Goal: Task Accomplishment & Management: Complete application form

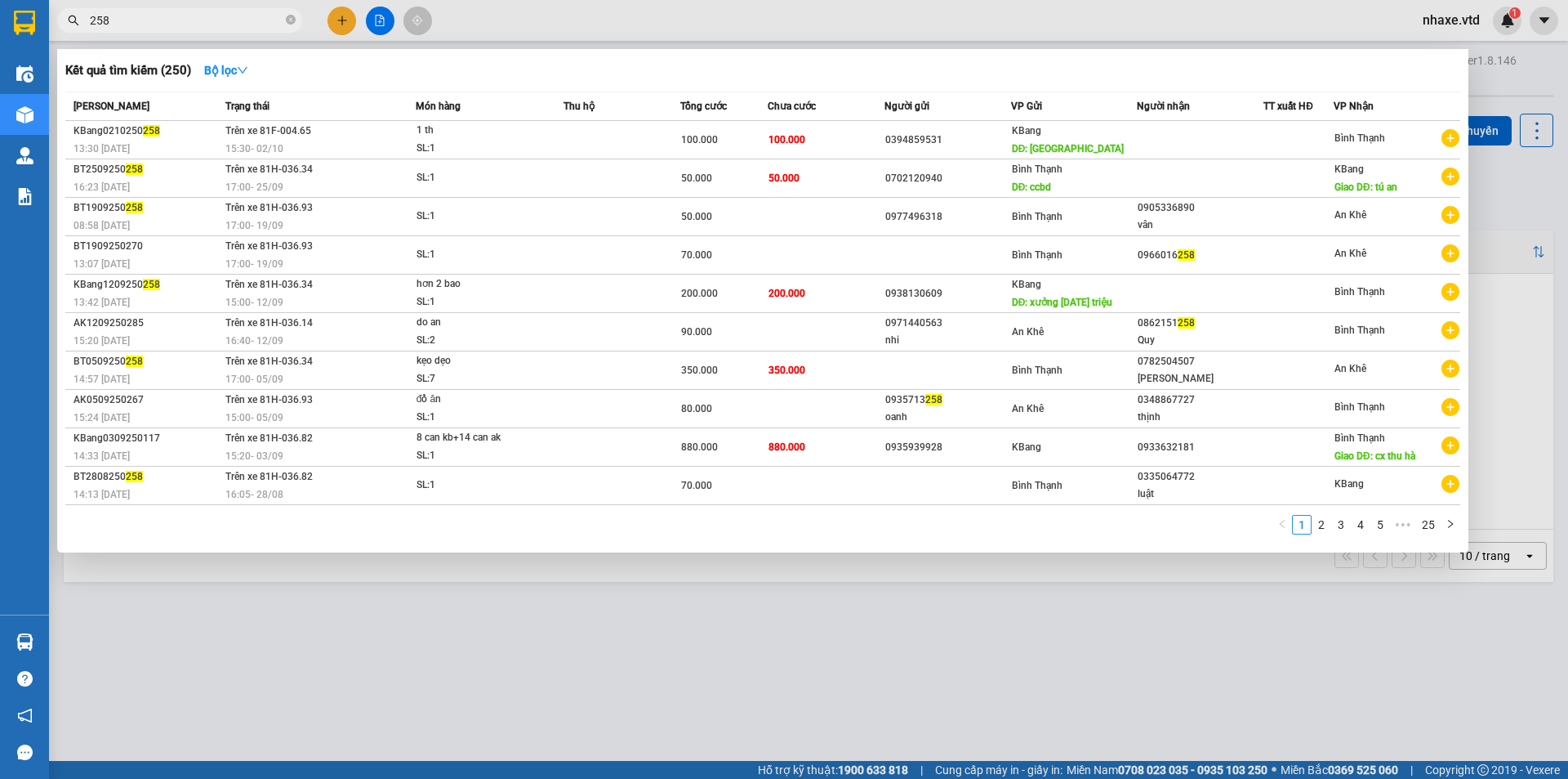
click at [343, 21] on div at bounding box center [784, 390] width 1568 height 779
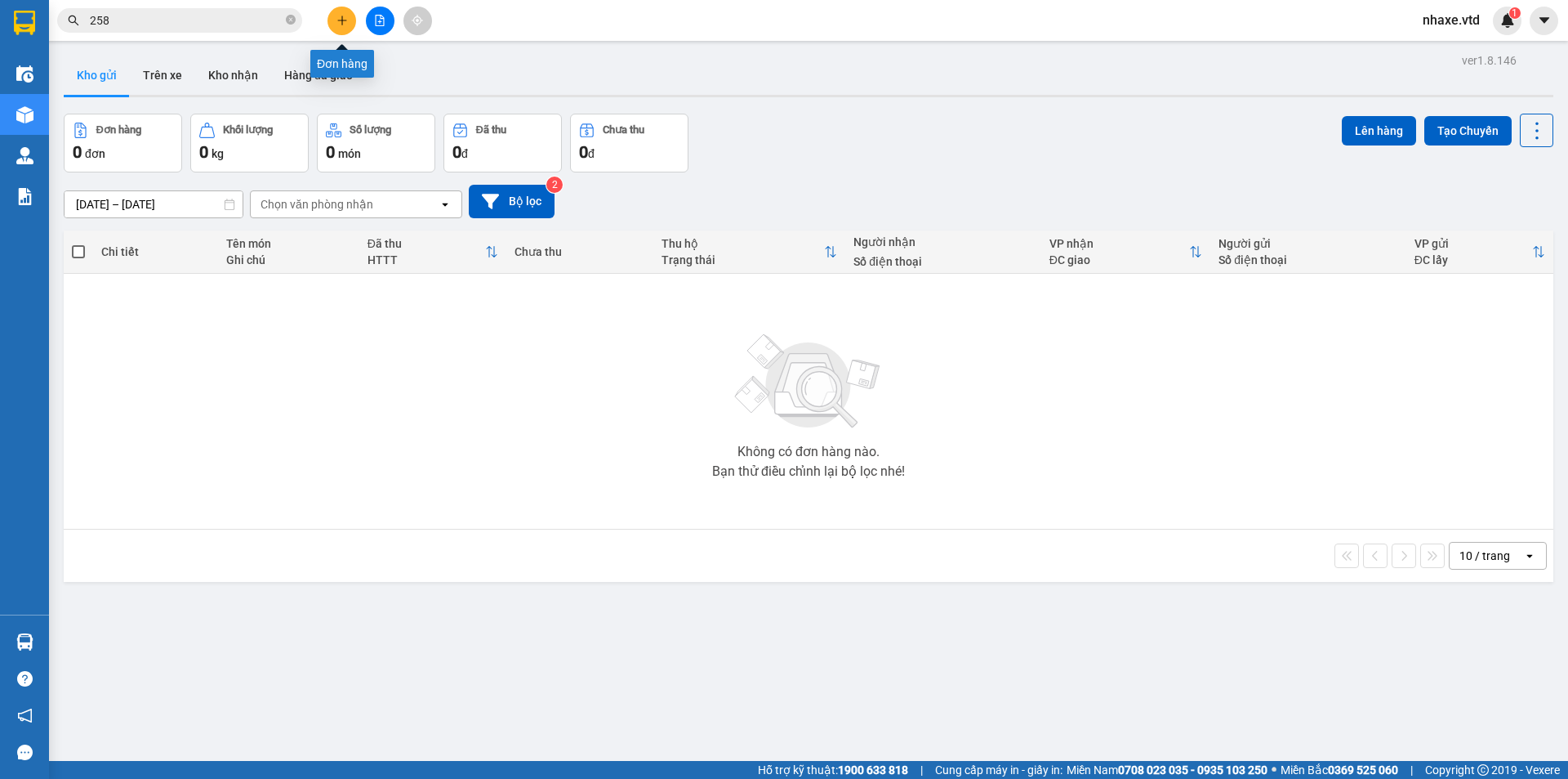
click at [343, 24] on icon "plus" at bounding box center [342, 20] width 12 height 12
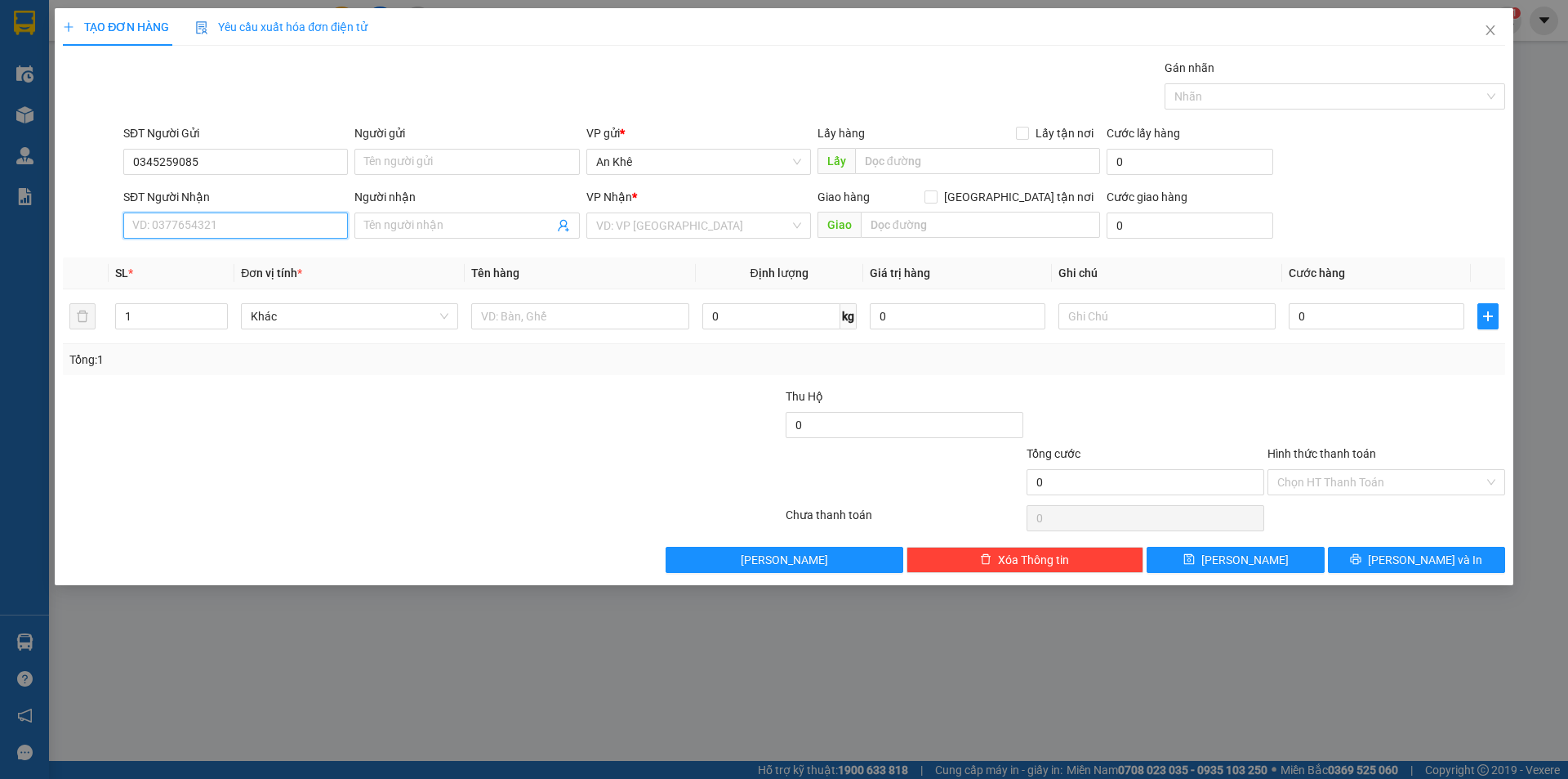
click at [177, 221] on input "SĐT Người Nhận" at bounding box center [235, 226] width 225 height 26
click at [206, 155] on input "0345259085" at bounding box center [235, 161] width 225 height 26
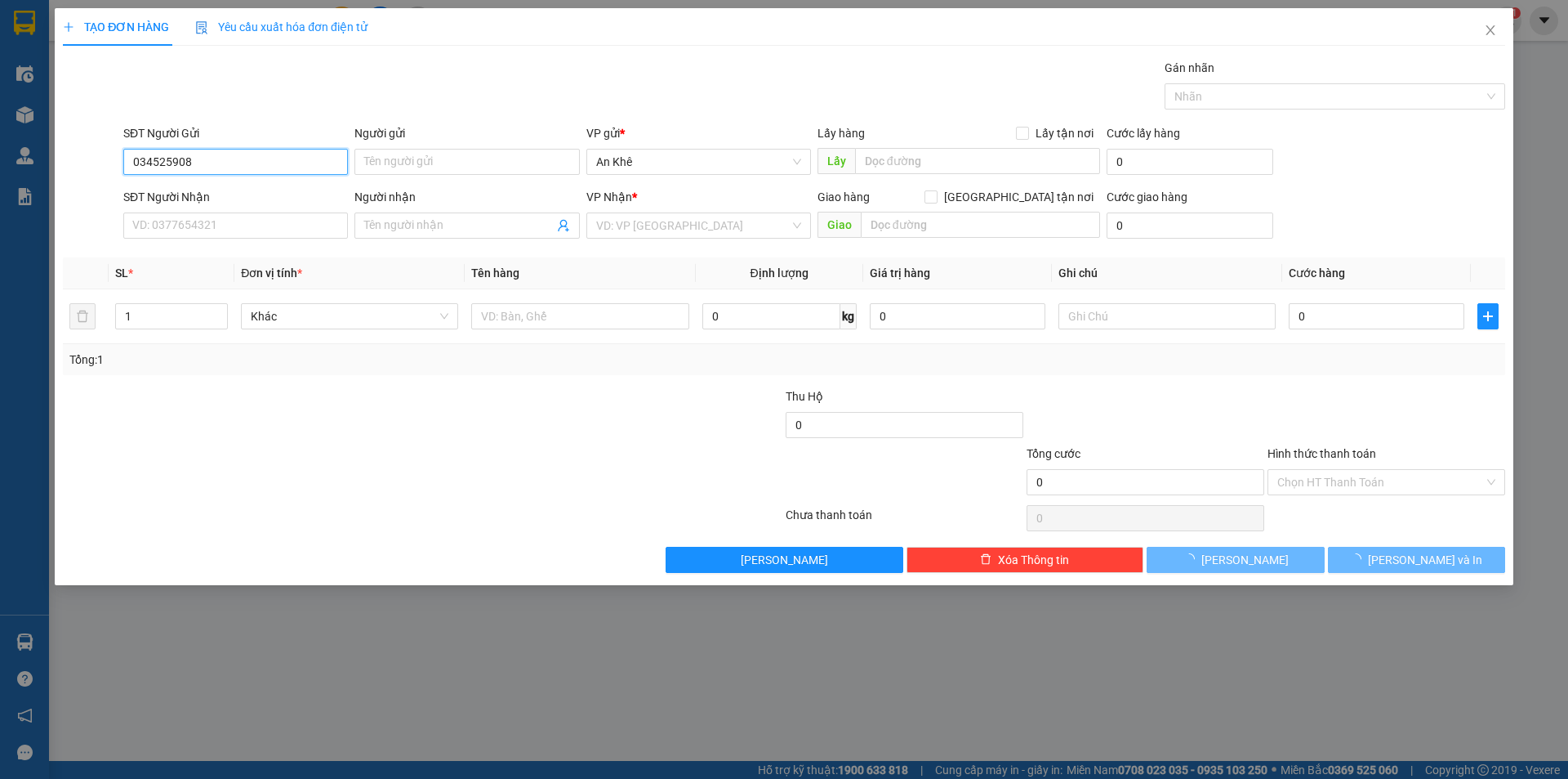
type input "0345259083"
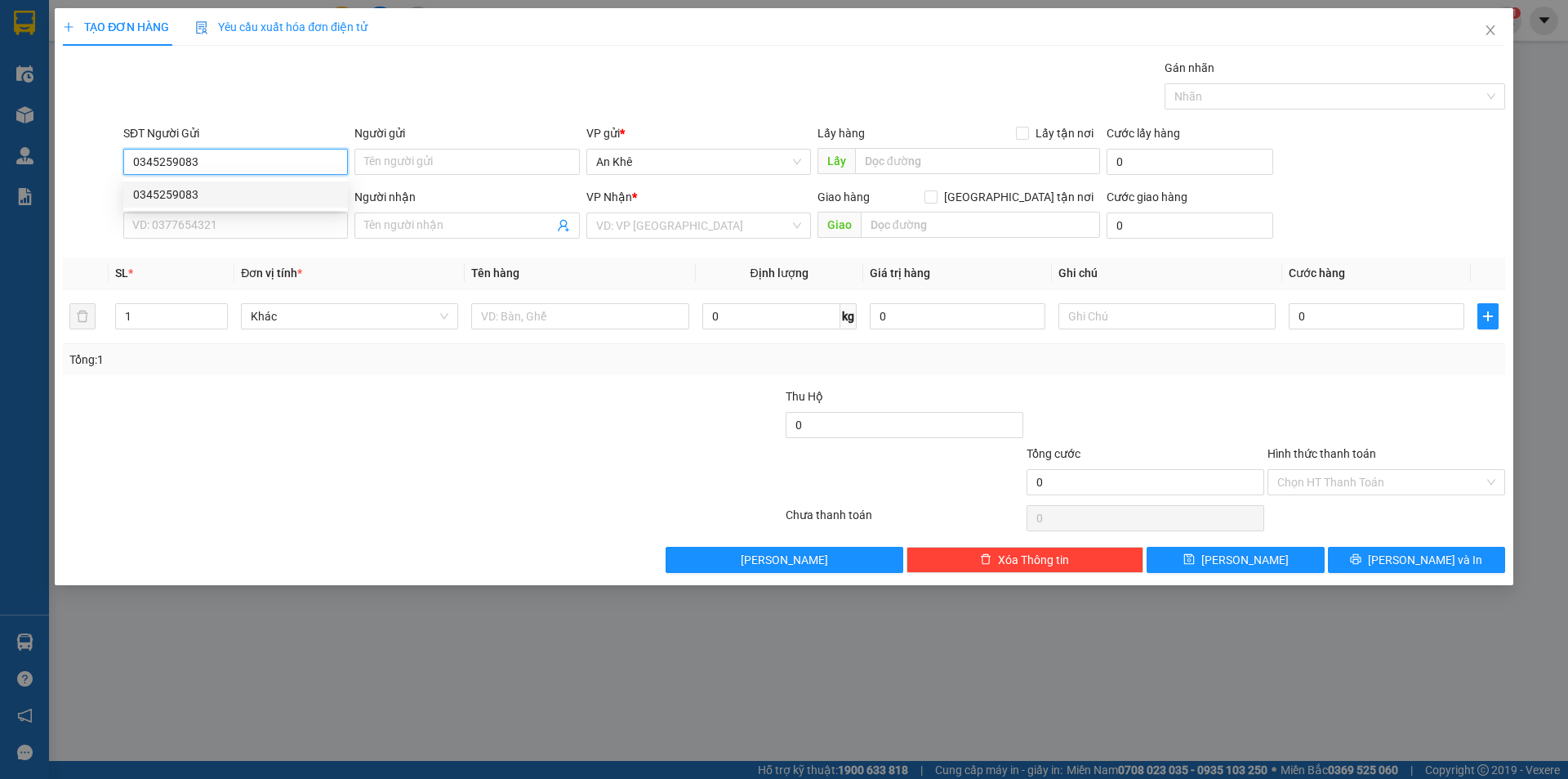
click at [237, 167] on input "0345259083" at bounding box center [235, 161] width 225 height 26
click at [206, 193] on div "0345259083" at bounding box center [235, 195] width 205 height 18
type input "0356802290"
type input "Uyên"
click at [326, 313] on span "Bất kỳ" at bounding box center [349, 316] width 197 height 24
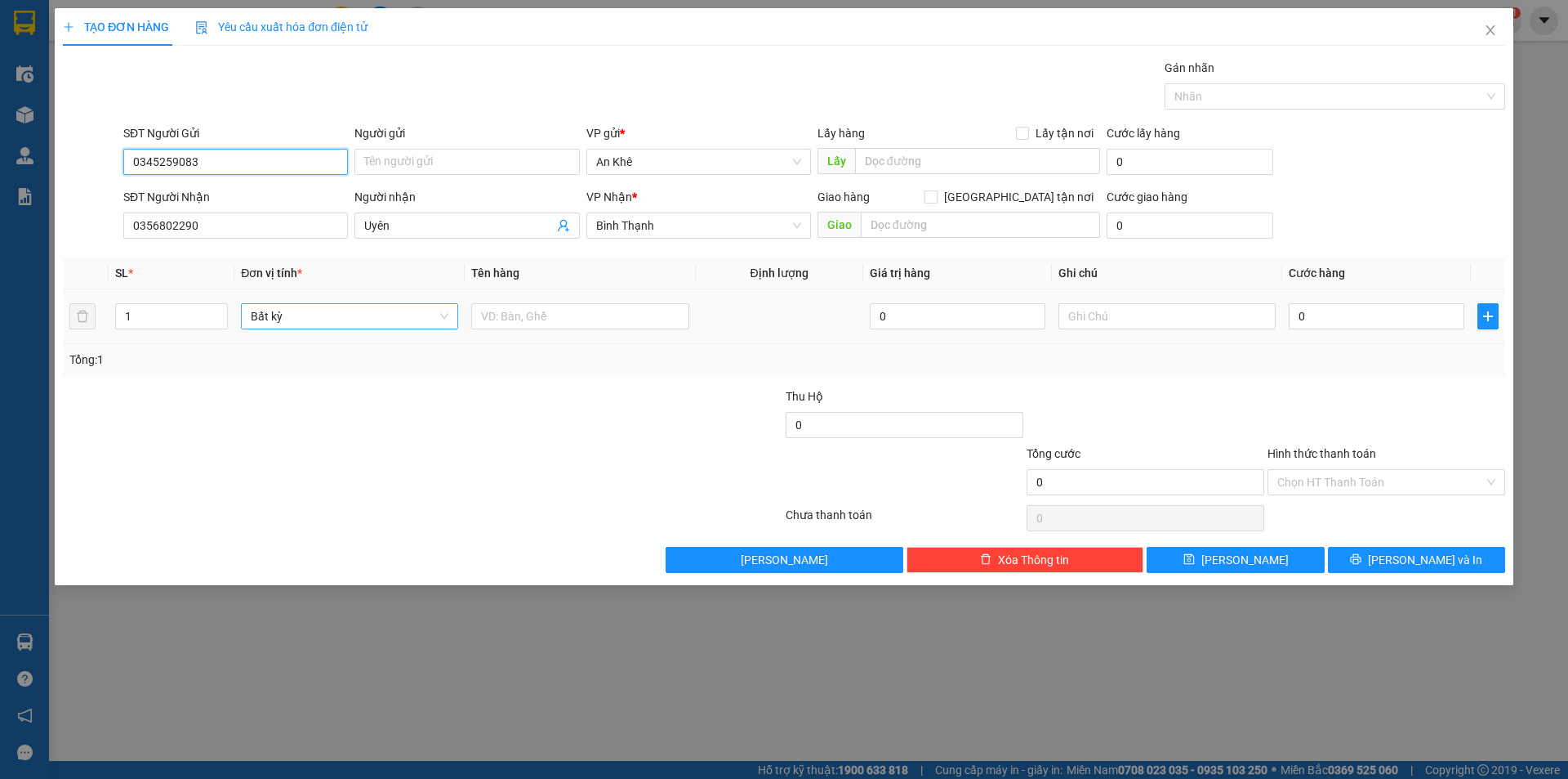
type input "0345259083"
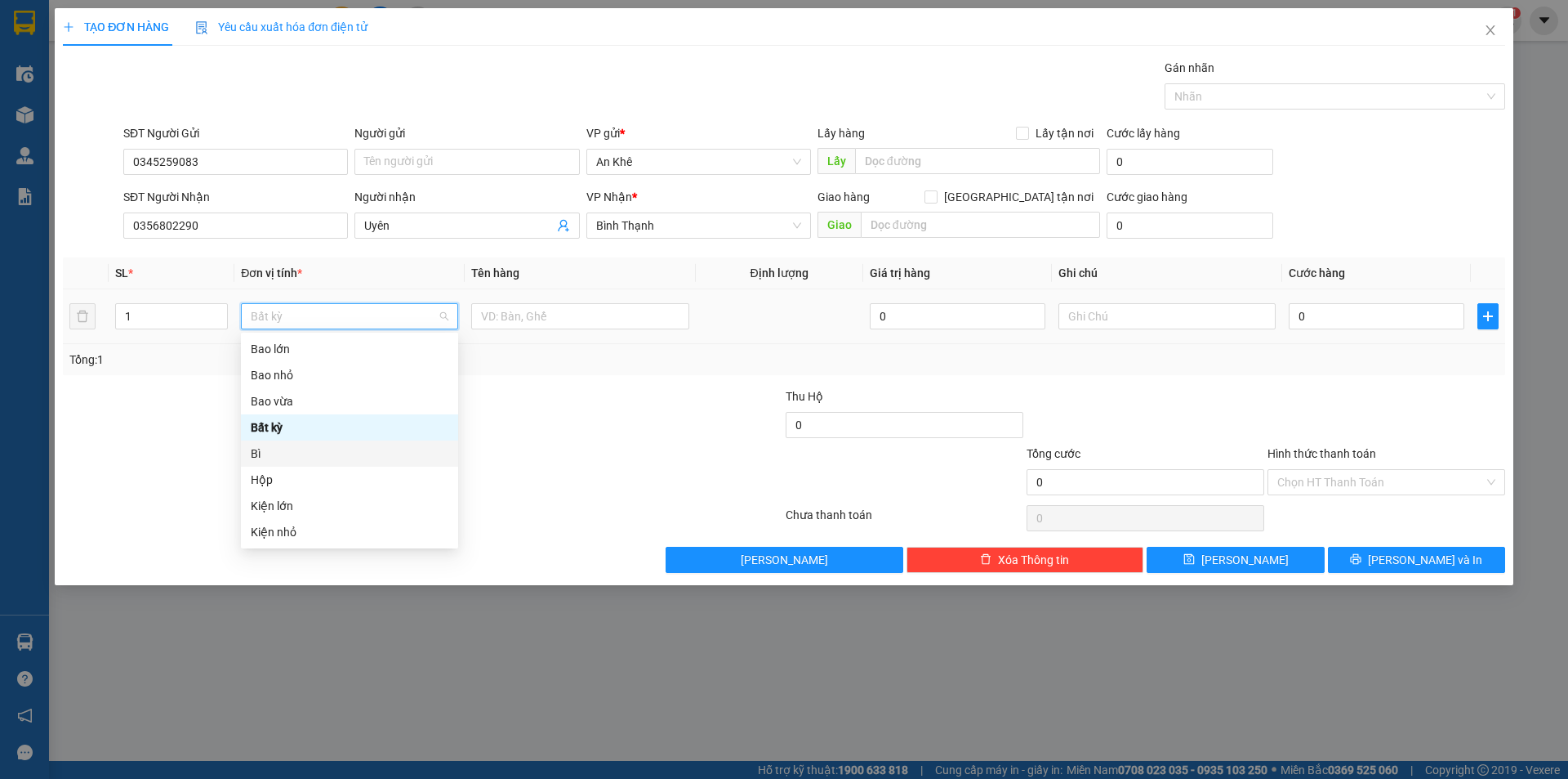
scroll to position [82, 0]
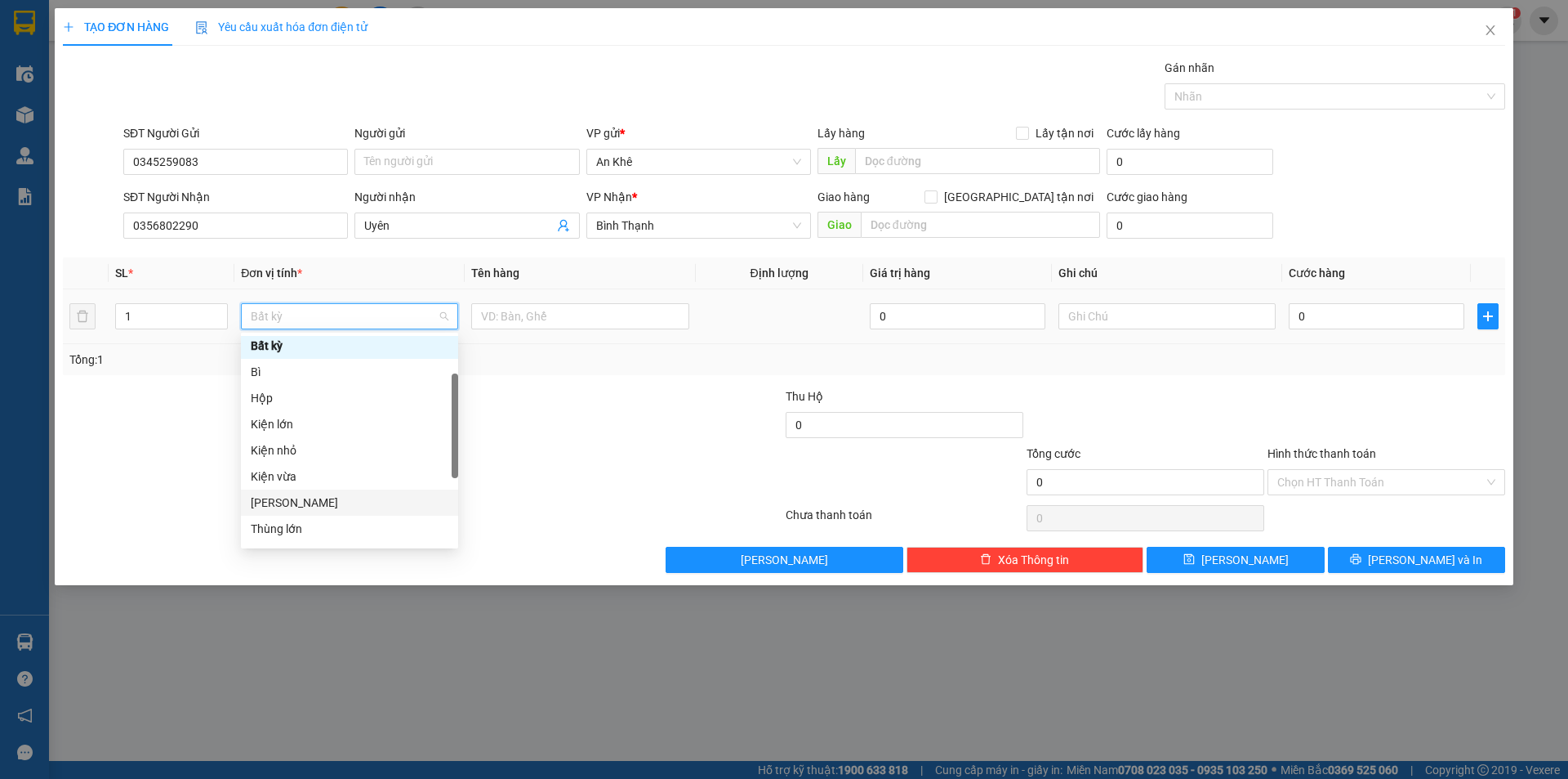
click at [280, 495] on div "[PERSON_NAME]" at bounding box center [349, 503] width 197 height 18
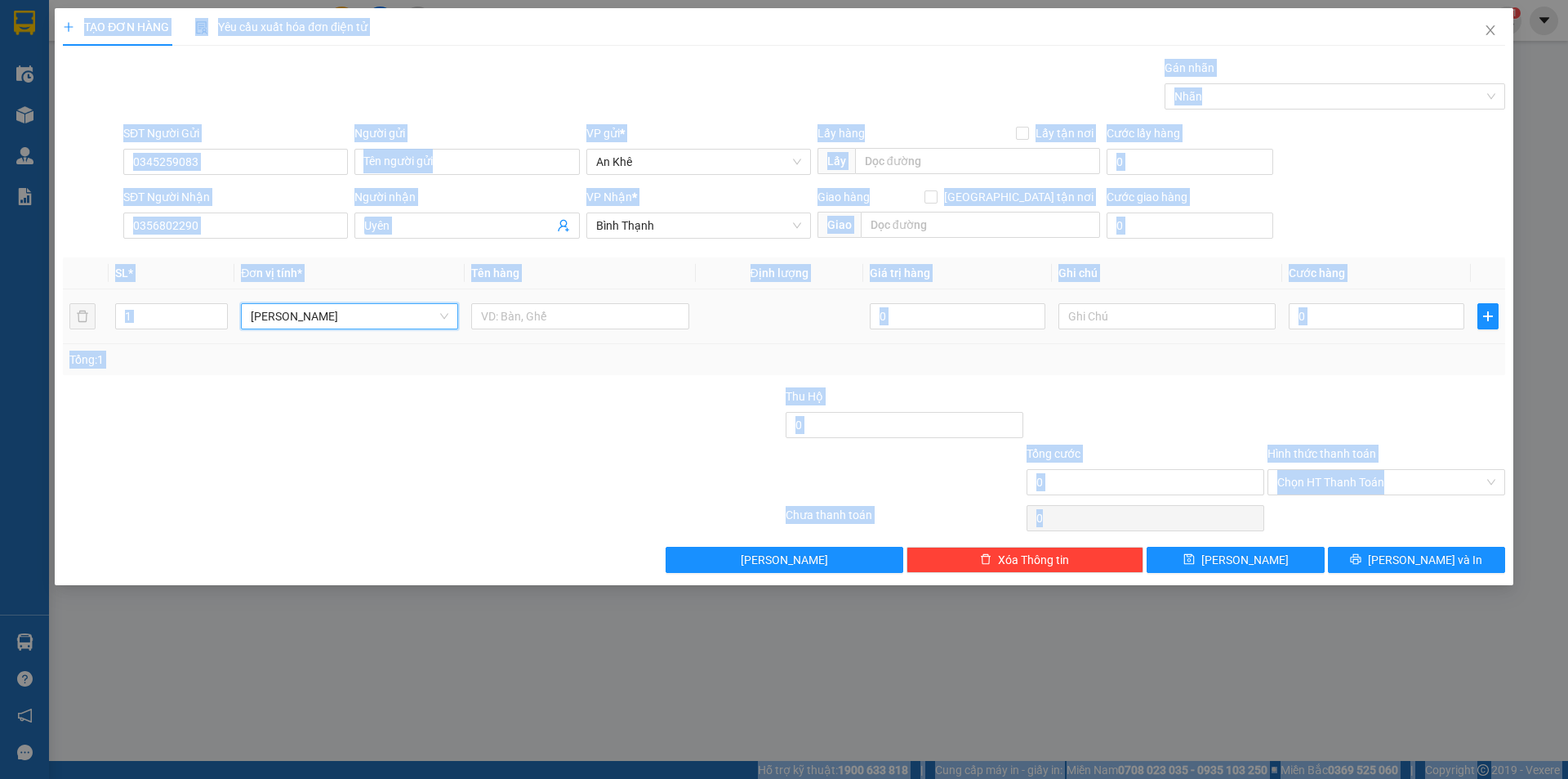
click at [82, 778] on html "Kết quả tìm kiếm ( 250 ) Bộ lọc Mã ĐH Trạng thái Món hàng Thu hộ Tổng cước Chưa…" at bounding box center [784, 390] width 1568 height 779
click at [464, 422] on div at bounding box center [302, 416] width 482 height 57
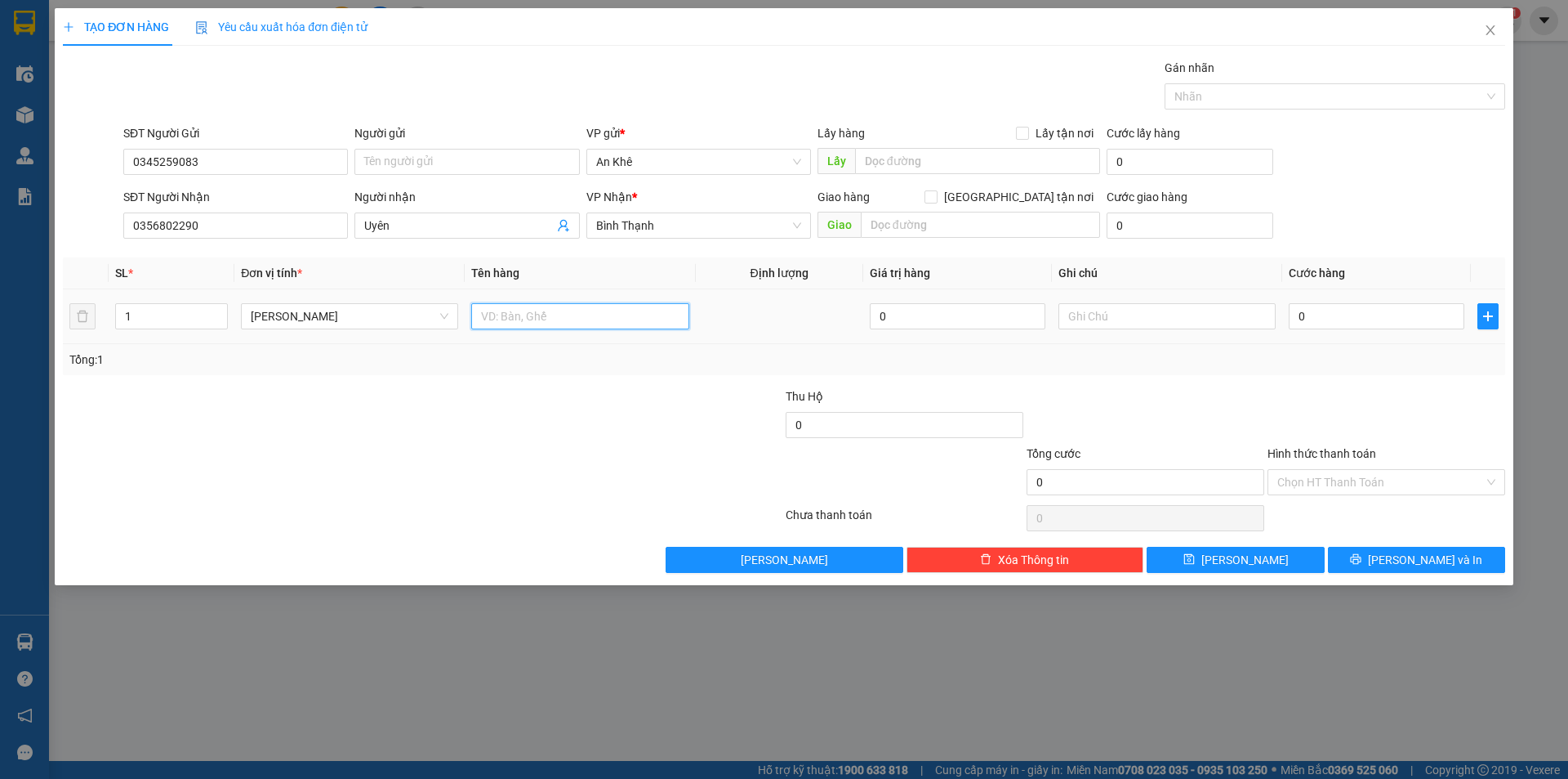
click at [588, 318] on input "text" at bounding box center [580, 316] width 217 height 26
type input "b"
click at [1384, 320] on input "0" at bounding box center [1377, 316] width 176 height 26
type input "4"
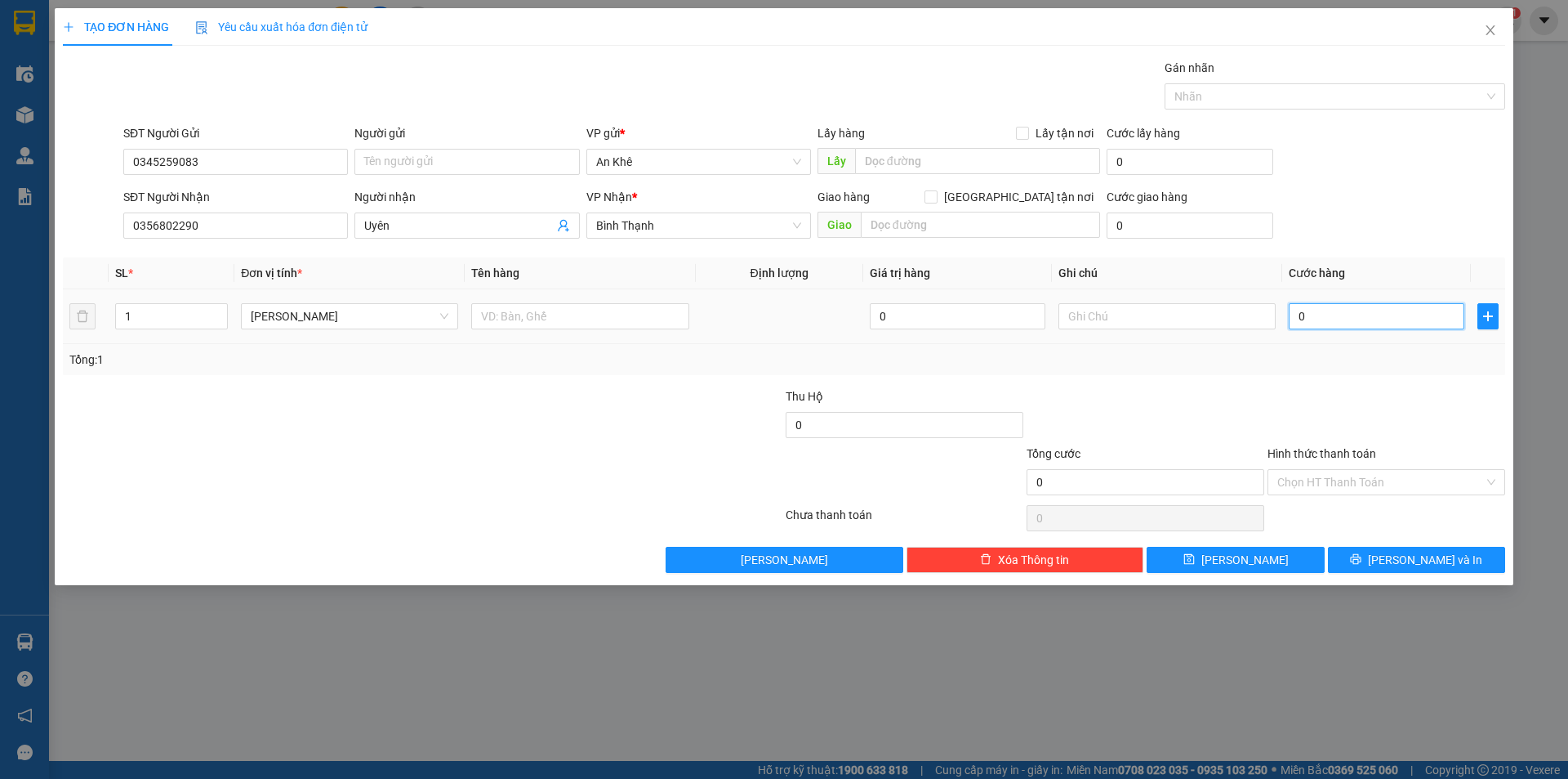
type input "4"
type input "40"
type input "400"
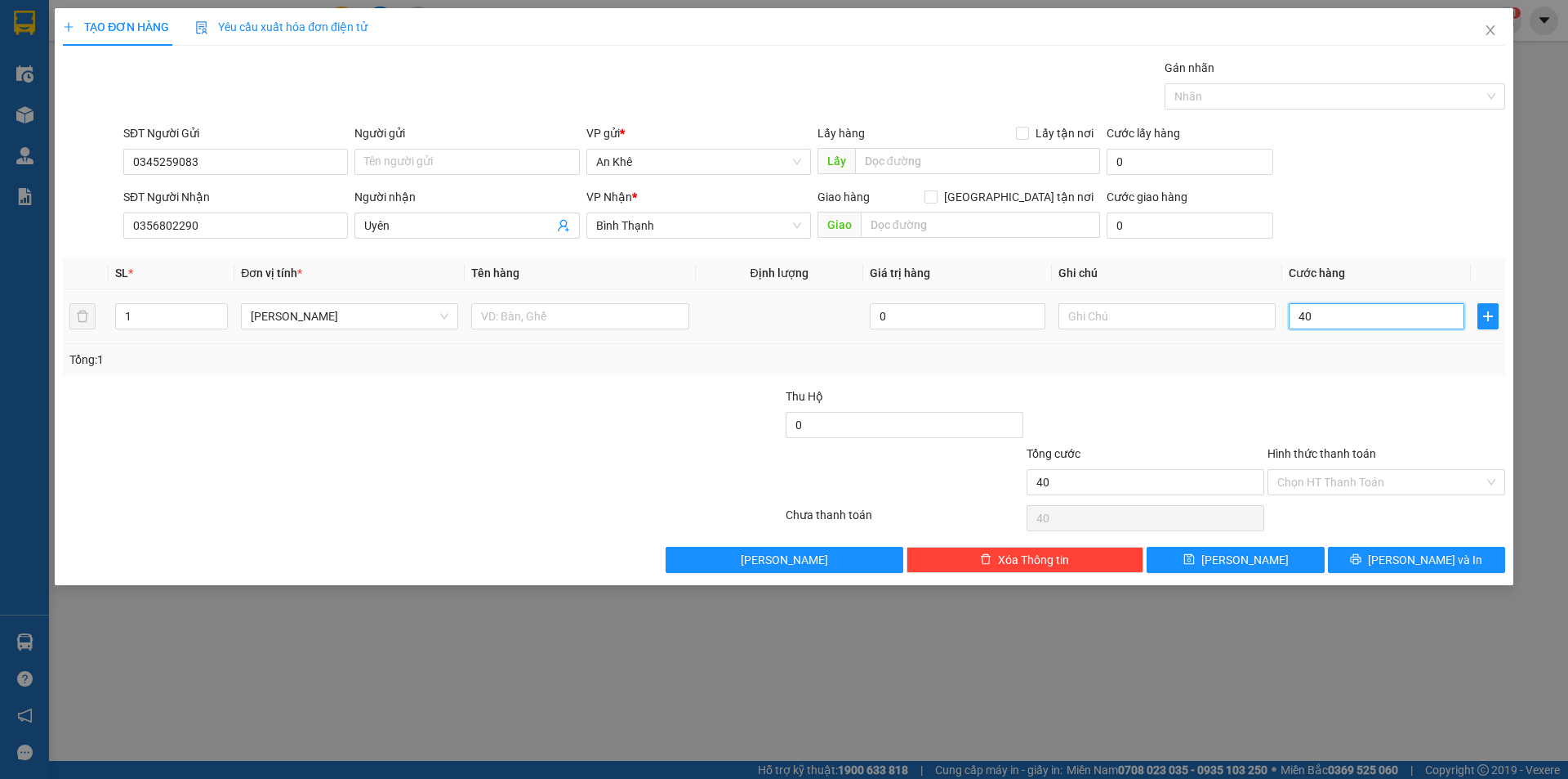
type input "400"
type input "4.000"
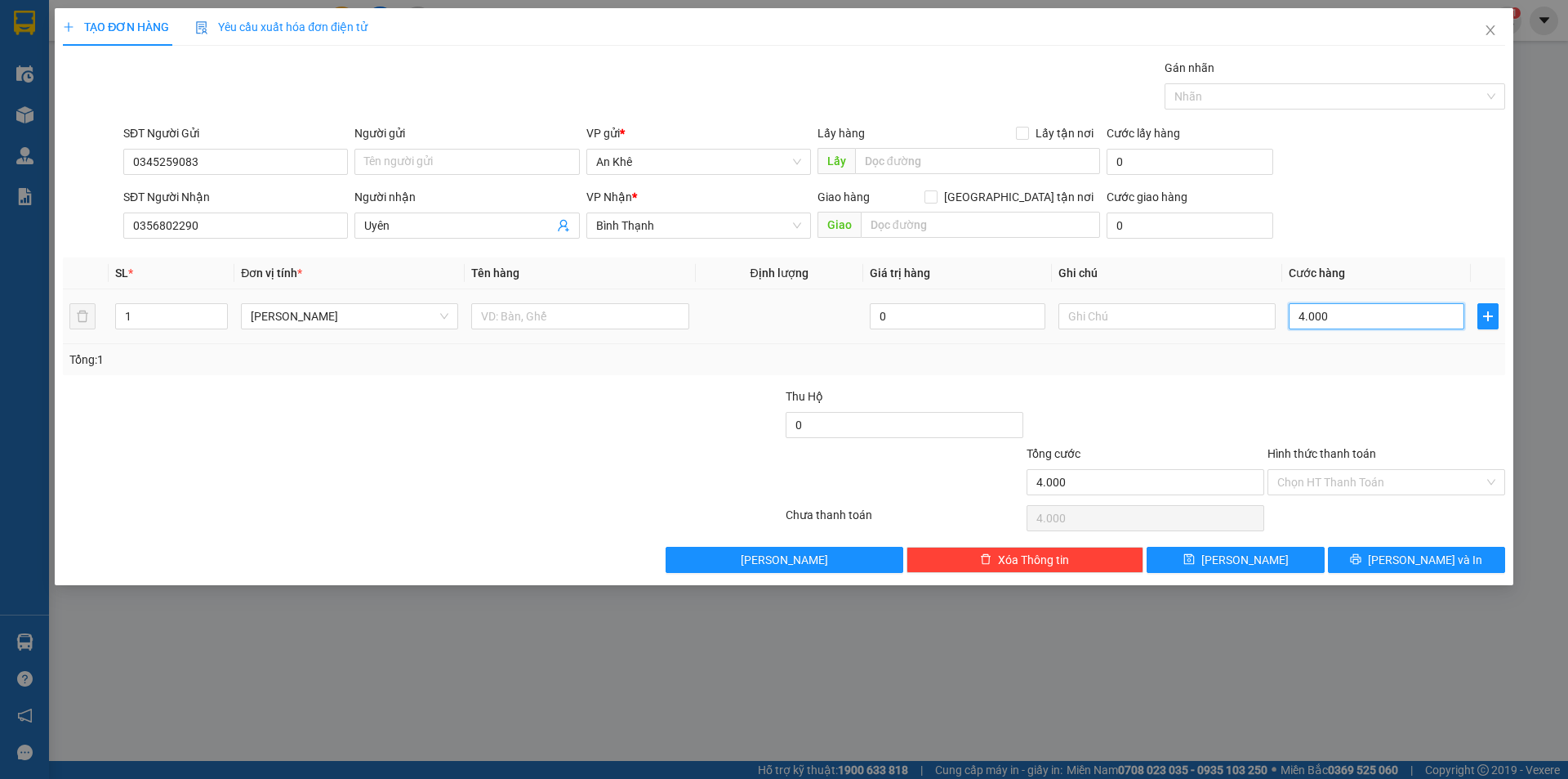
type input "40.000"
click at [578, 312] on input "text" at bounding box center [580, 316] width 217 height 26
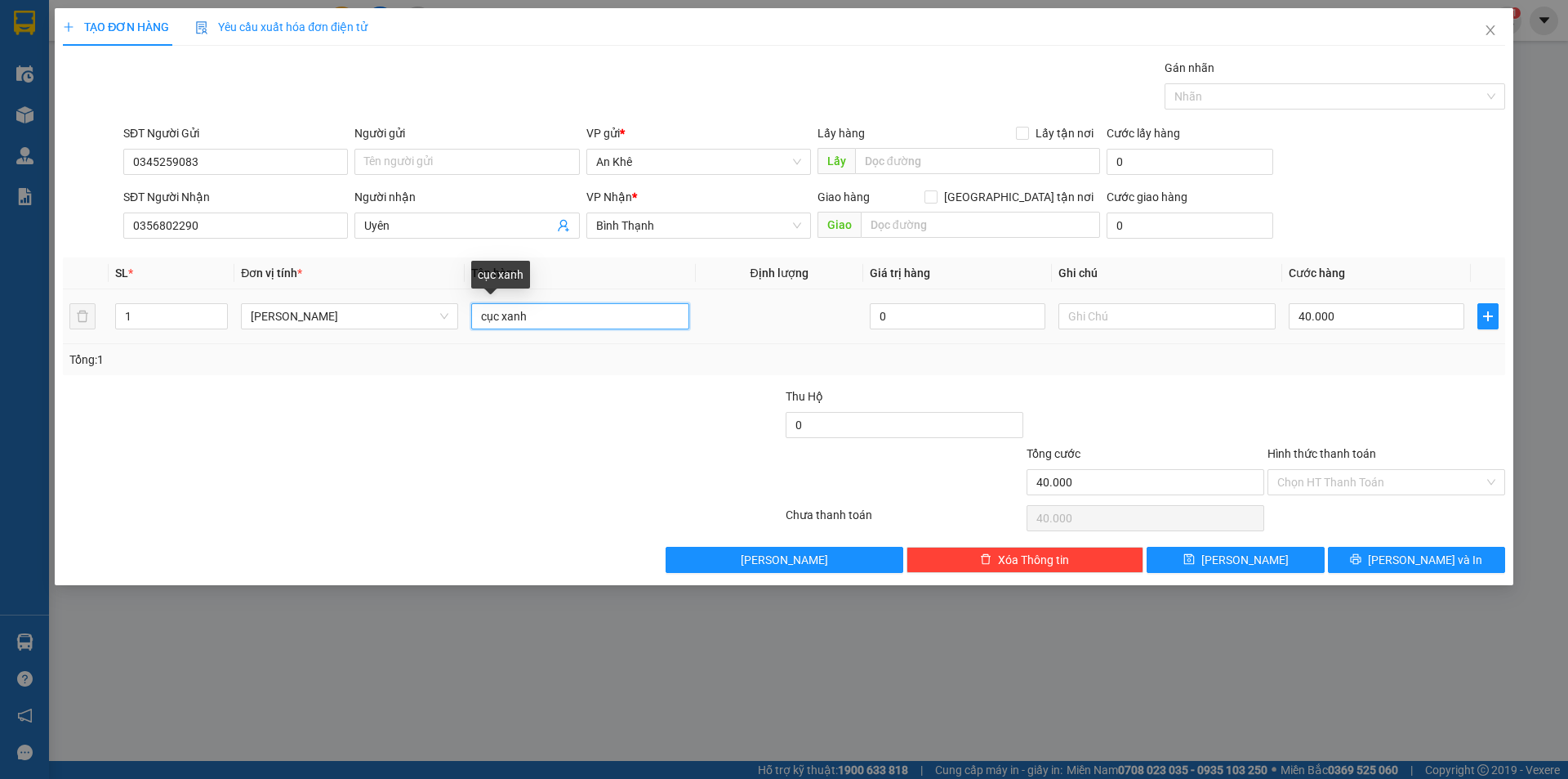
click at [499, 313] on input "cục xanh" at bounding box center [580, 316] width 217 height 26
type input "bao xanh"
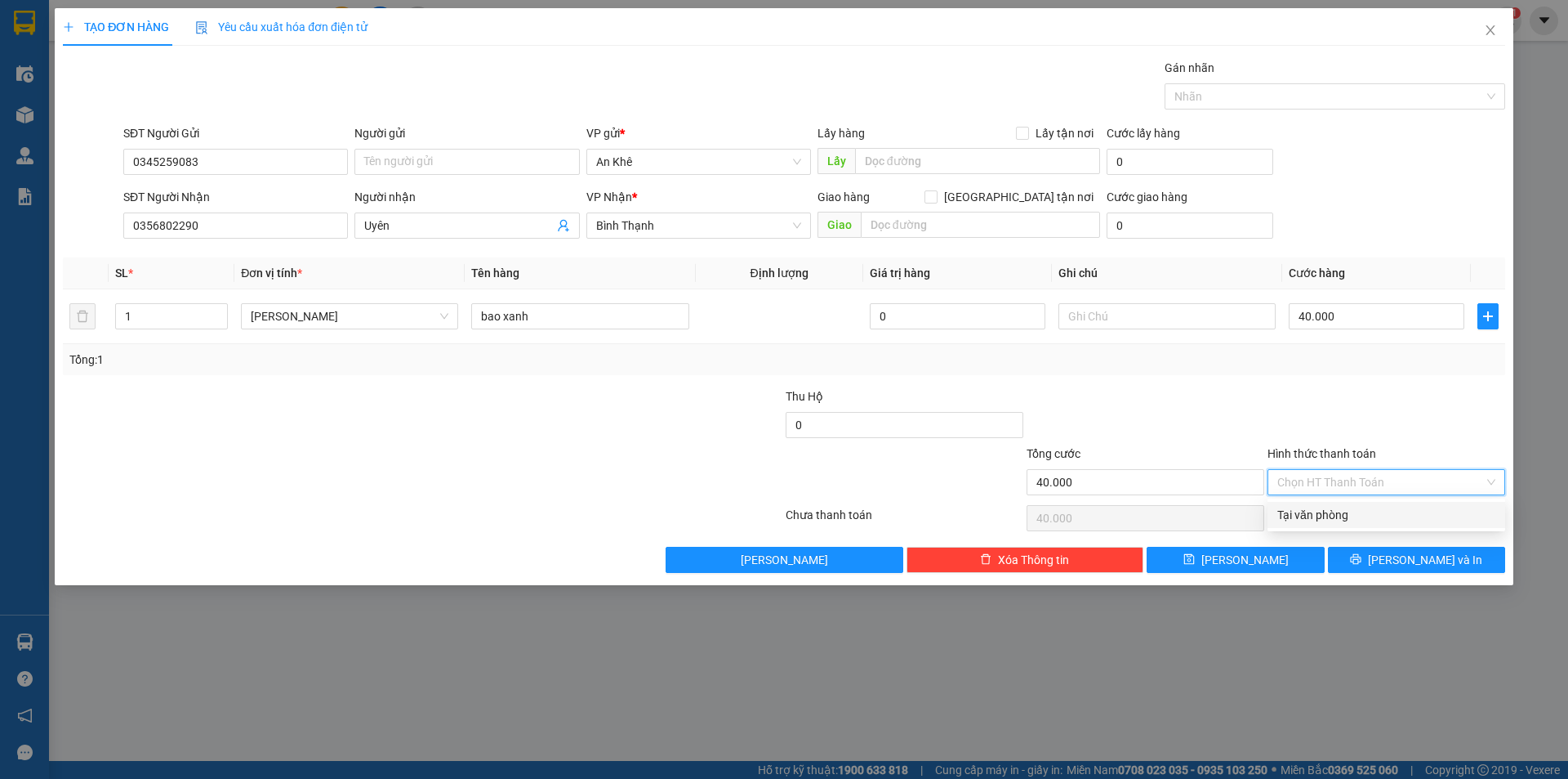
click at [1380, 483] on input "Hình thức thanh toán" at bounding box center [1381, 482] width 206 height 24
click at [1363, 511] on div "Tại văn phòng" at bounding box center [1386, 515] width 218 height 18
type input "0"
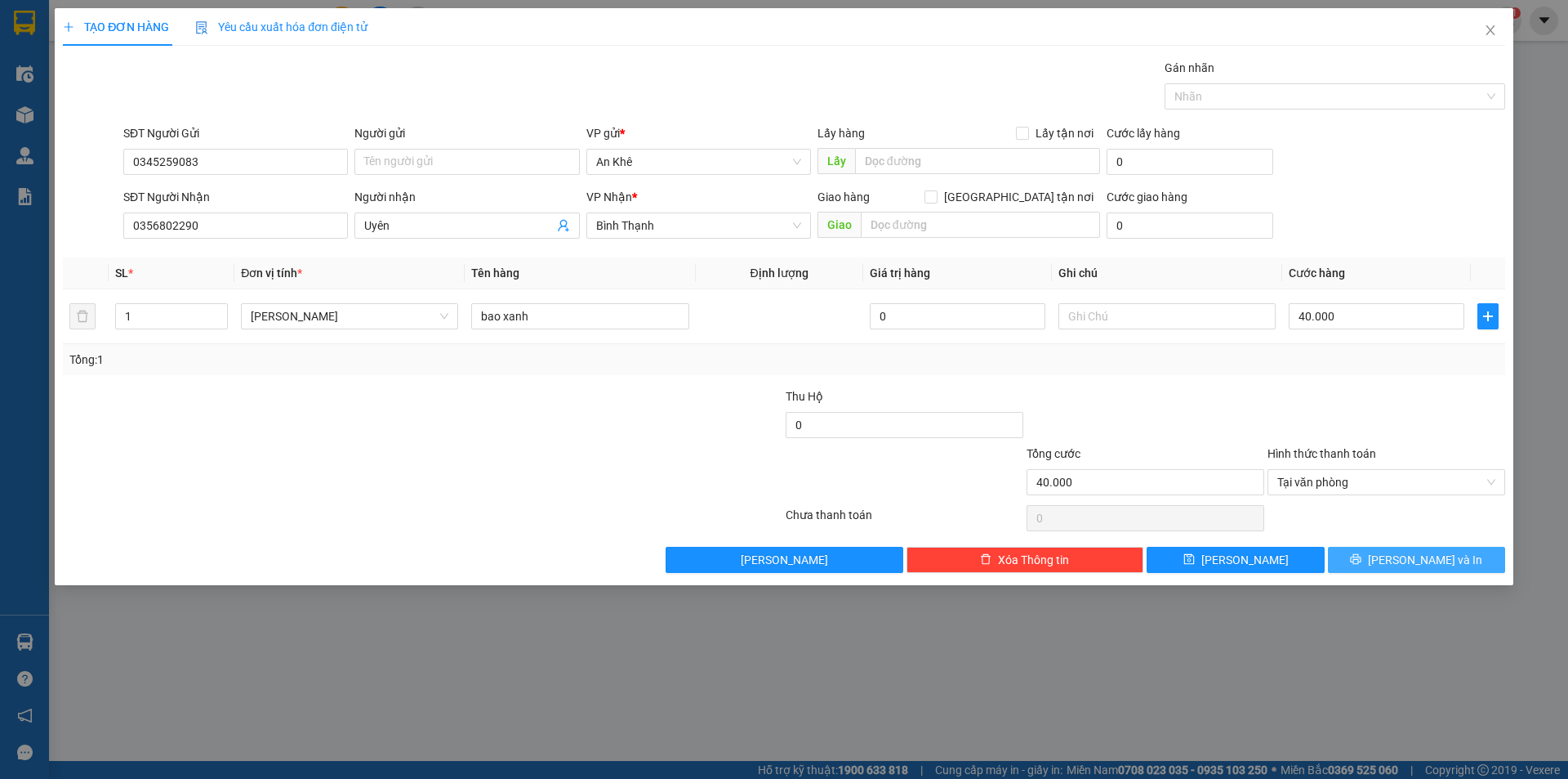
click at [1399, 556] on button "[PERSON_NAME] và In" at bounding box center [1417, 560] width 177 height 26
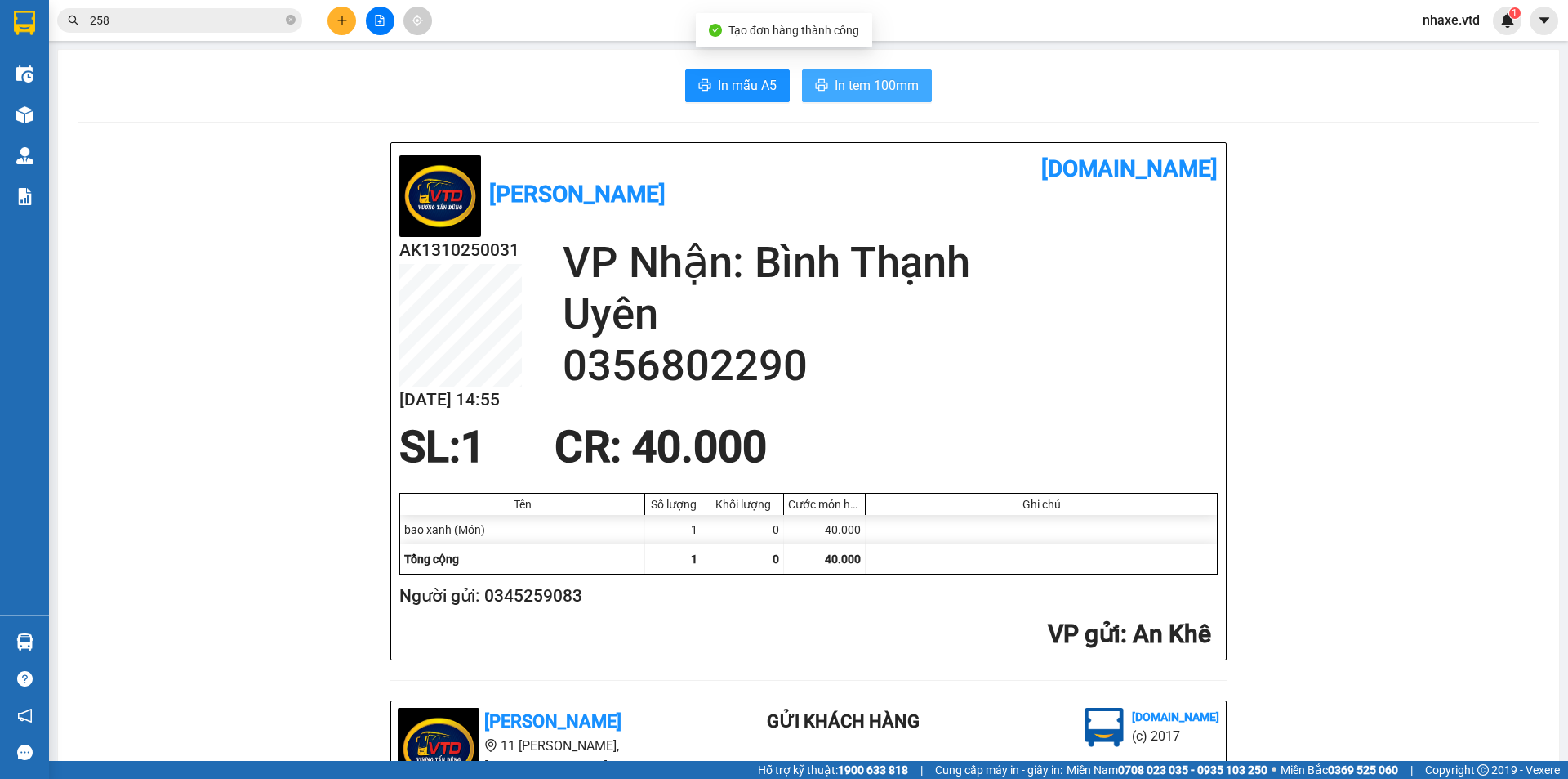
click at [857, 84] on span "In tem 100mm" at bounding box center [876, 85] width 84 height 21
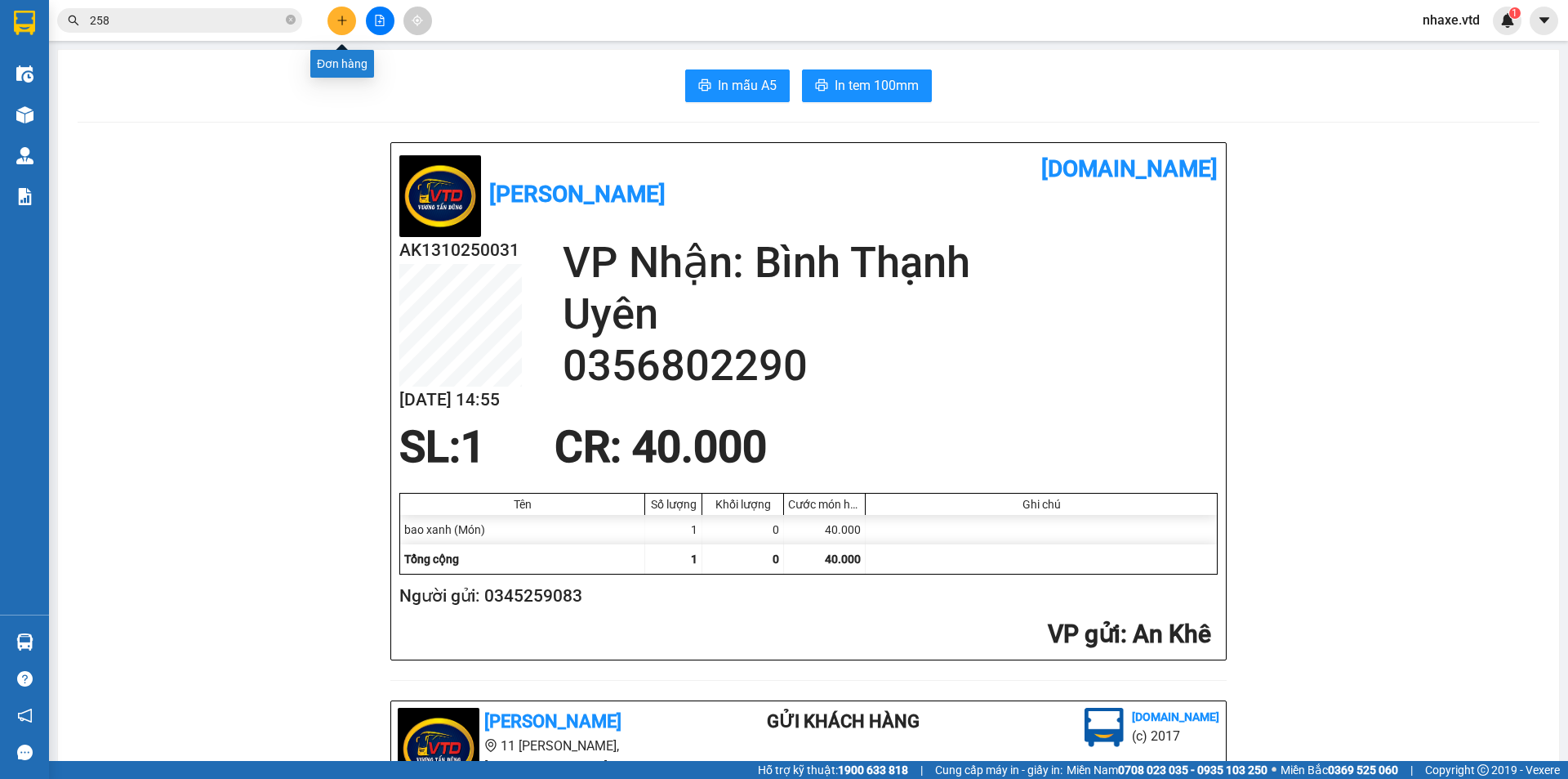
click at [339, 21] on icon "plus" at bounding box center [342, 20] width 9 height 1
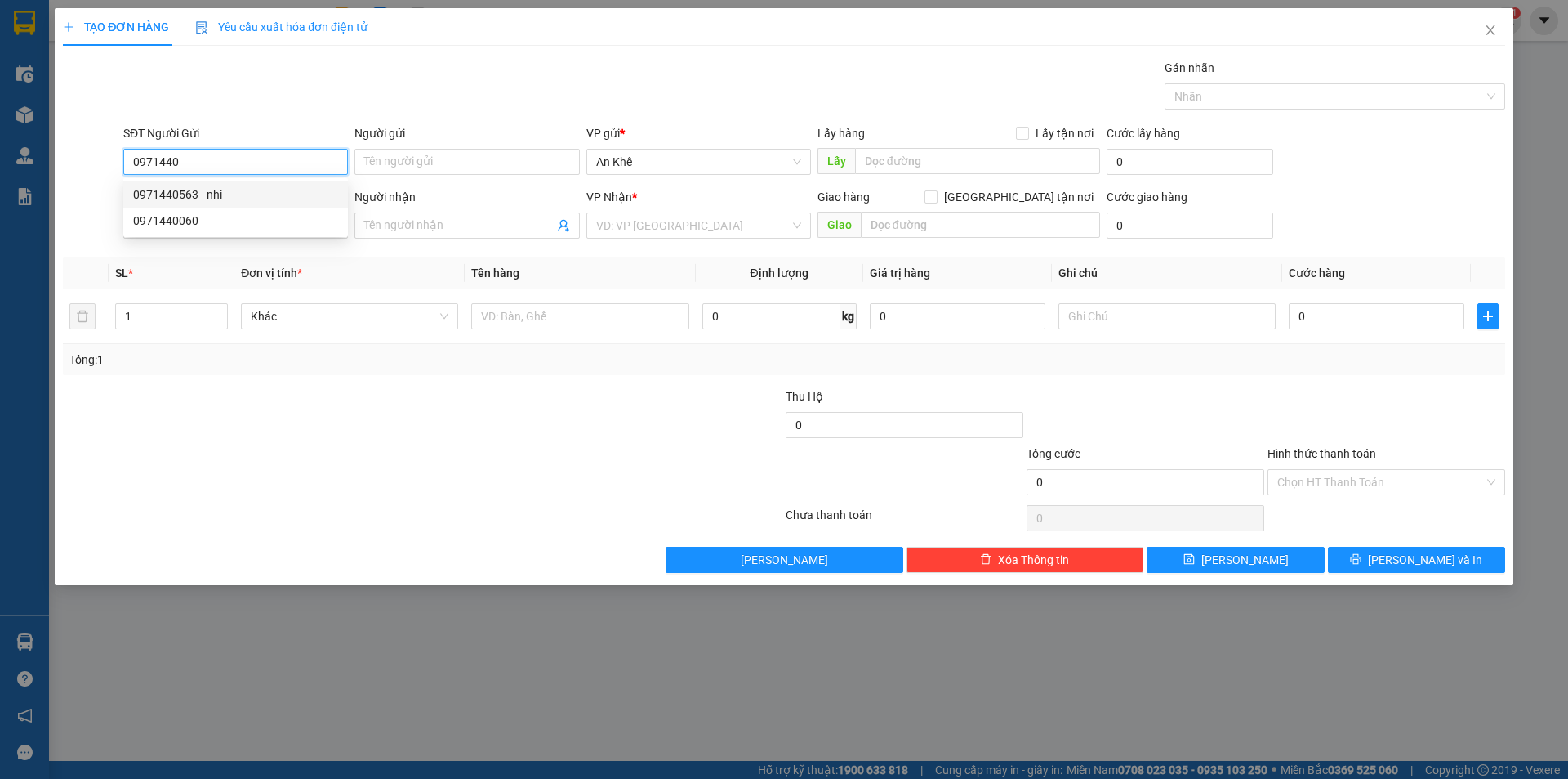
click at [203, 202] on div "0971440563 - nhi" at bounding box center [235, 195] width 205 height 18
type input "0971440563"
type input "nhi"
type input "0862151258"
type input "Quy"
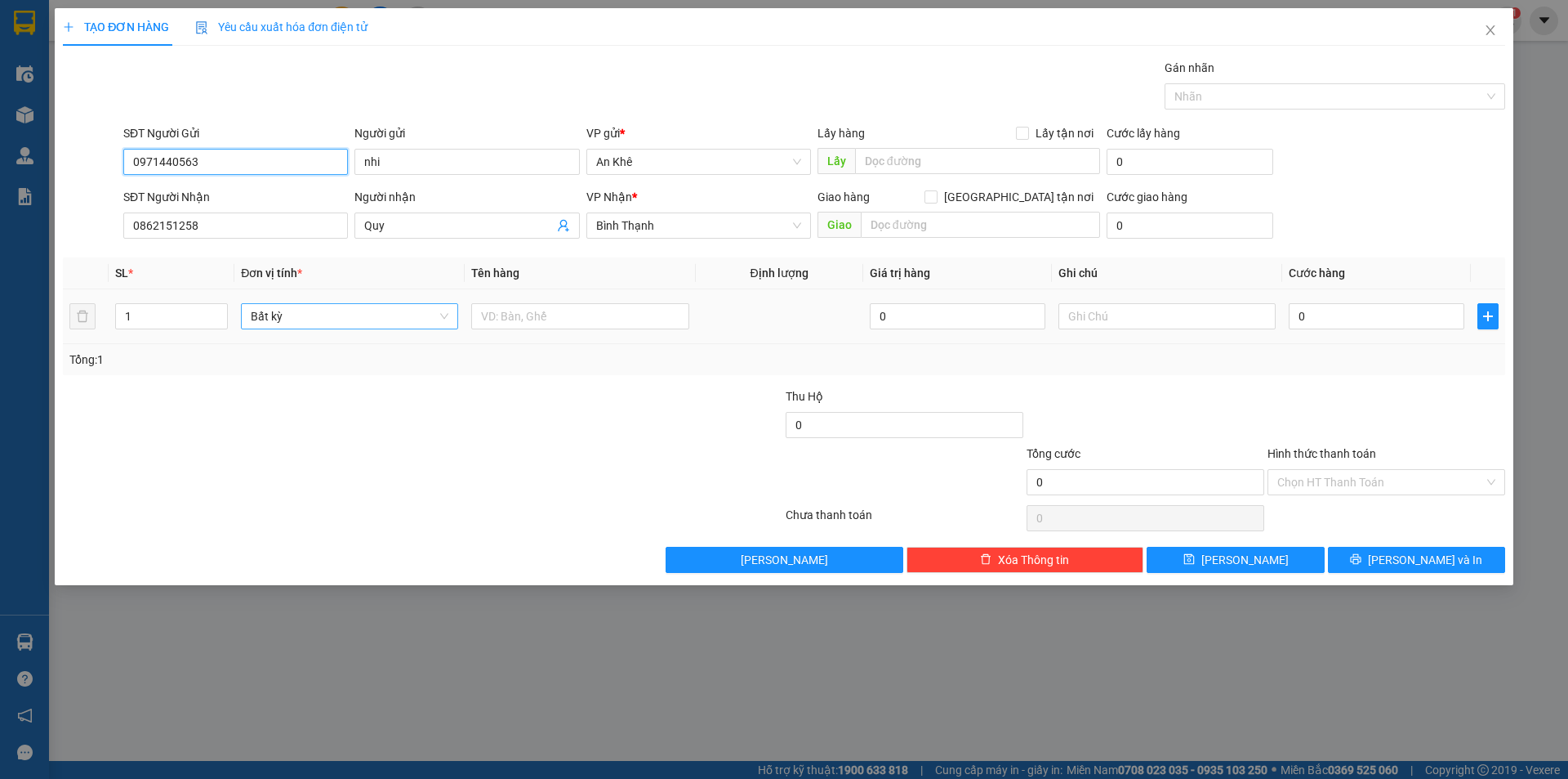
click at [363, 317] on span "Bất kỳ" at bounding box center [349, 316] width 197 height 24
type input "0971440563"
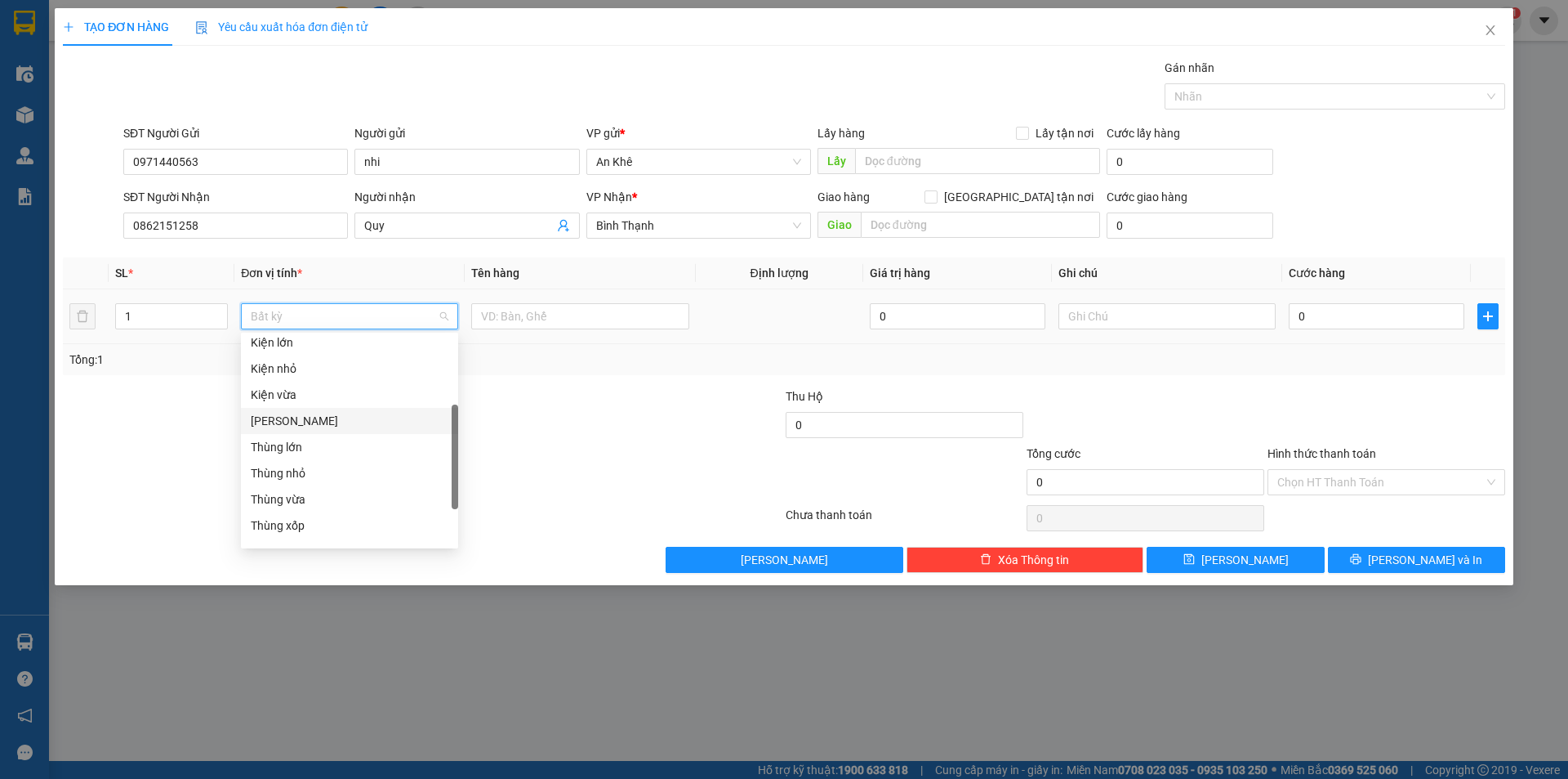
scroll to position [245, 0]
click at [305, 418] on div "Thùng vừa" at bounding box center [349, 418] width 197 height 18
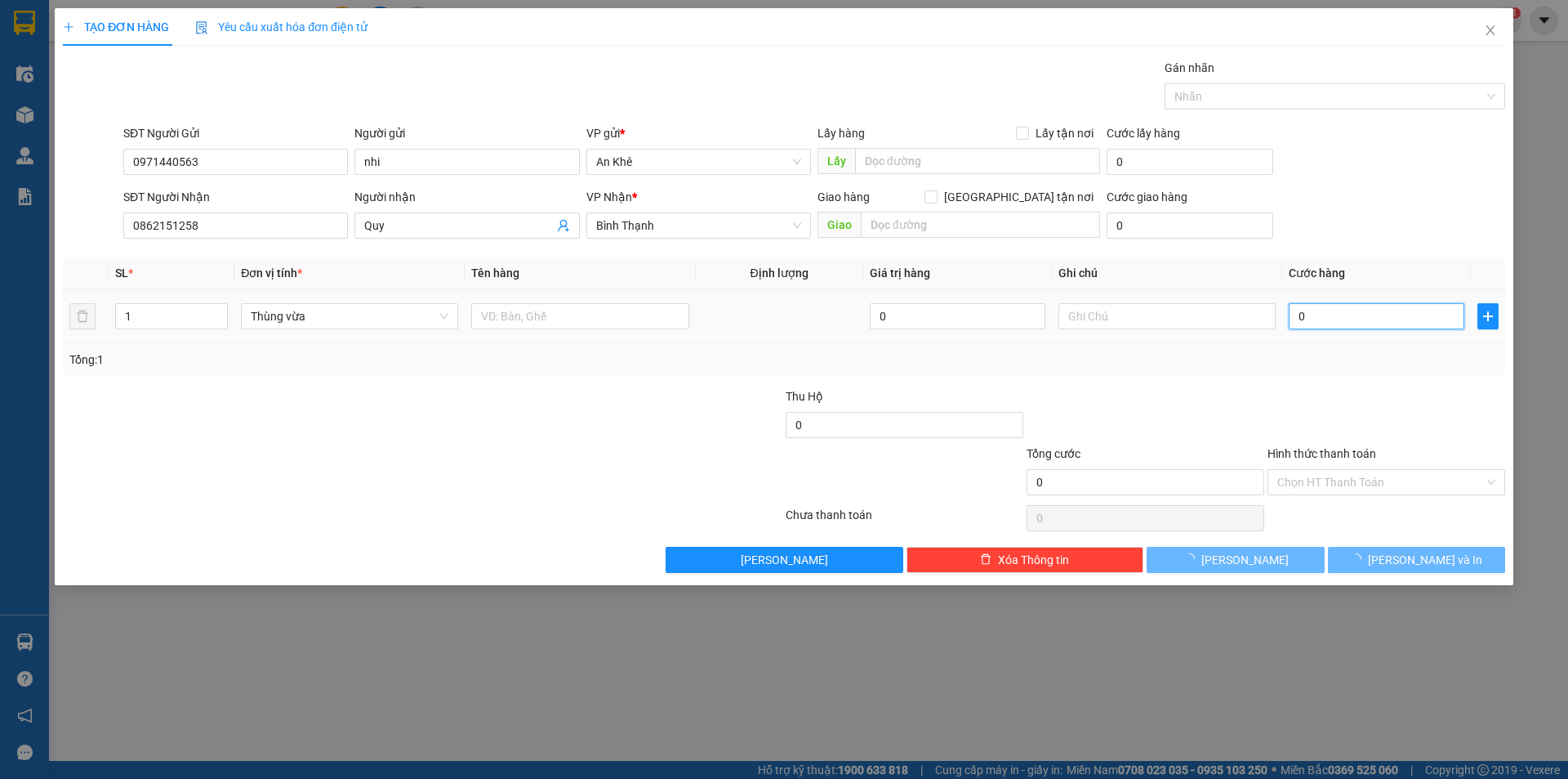
click at [1382, 314] on input "0" at bounding box center [1377, 316] width 176 height 26
type input "5"
type input "50"
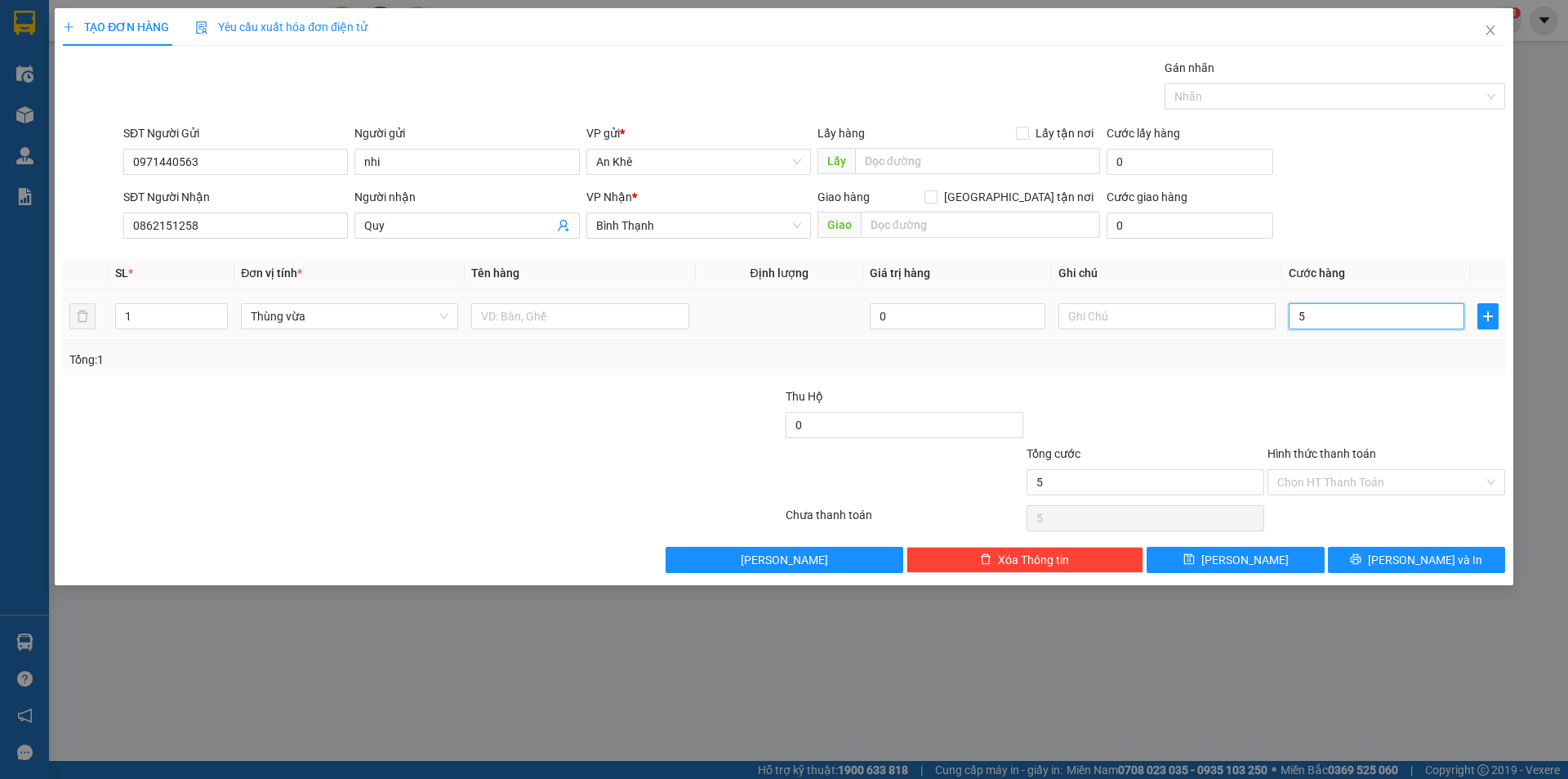
type input "50"
type input "500"
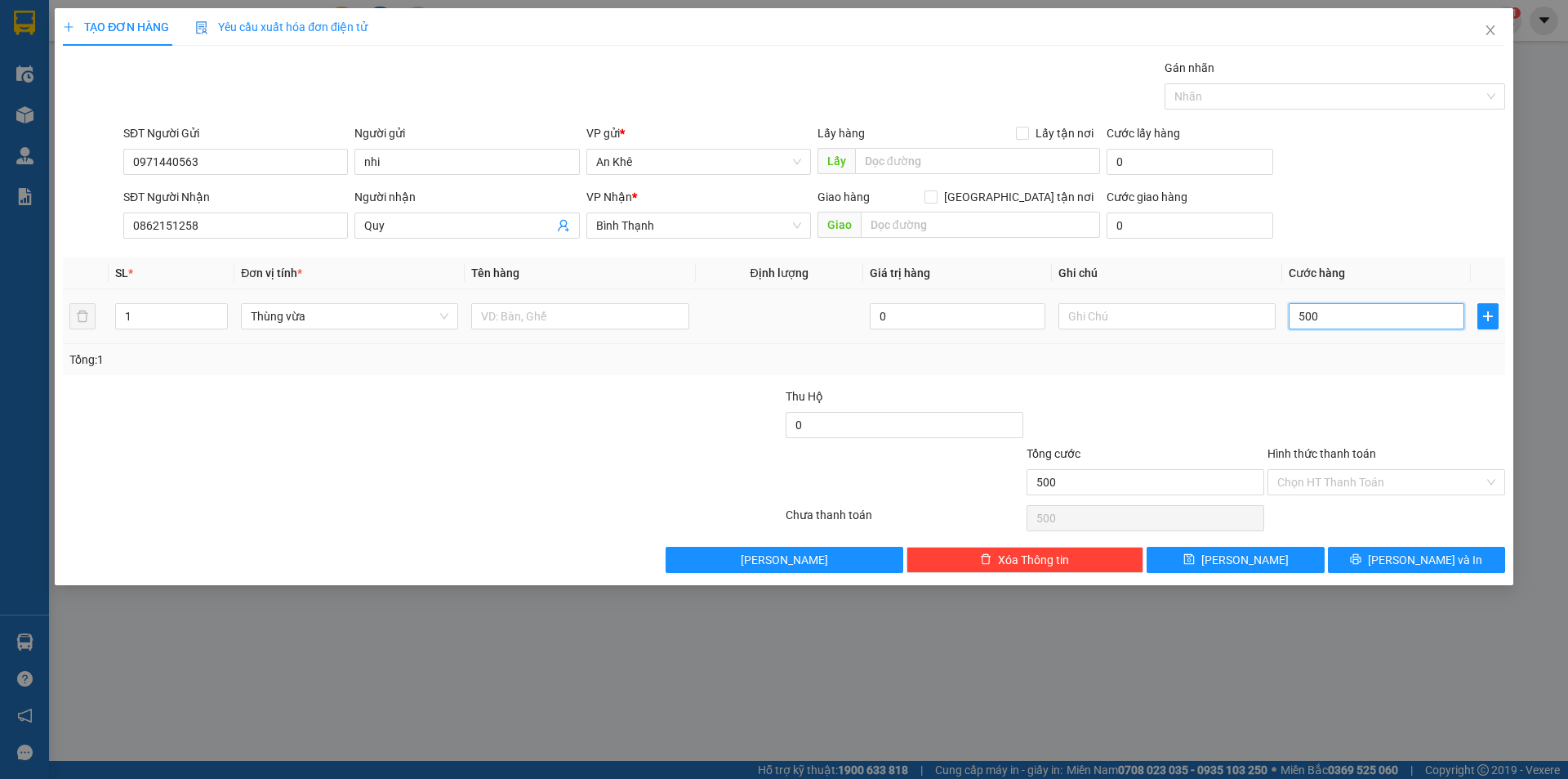
type input "5.000"
type input "50.000"
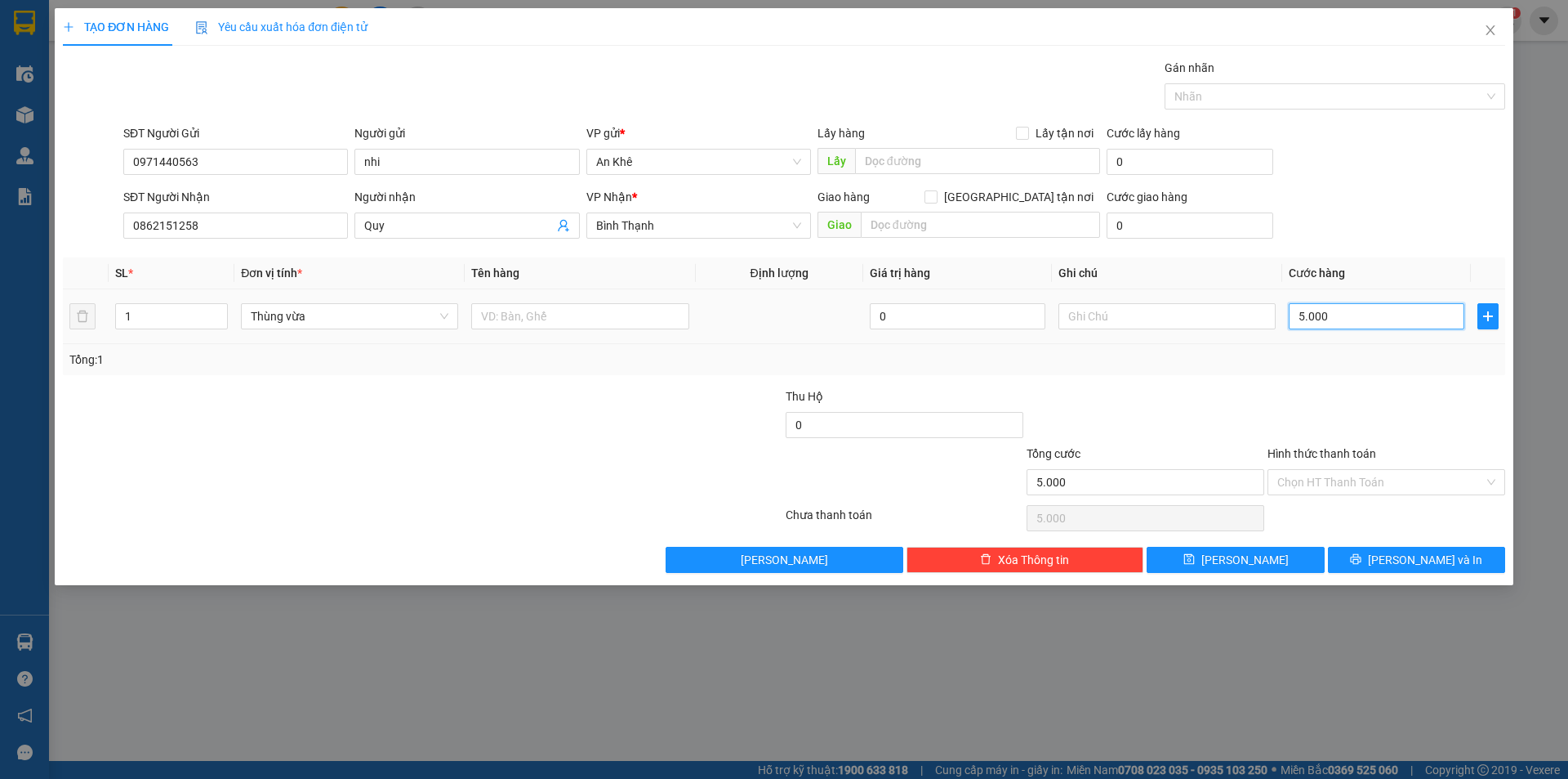
type input "50.000"
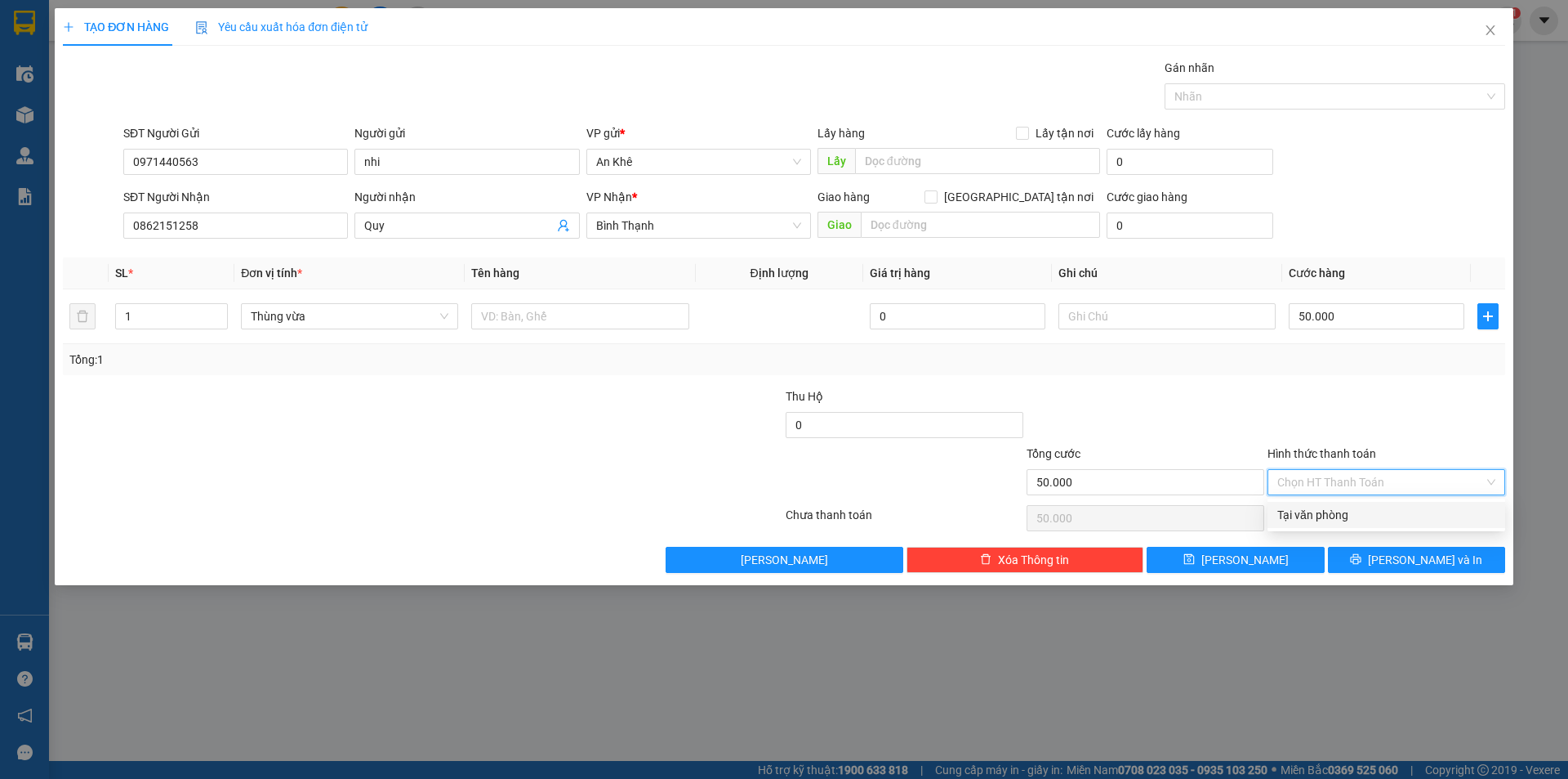
click at [1380, 477] on input "Hình thức thanh toán" at bounding box center [1381, 482] width 206 height 24
click at [1359, 514] on div "Tại văn phòng" at bounding box center [1386, 515] width 218 height 18
type input "0"
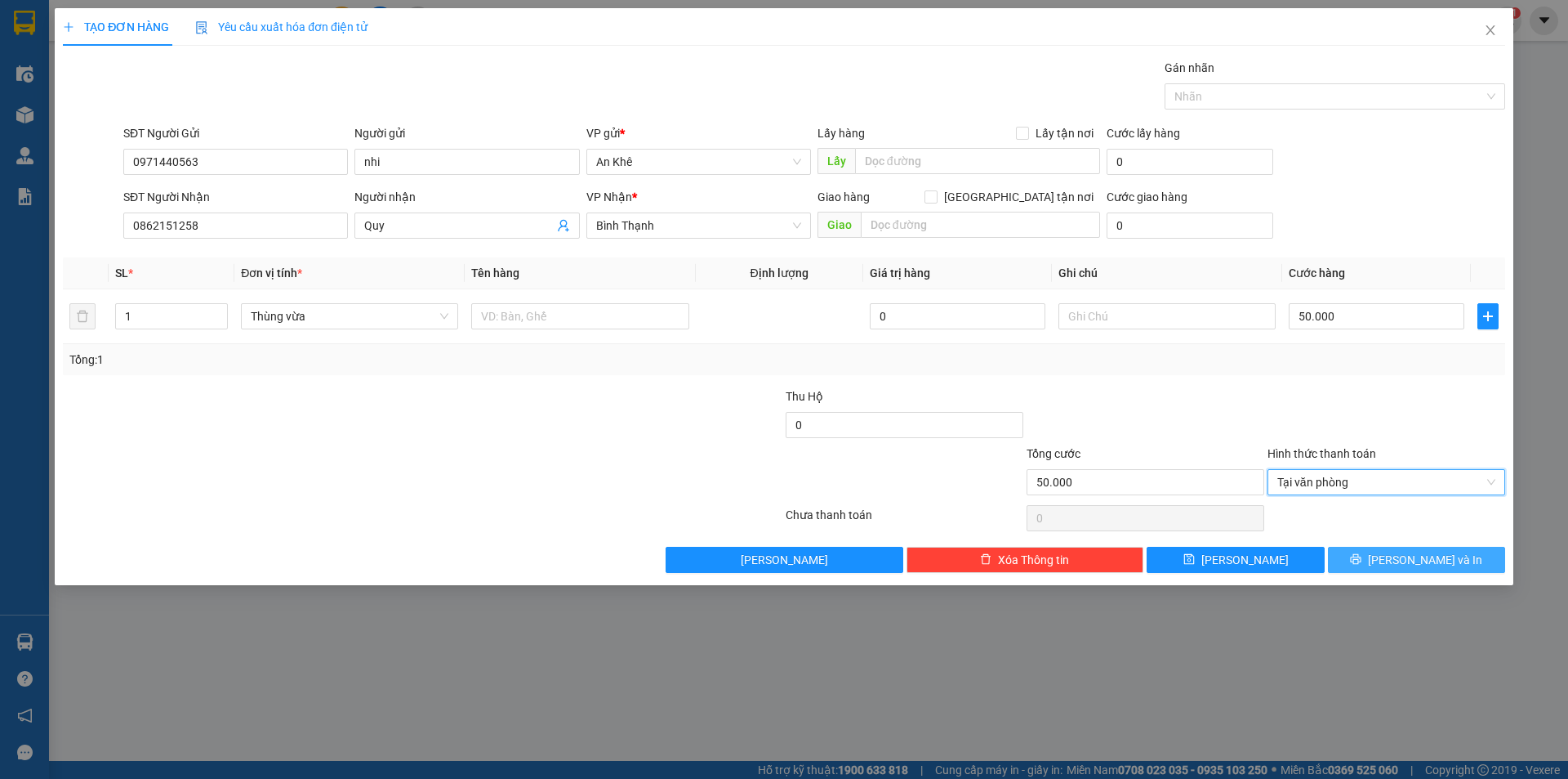
click at [1378, 560] on button "[PERSON_NAME] và In" at bounding box center [1417, 560] width 177 height 26
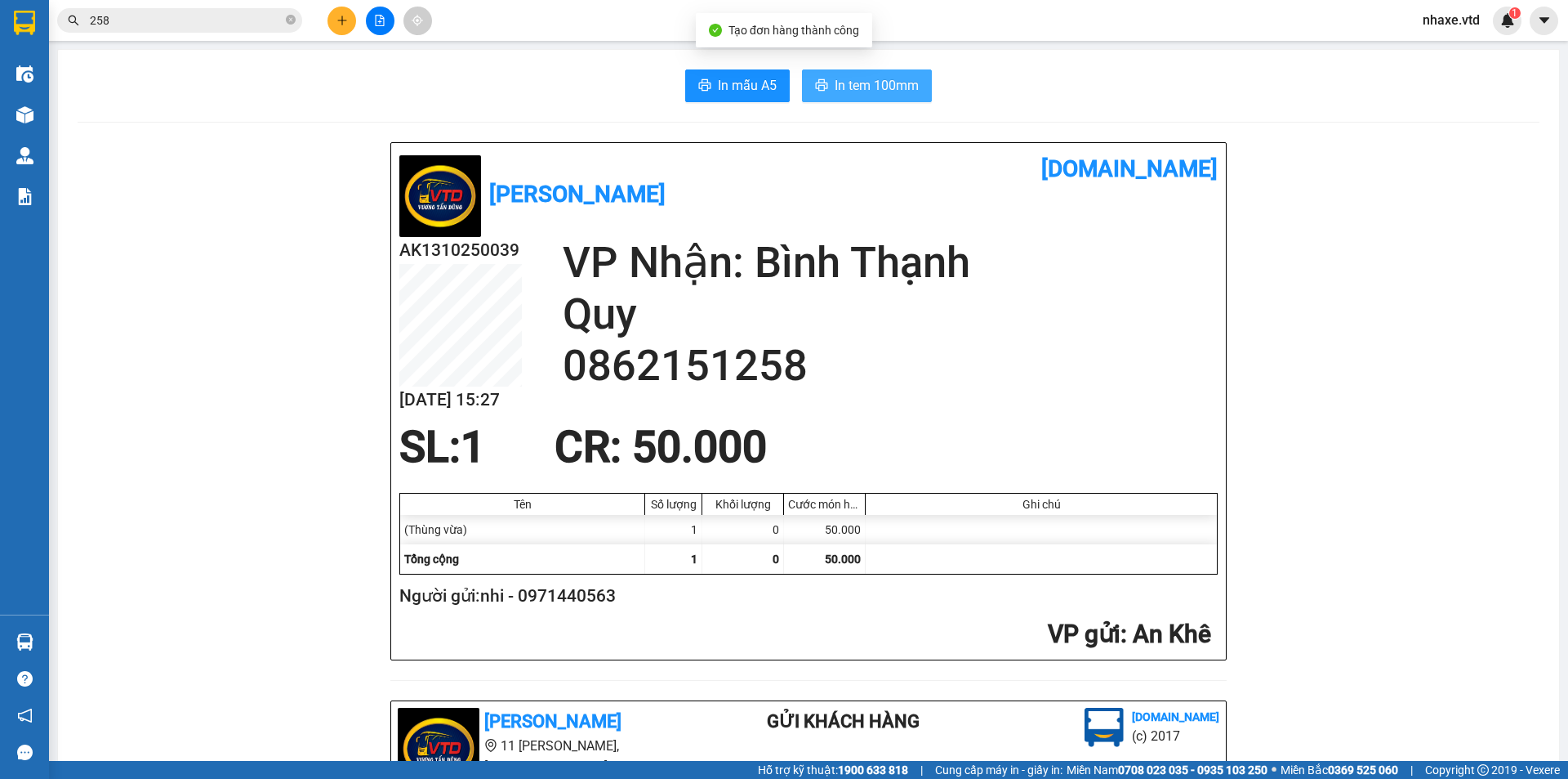
click at [875, 82] on span "In tem 100mm" at bounding box center [876, 85] width 84 height 21
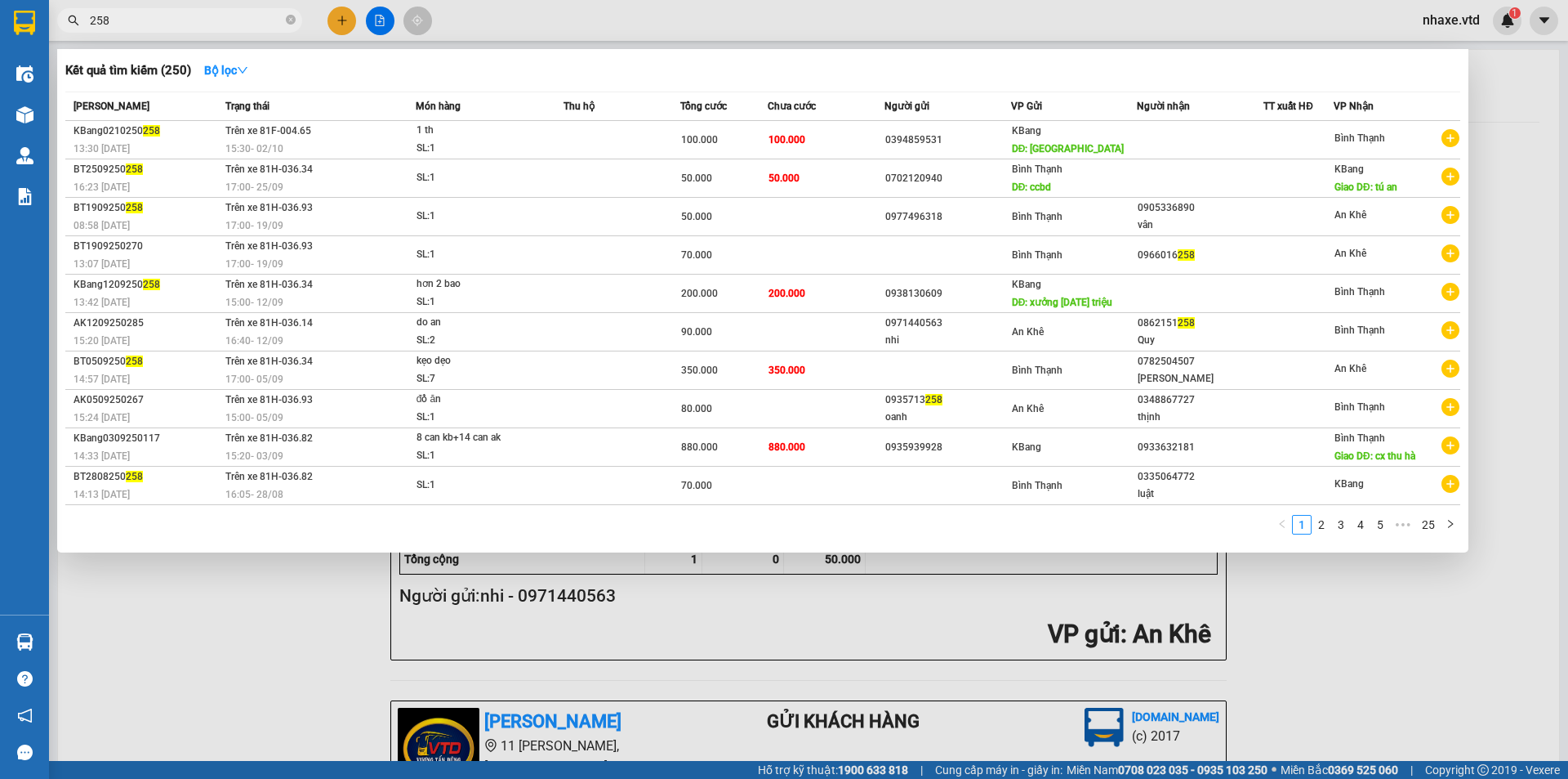
click at [230, 16] on input "258" at bounding box center [186, 21] width 193 height 18
type input "2"
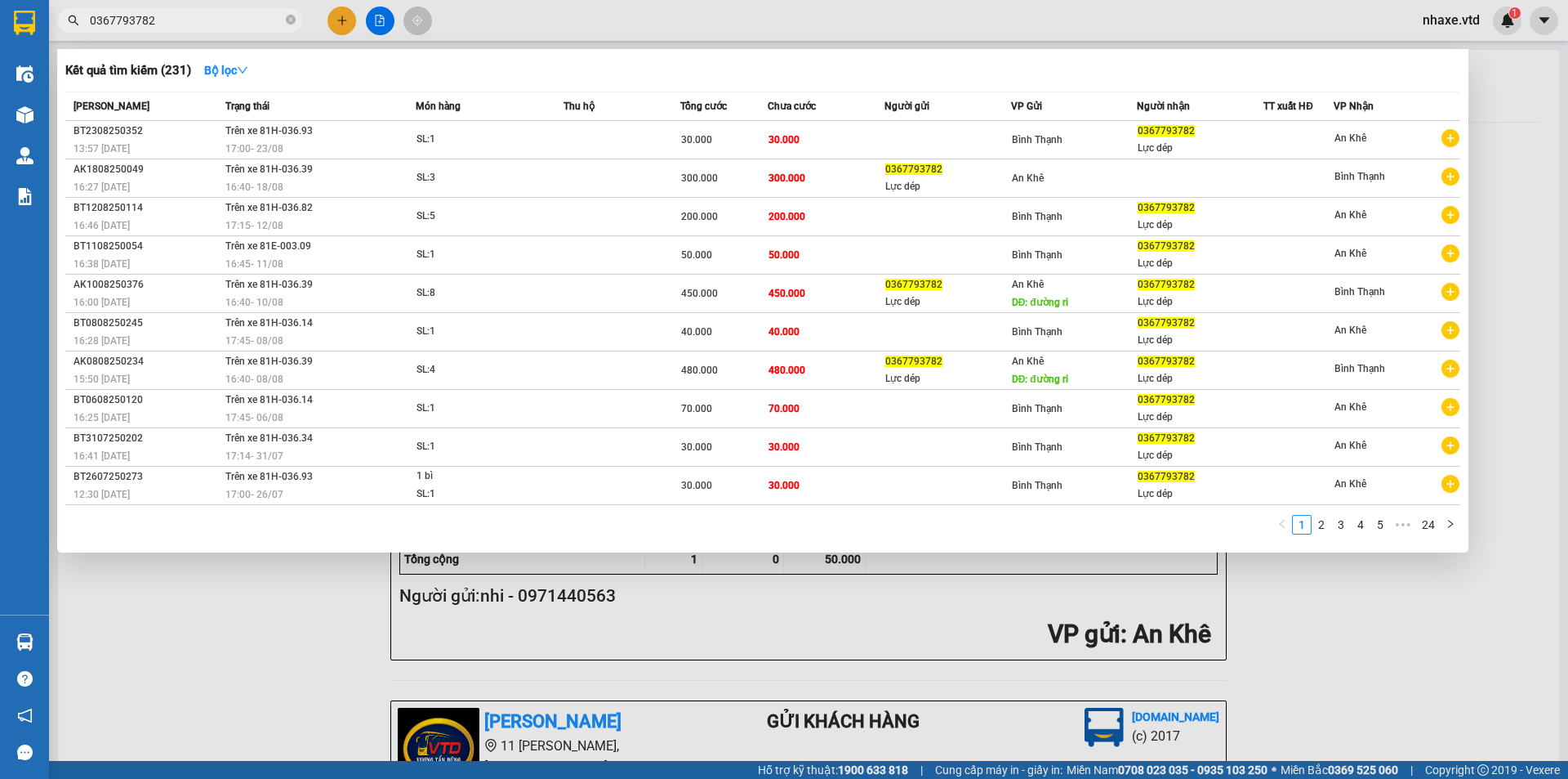
type input "0367793782"
click at [347, 23] on div at bounding box center [784, 390] width 1568 height 779
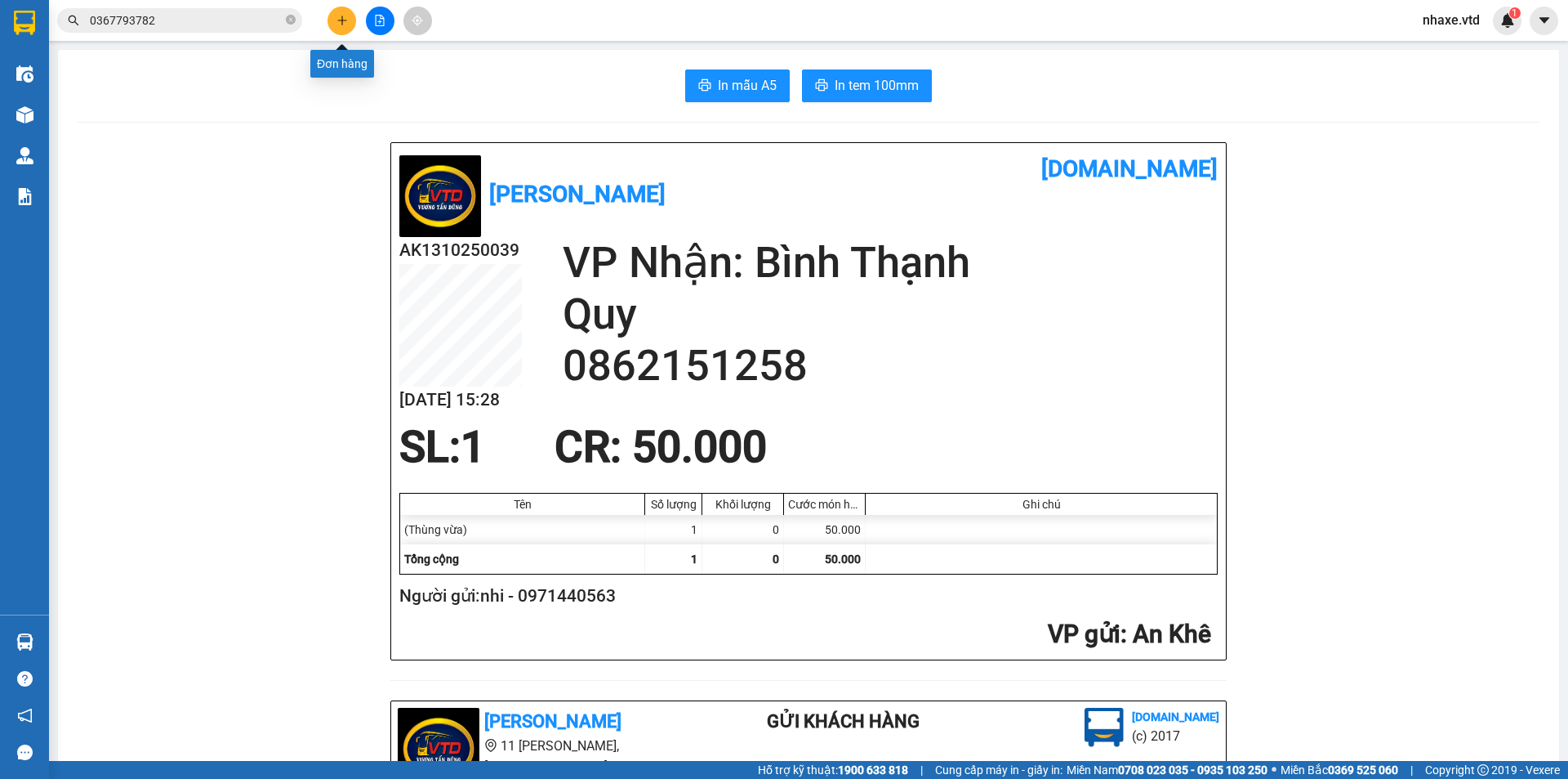
click at [340, 21] on icon "plus" at bounding box center [342, 20] width 12 height 12
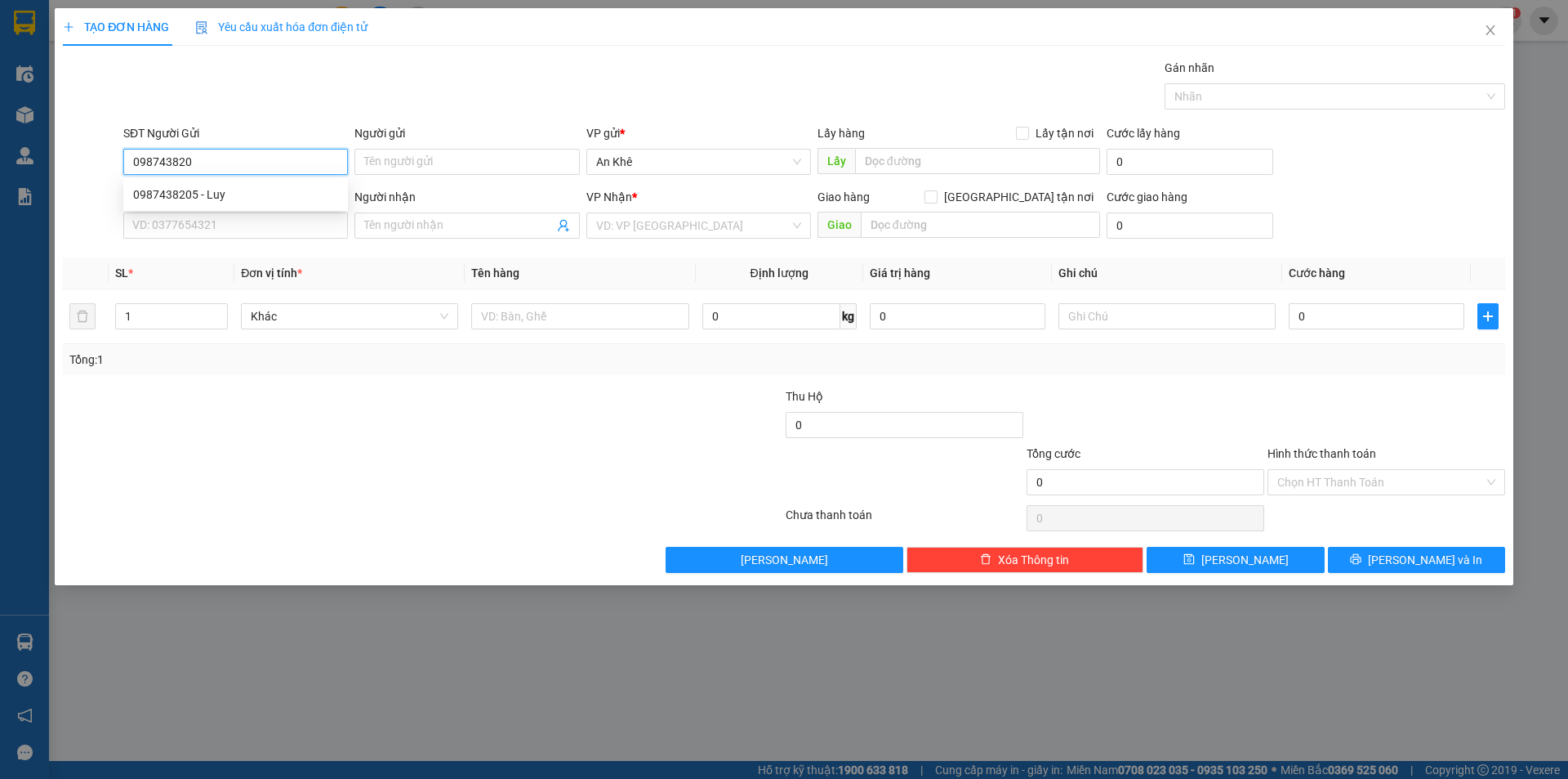
type input "0987438205"
click at [225, 194] on div "0987438205 - Luy" at bounding box center [235, 195] width 205 height 18
type input "Luy"
type input "0565267433"
type input "Ly"
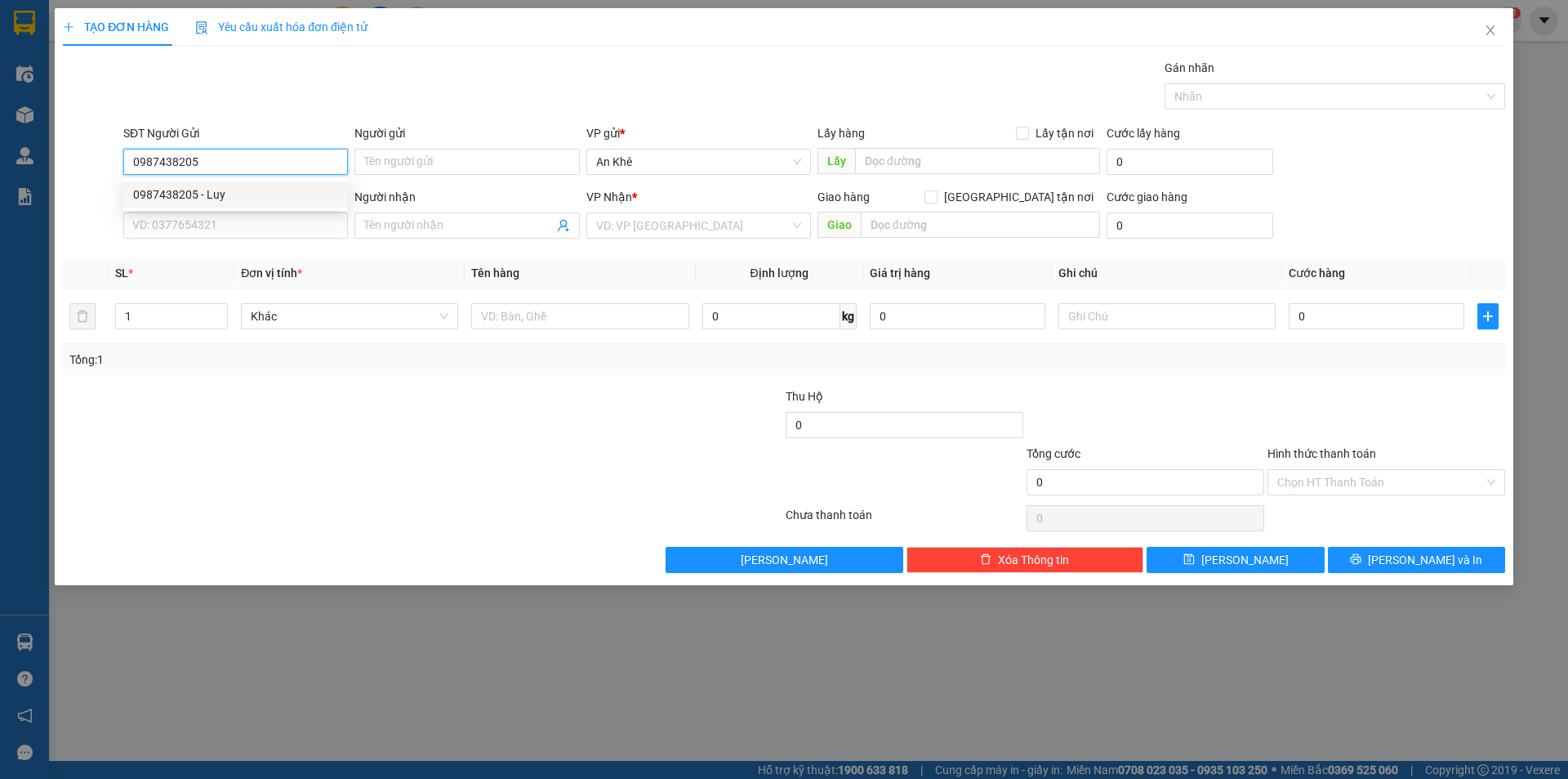
type input "Cau ong bo"
click at [339, 321] on span "Bất kỳ" at bounding box center [349, 316] width 197 height 24
type input "0987438205"
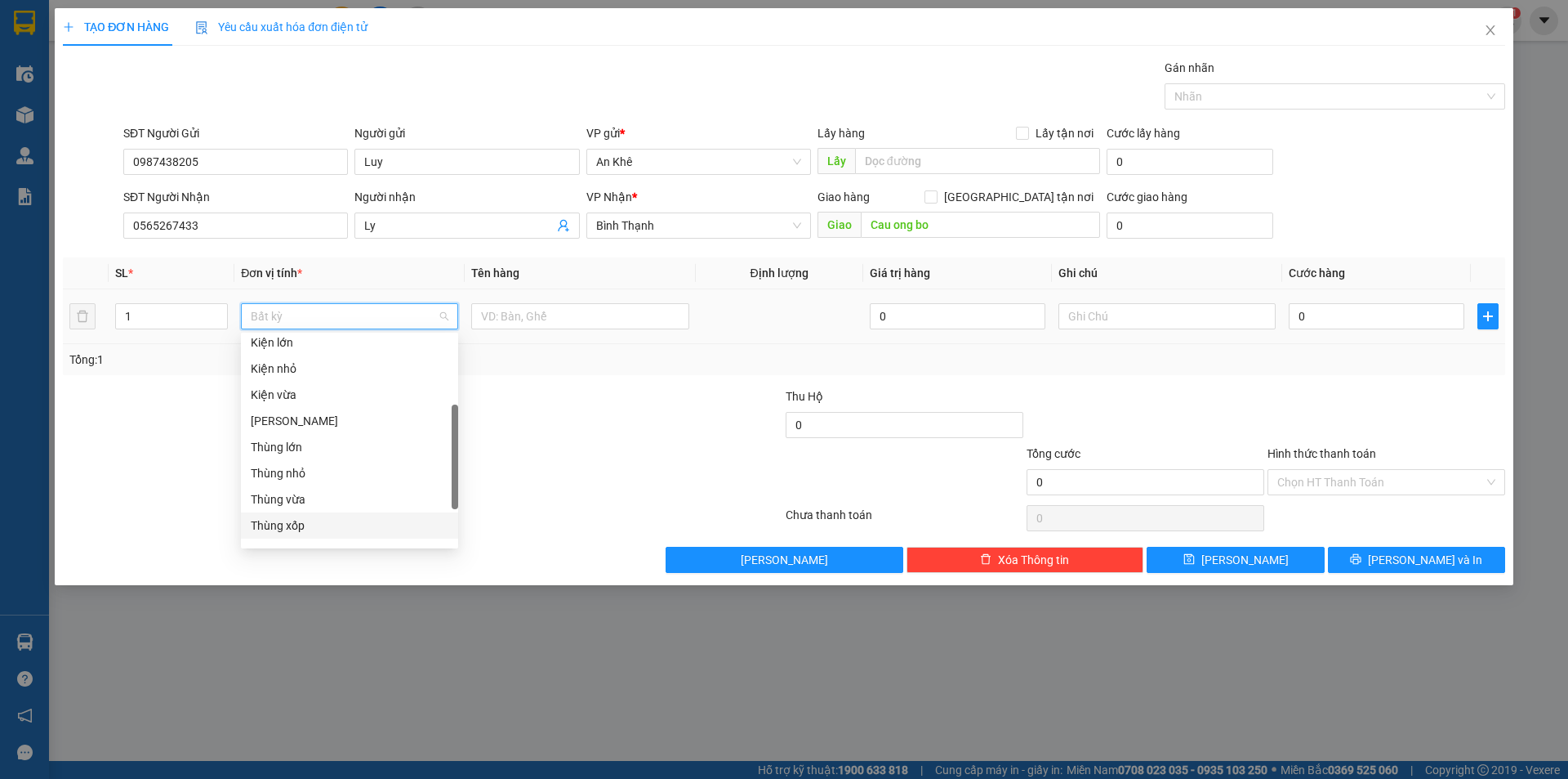
scroll to position [245, 0]
click at [320, 442] on div "Thùng xốp" at bounding box center [349, 444] width 197 height 18
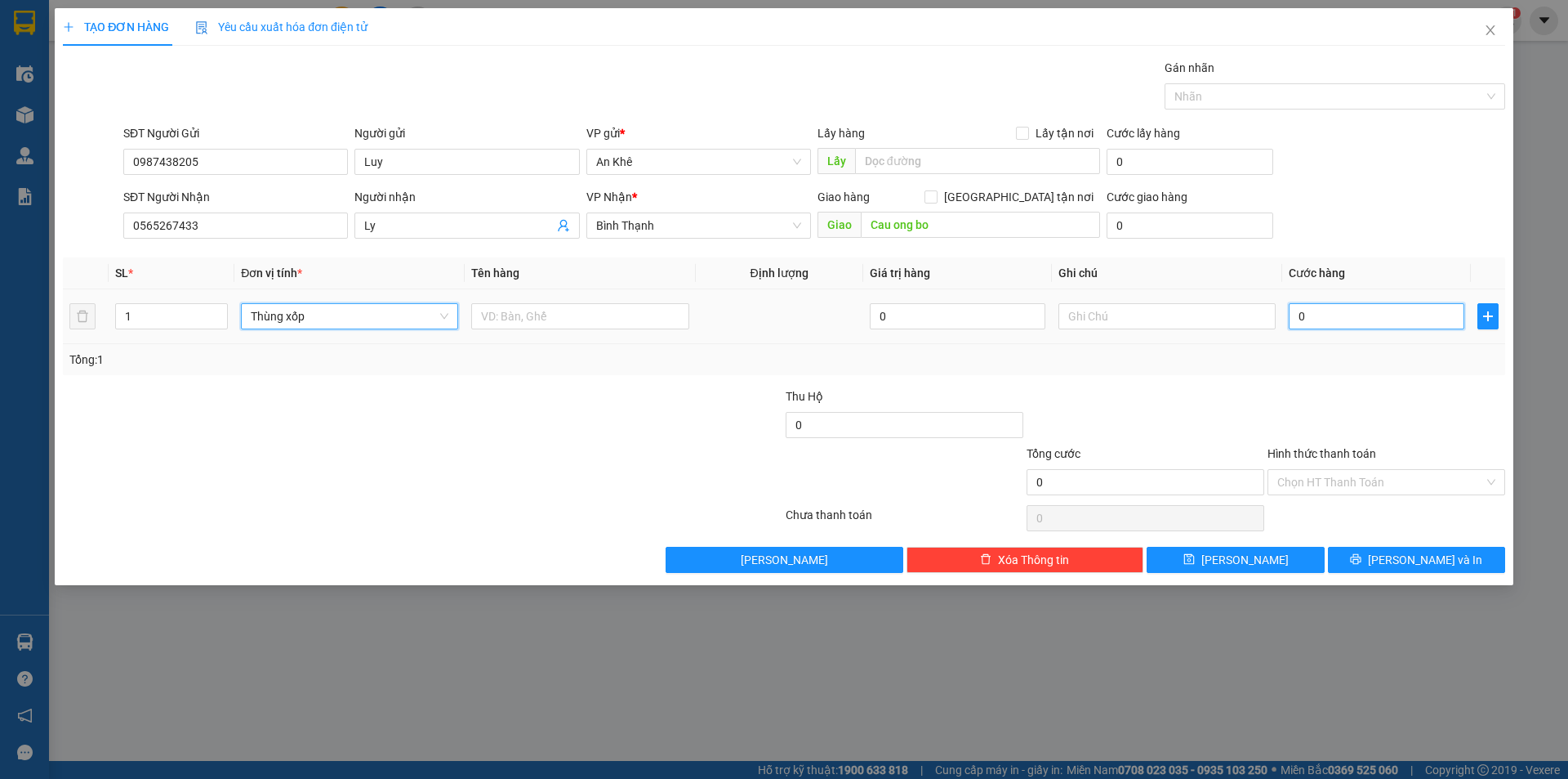
click at [1368, 312] on input "0" at bounding box center [1377, 316] width 176 height 26
type input "6"
type input "60"
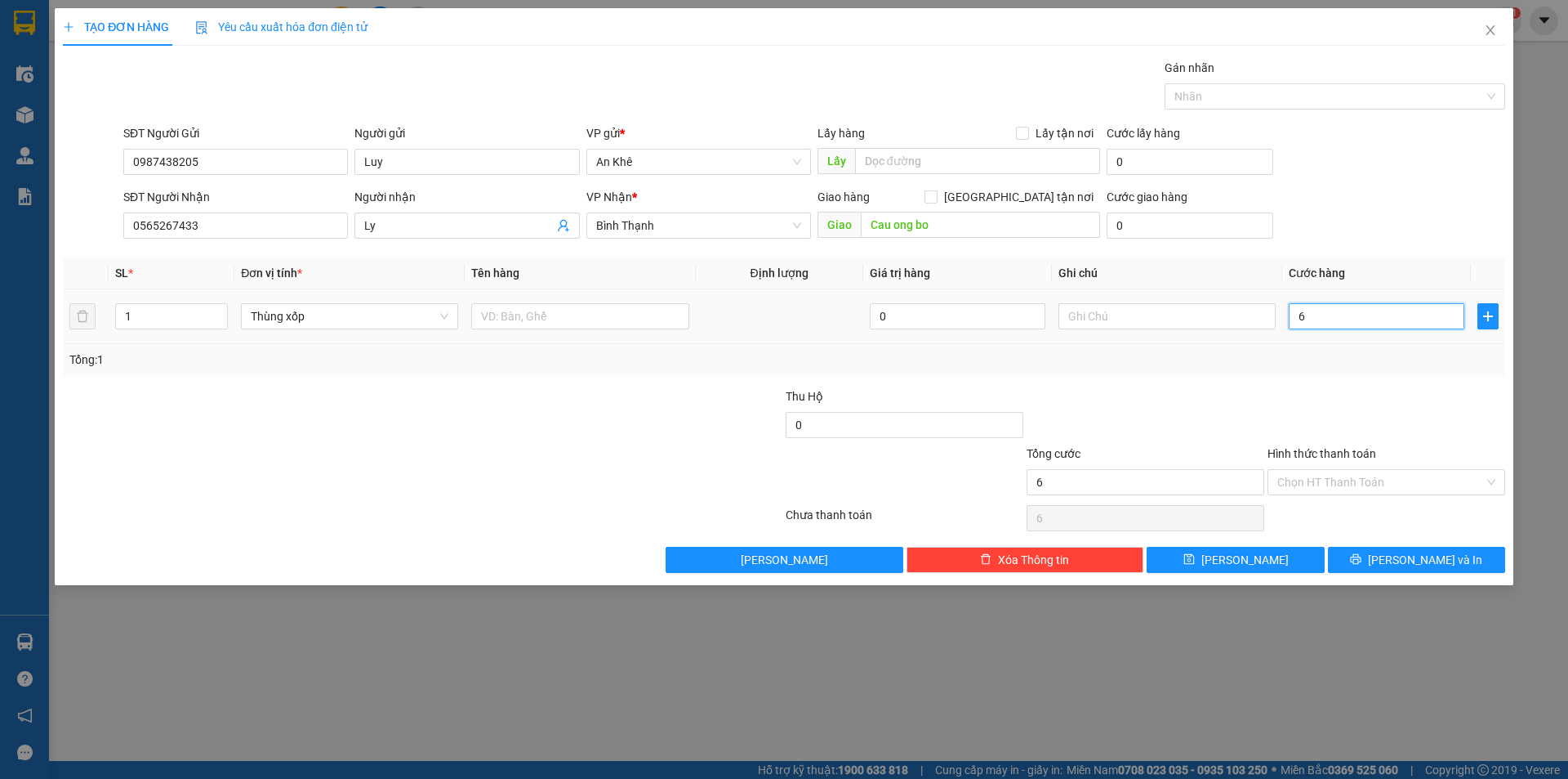
type input "60"
type input "600"
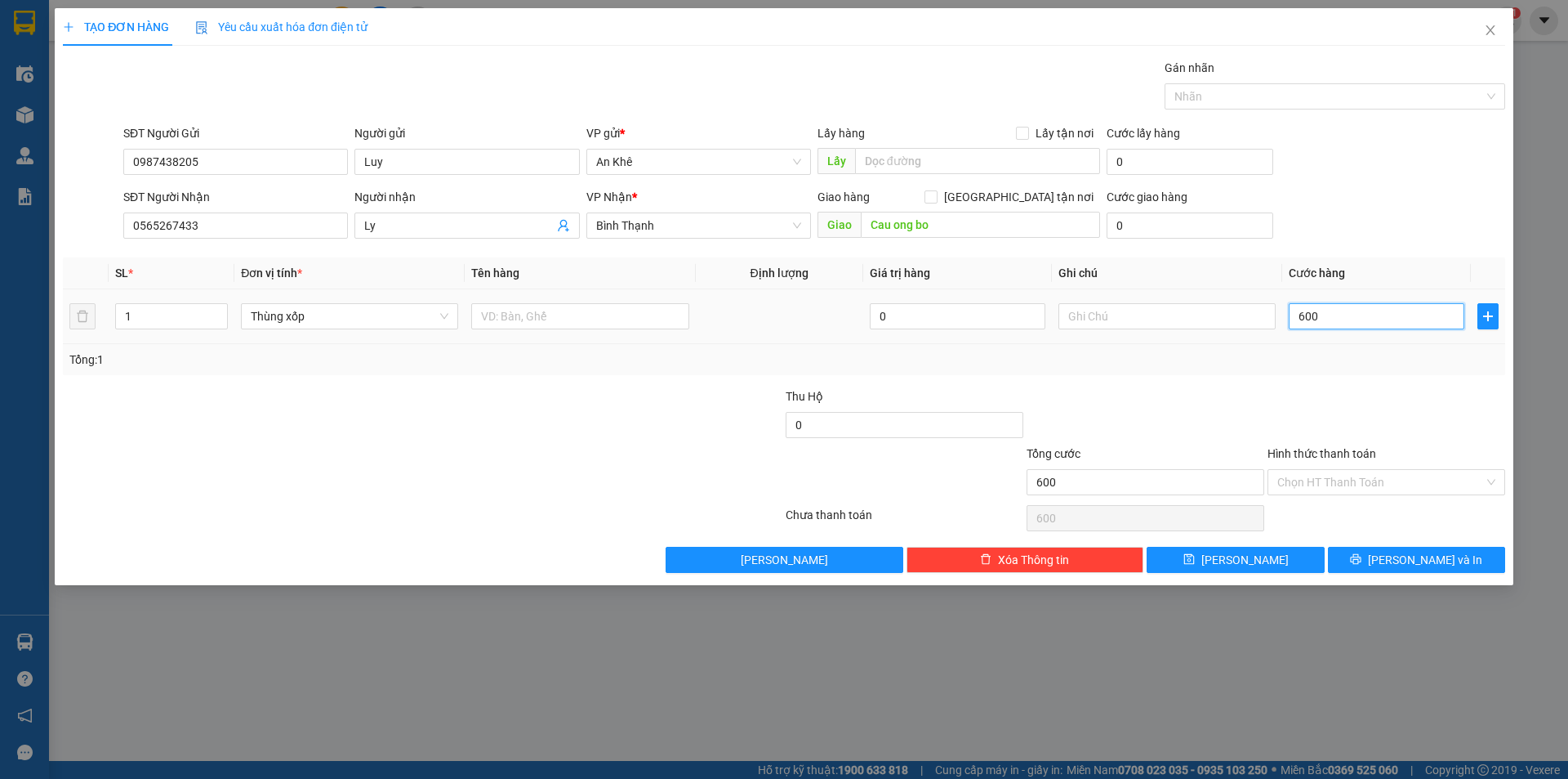
type input "6.000"
type input "60.000"
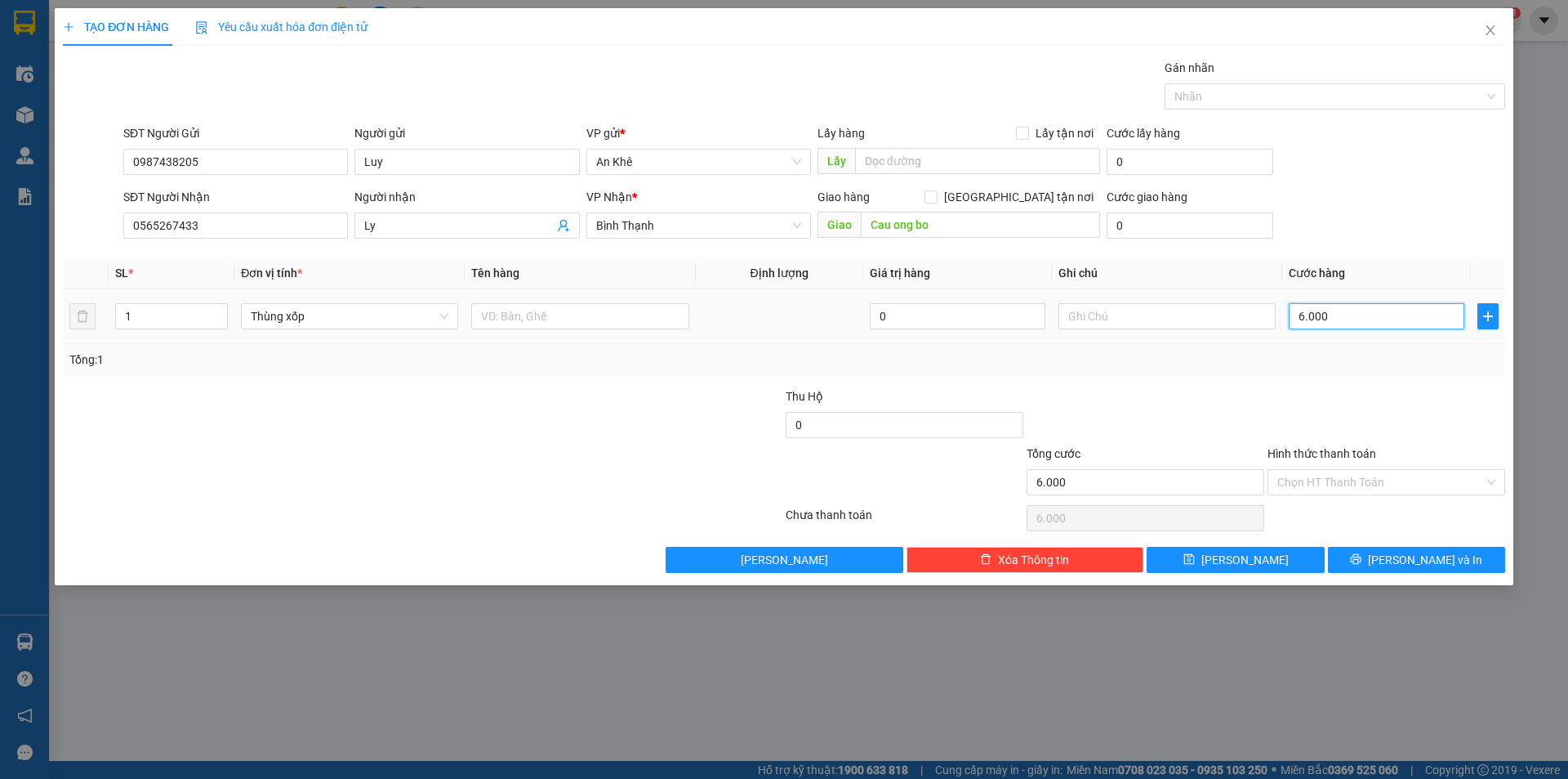
type input "60.000"
click at [1383, 484] on input "Hình thức thanh toán" at bounding box center [1381, 482] width 206 height 24
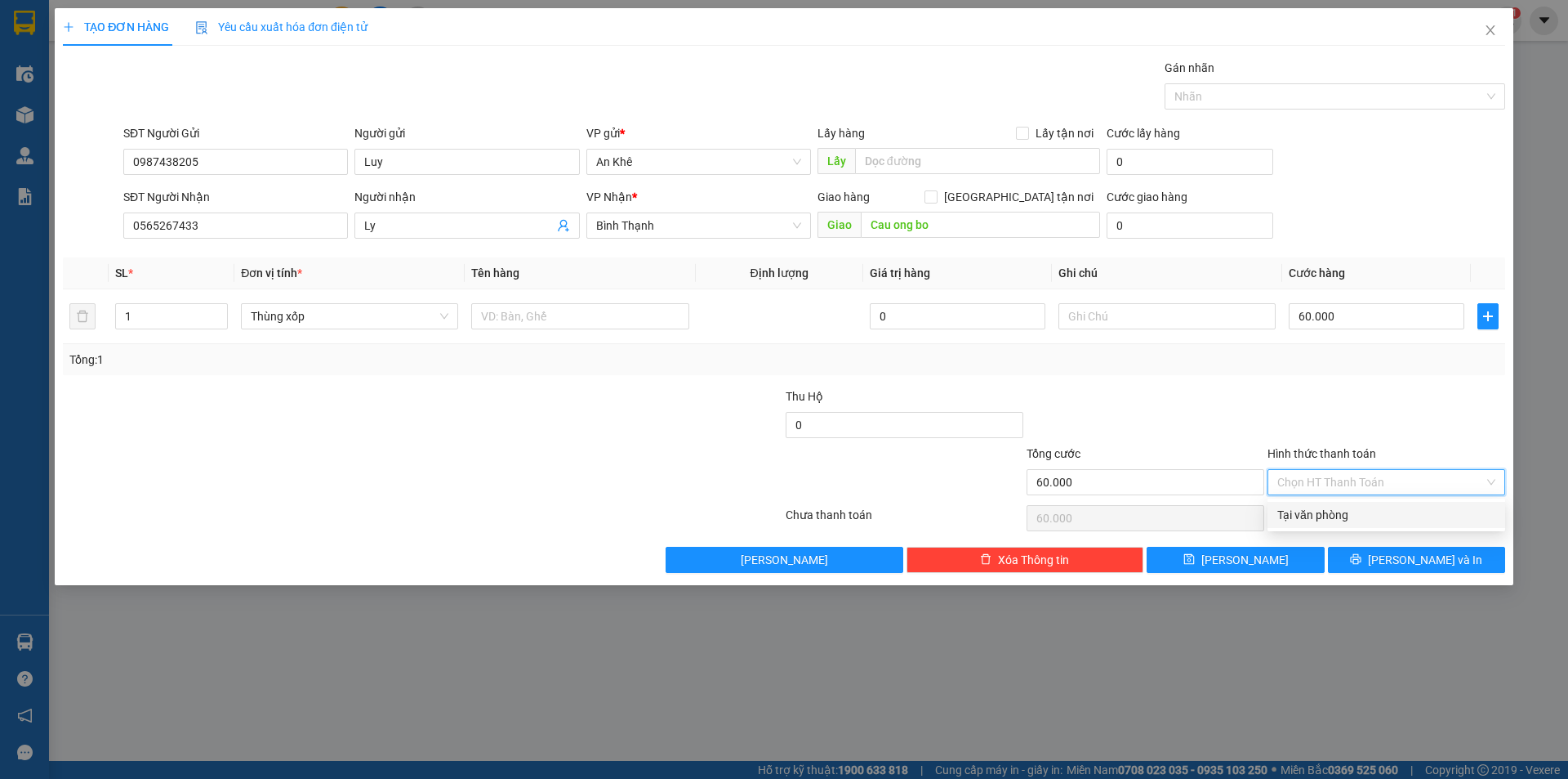
click at [1382, 514] on div "Tại văn phòng" at bounding box center [1386, 515] width 218 height 18
type input "0"
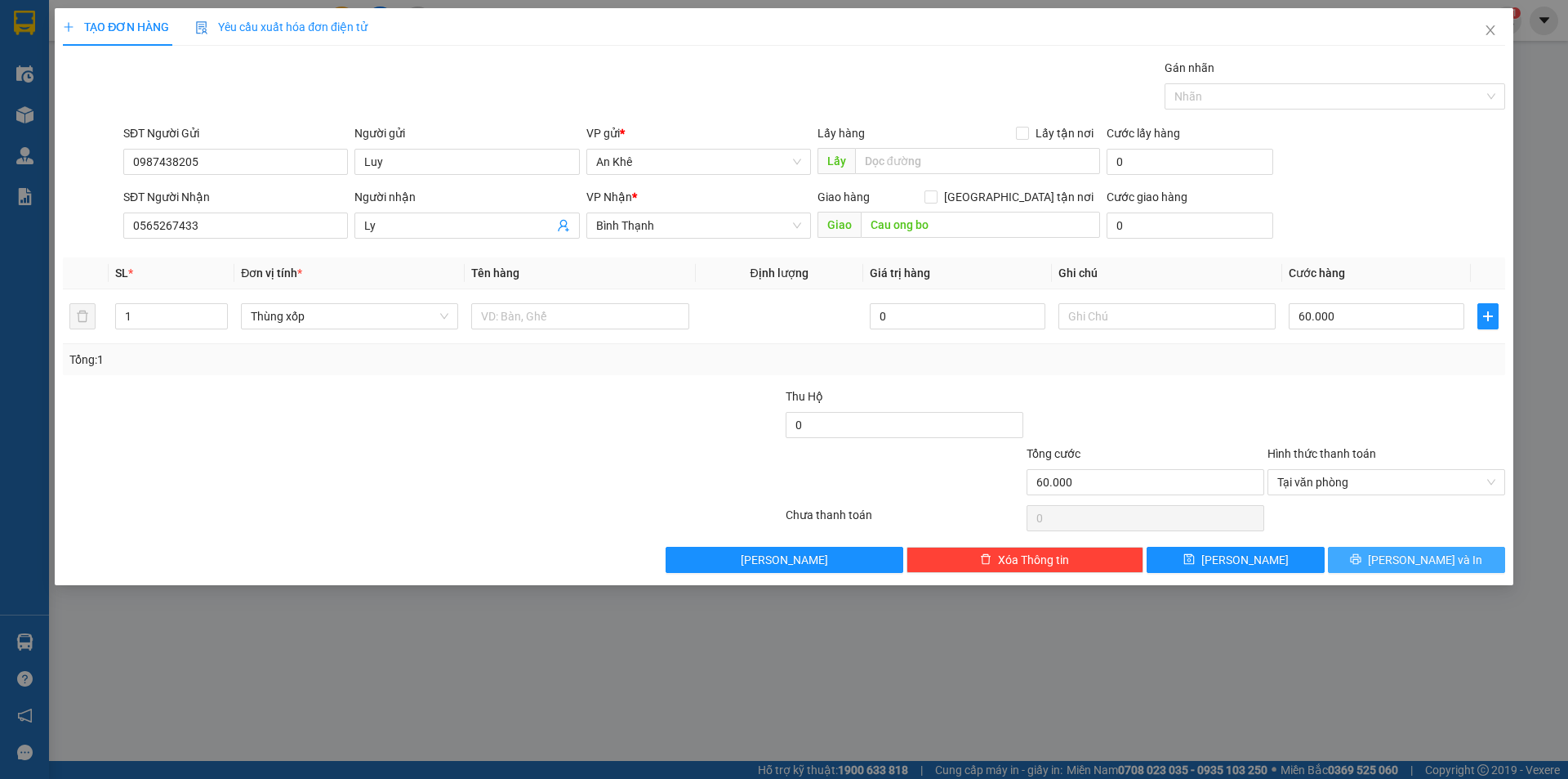
click at [1362, 566] on span "printer" at bounding box center [1355, 560] width 12 height 13
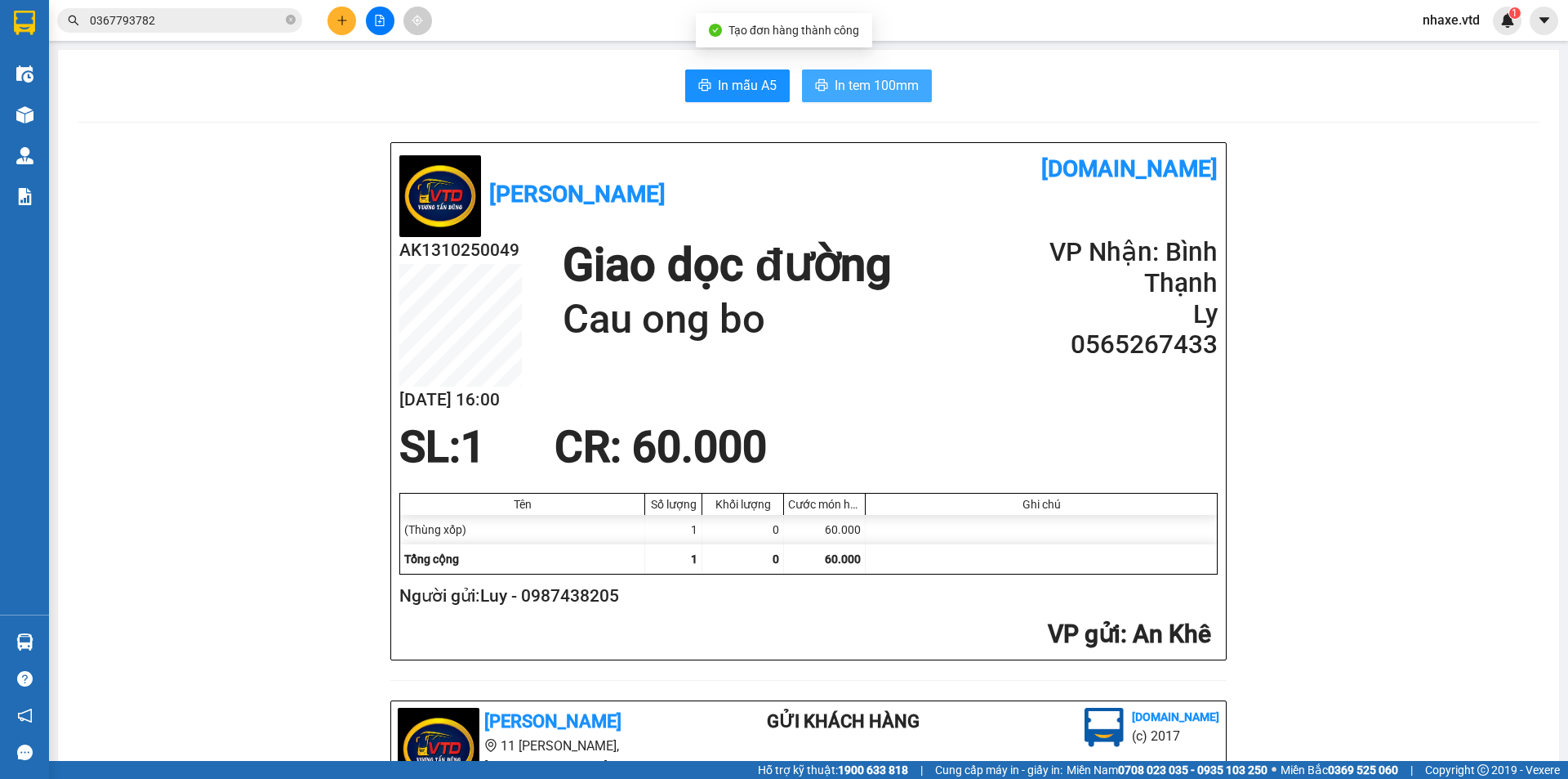
click at [914, 88] on button "In tem 100mm" at bounding box center [866, 86] width 129 height 33
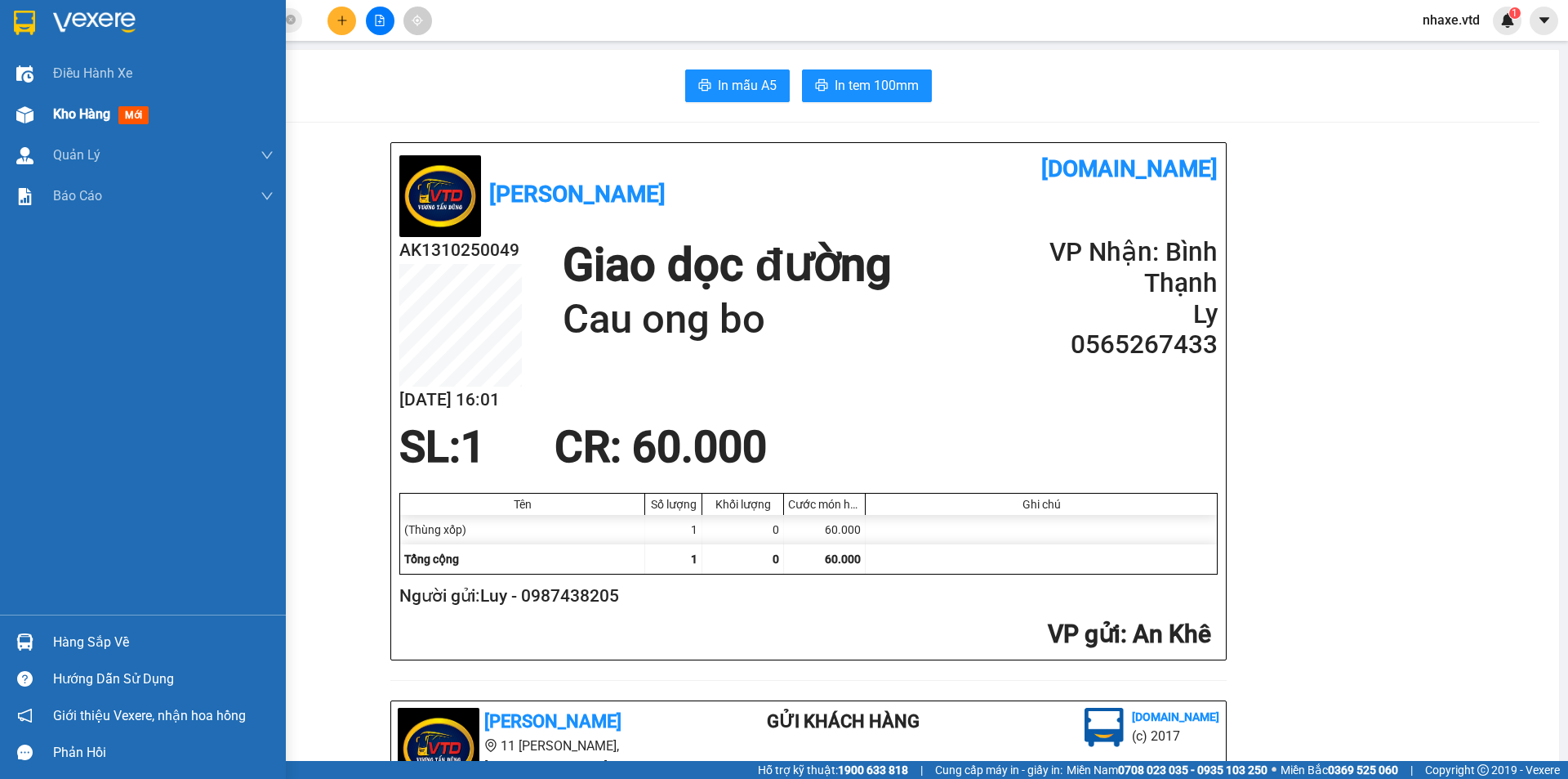
click at [42, 112] on div "Kho hàng mới" at bounding box center [143, 114] width 286 height 41
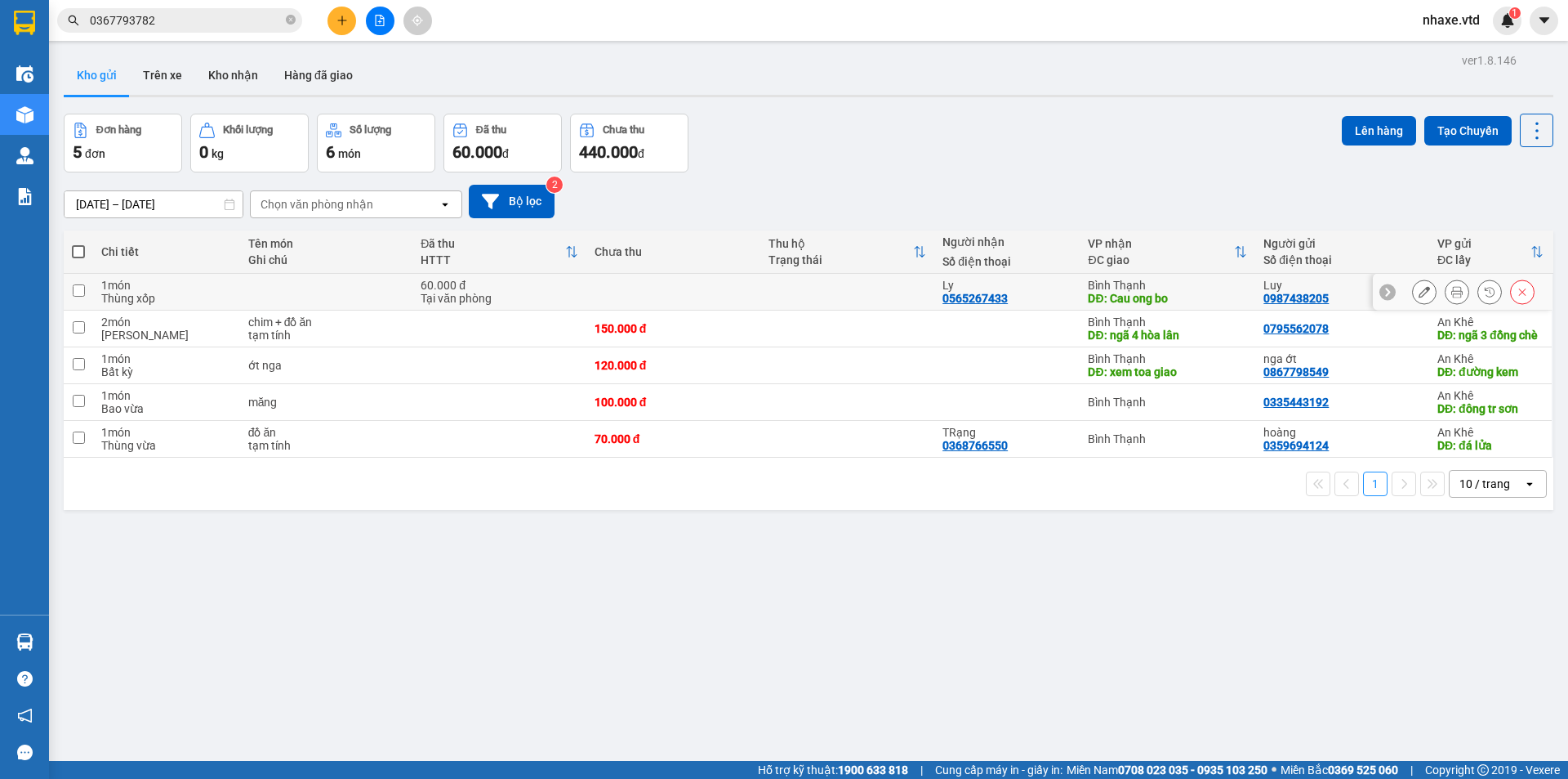
click at [78, 290] on input "checkbox" at bounding box center [79, 291] width 13 height 13
checkbox input "true"
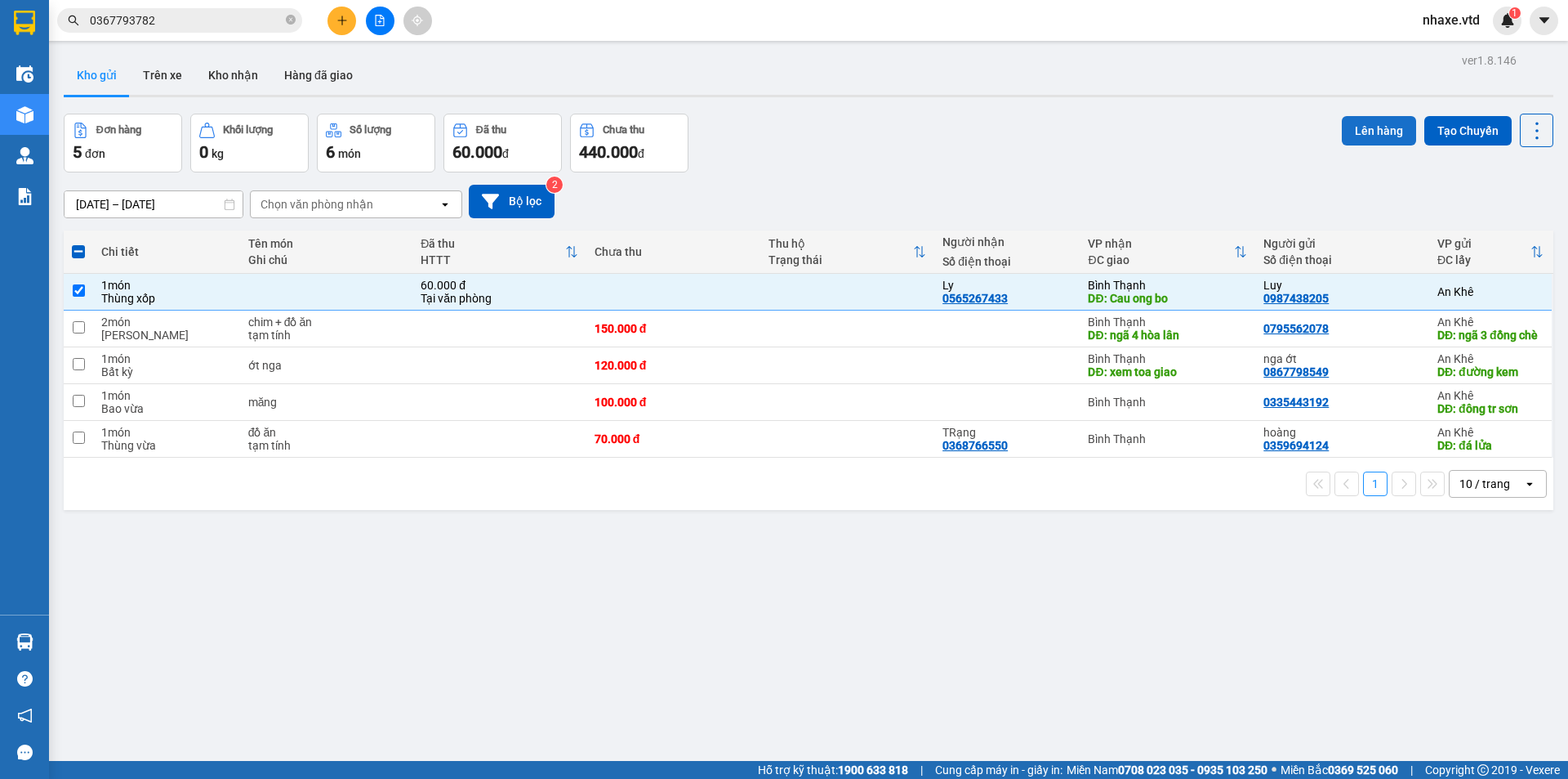
click at [1374, 127] on button "Lên hàng" at bounding box center [1379, 130] width 74 height 29
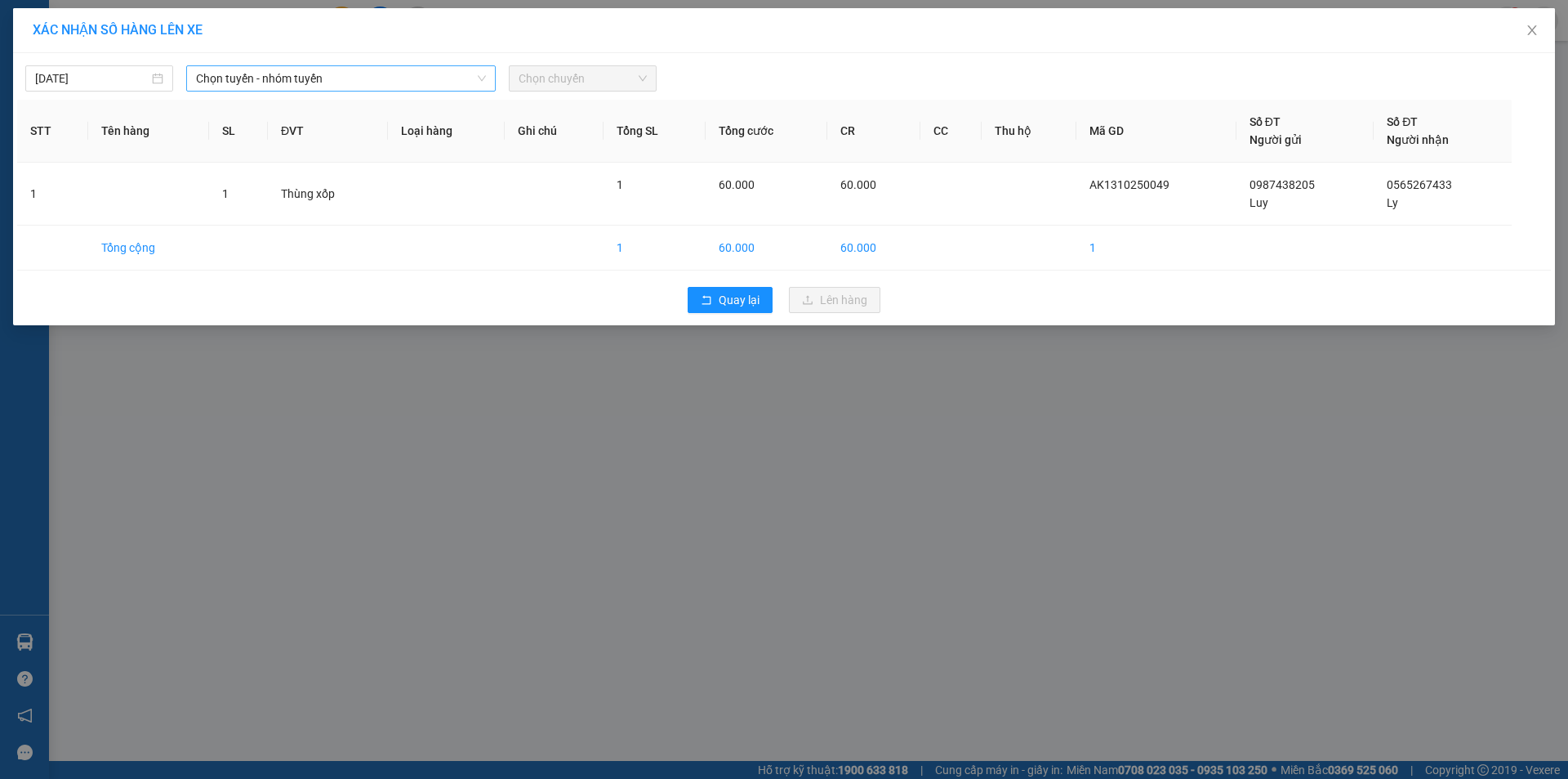
click at [266, 81] on span "Chọn tuyến - nhóm tuyến" at bounding box center [341, 78] width 290 height 24
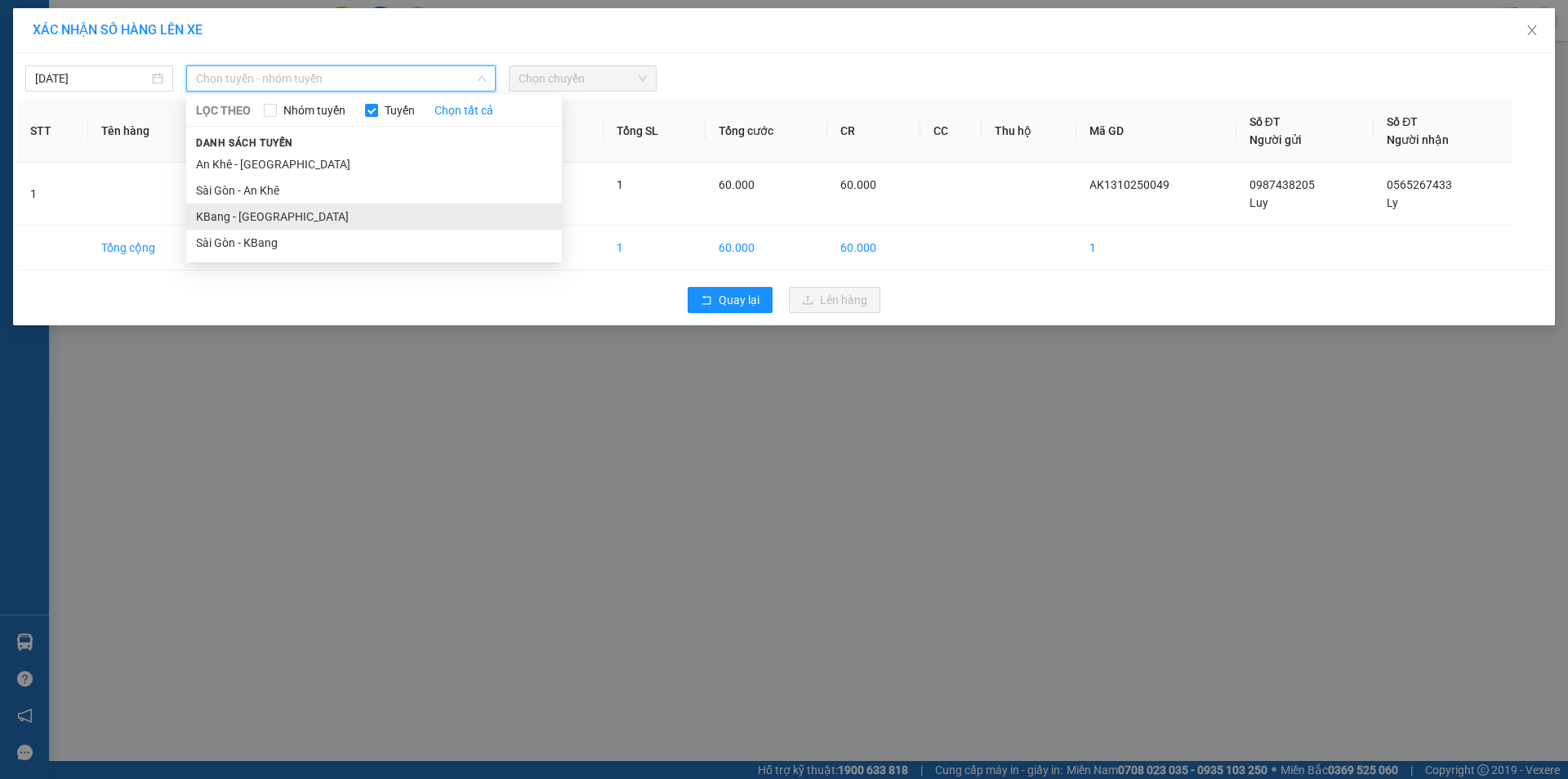
click at [215, 213] on li "KBang - [GEOGRAPHIC_DATA]" at bounding box center [374, 216] width 376 height 26
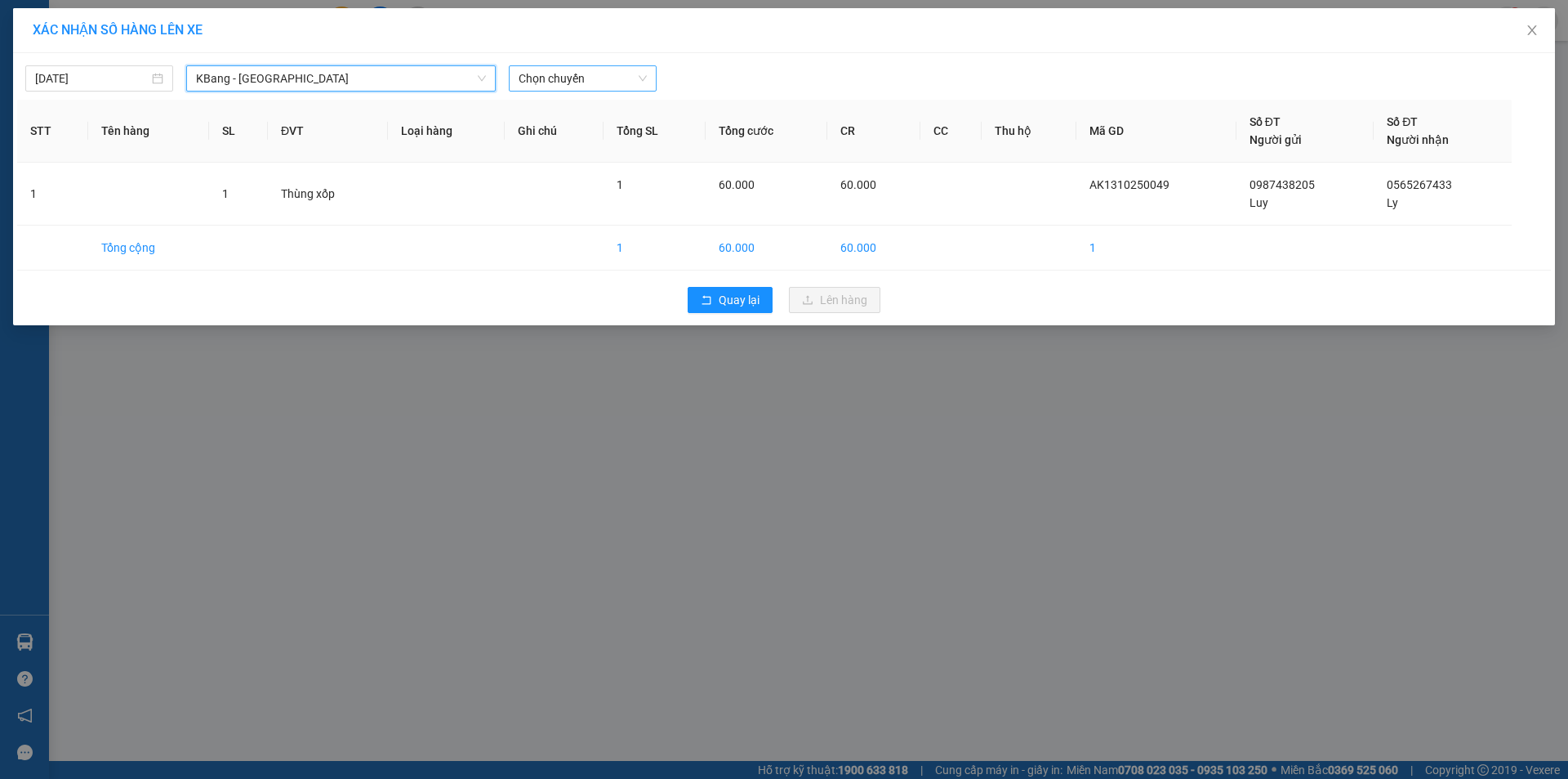
click at [595, 74] on span "Chọn chuyến" at bounding box center [583, 78] width 129 height 24
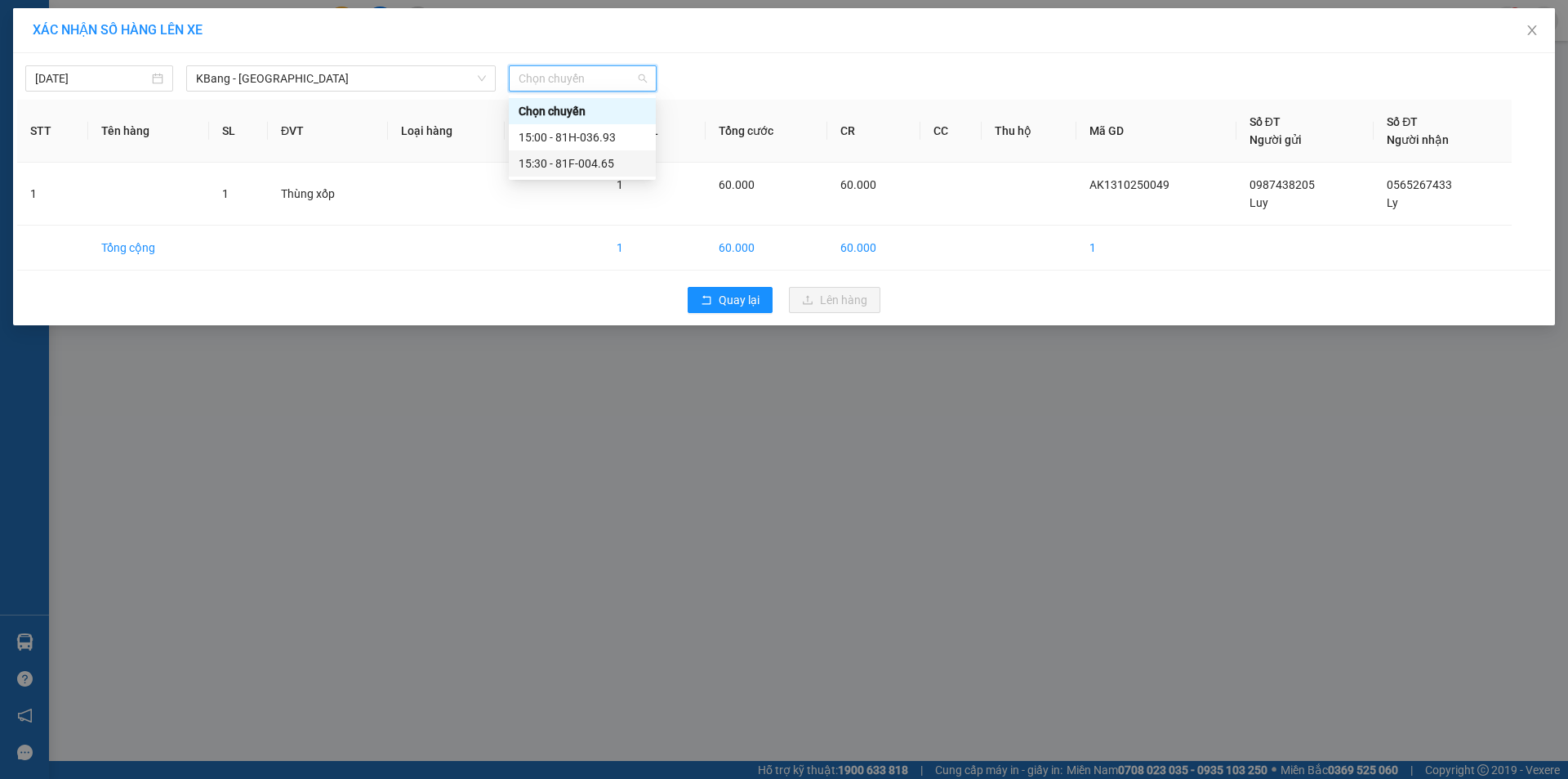
click at [592, 165] on div "15:30 - 81F-004.65" at bounding box center [582, 164] width 128 height 18
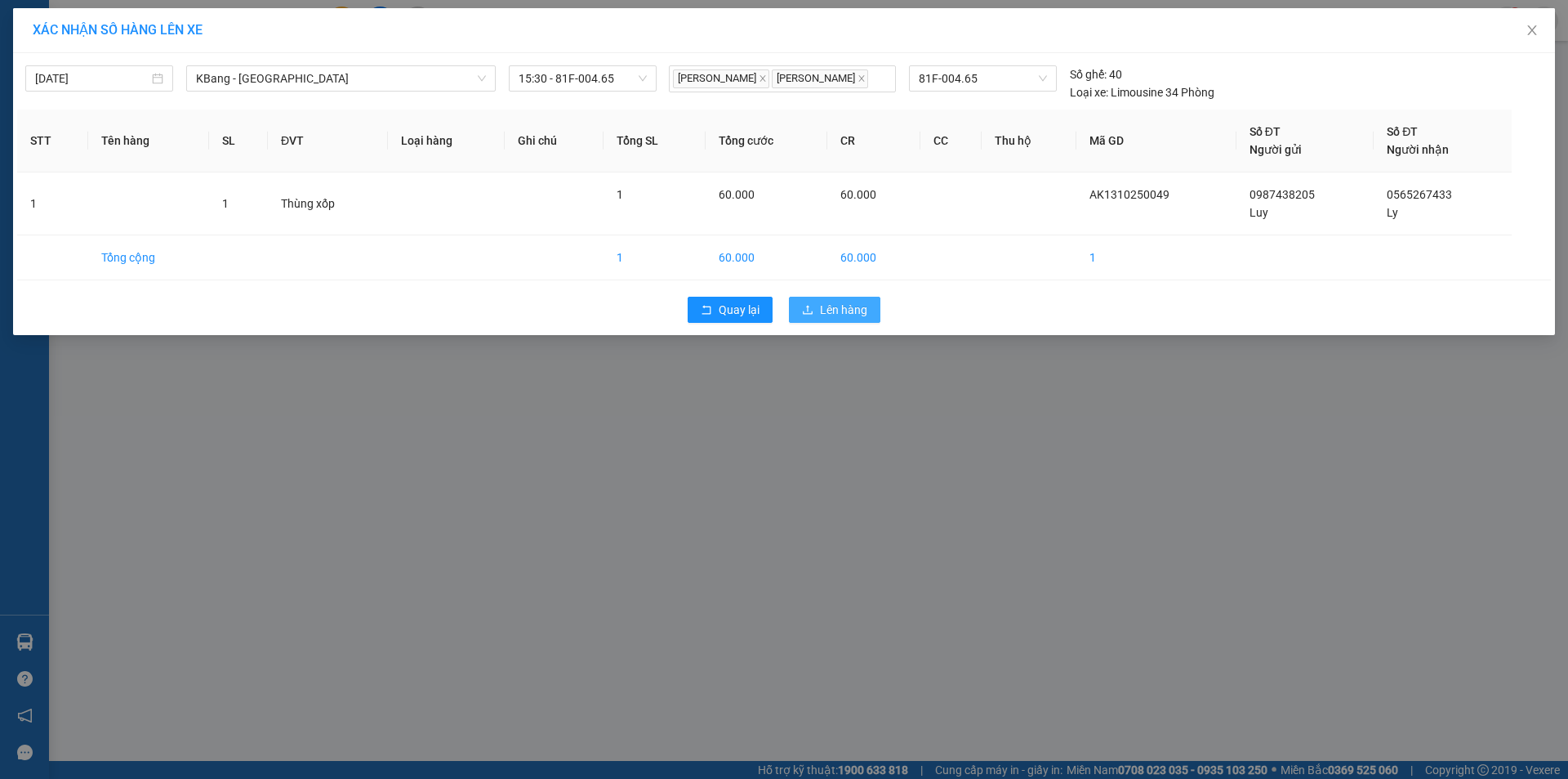
click at [846, 318] on span "Lên hàng" at bounding box center [844, 310] width 47 height 18
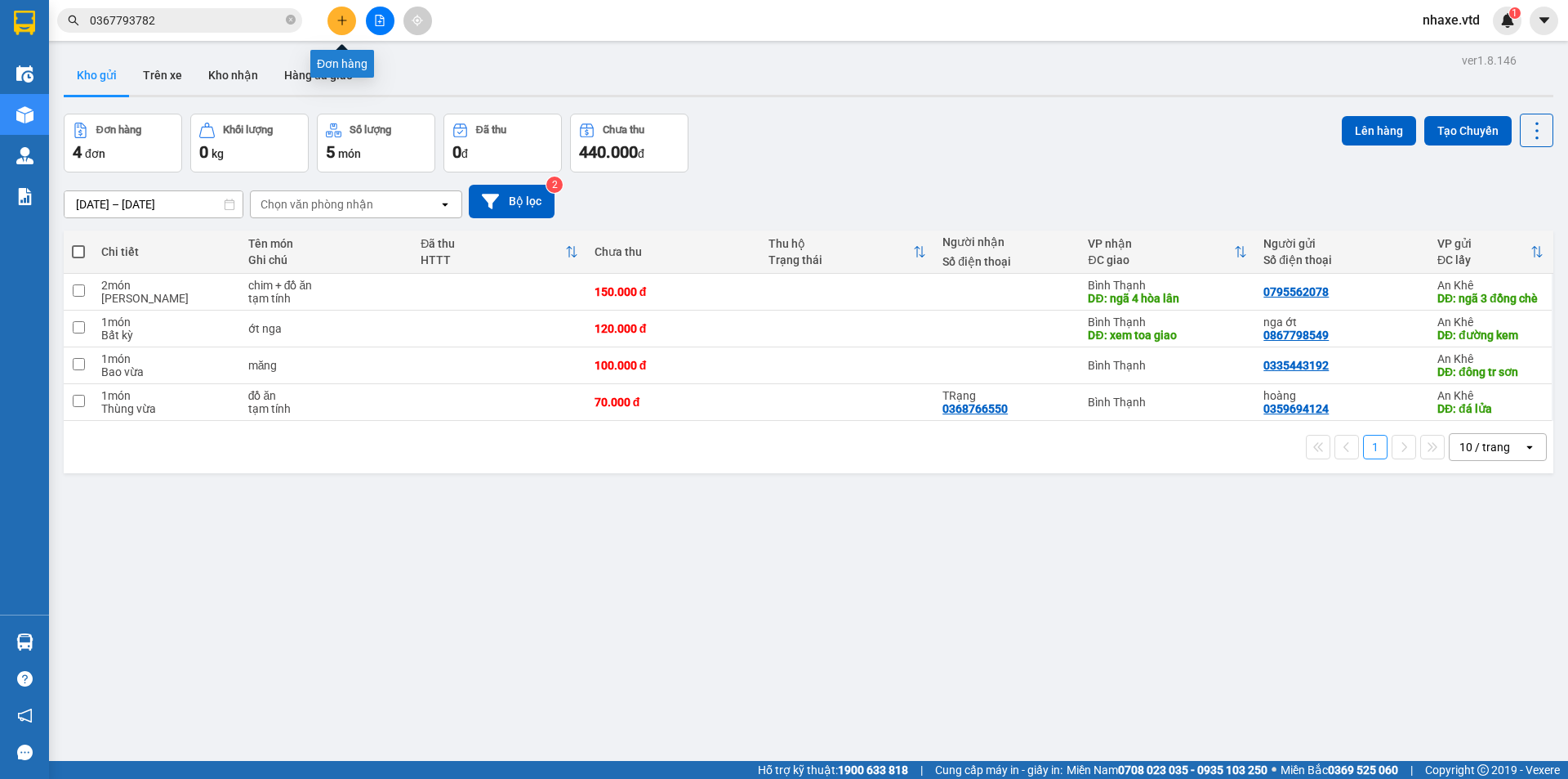
click at [340, 19] on icon "plus" at bounding box center [342, 20] width 12 height 12
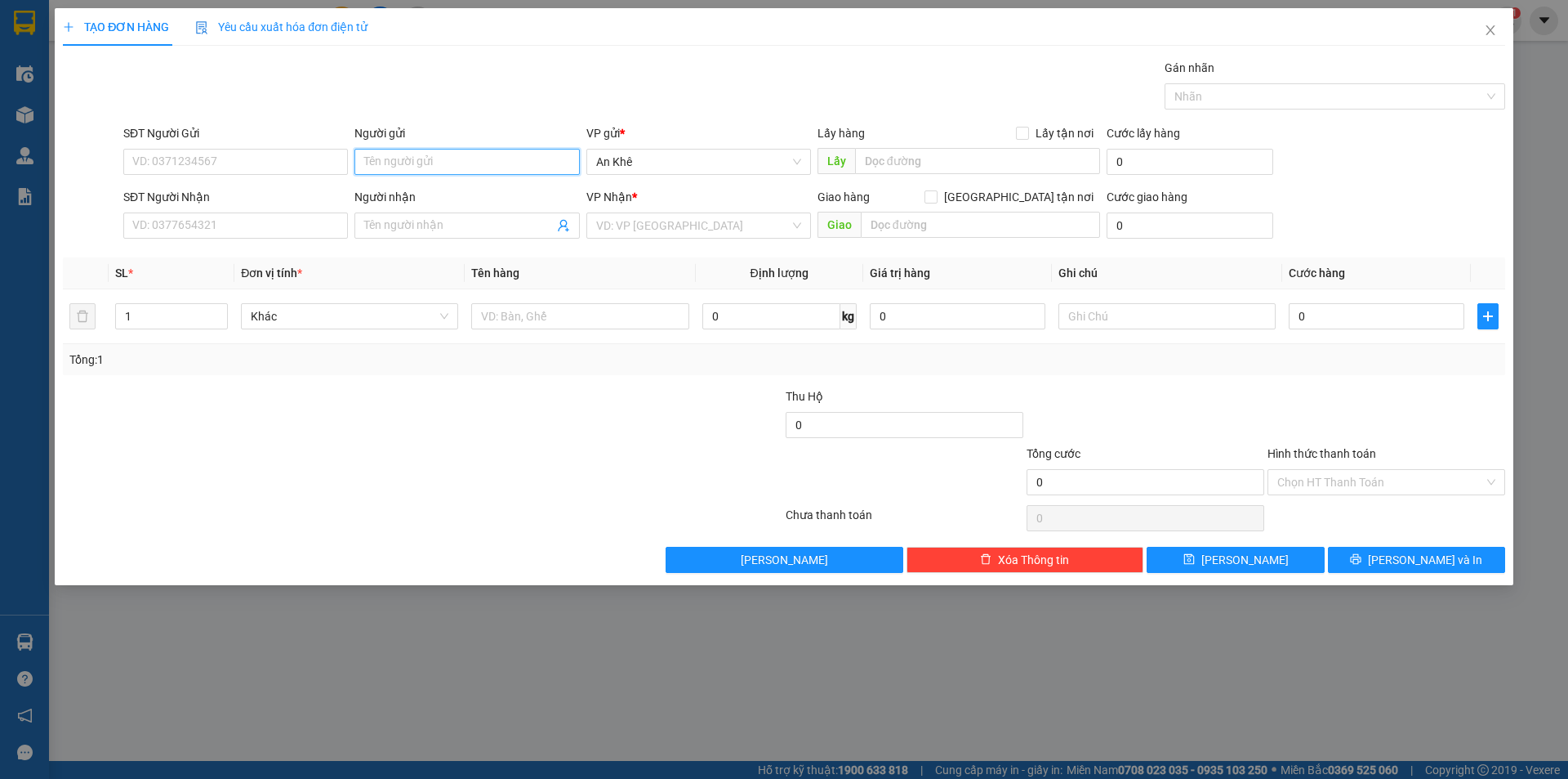
click at [411, 157] on input "Người gửi" at bounding box center [467, 161] width 225 height 26
click at [313, 155] on input "SĐT Người Gửi" at bounding box center [235, 161] width 225 height 26
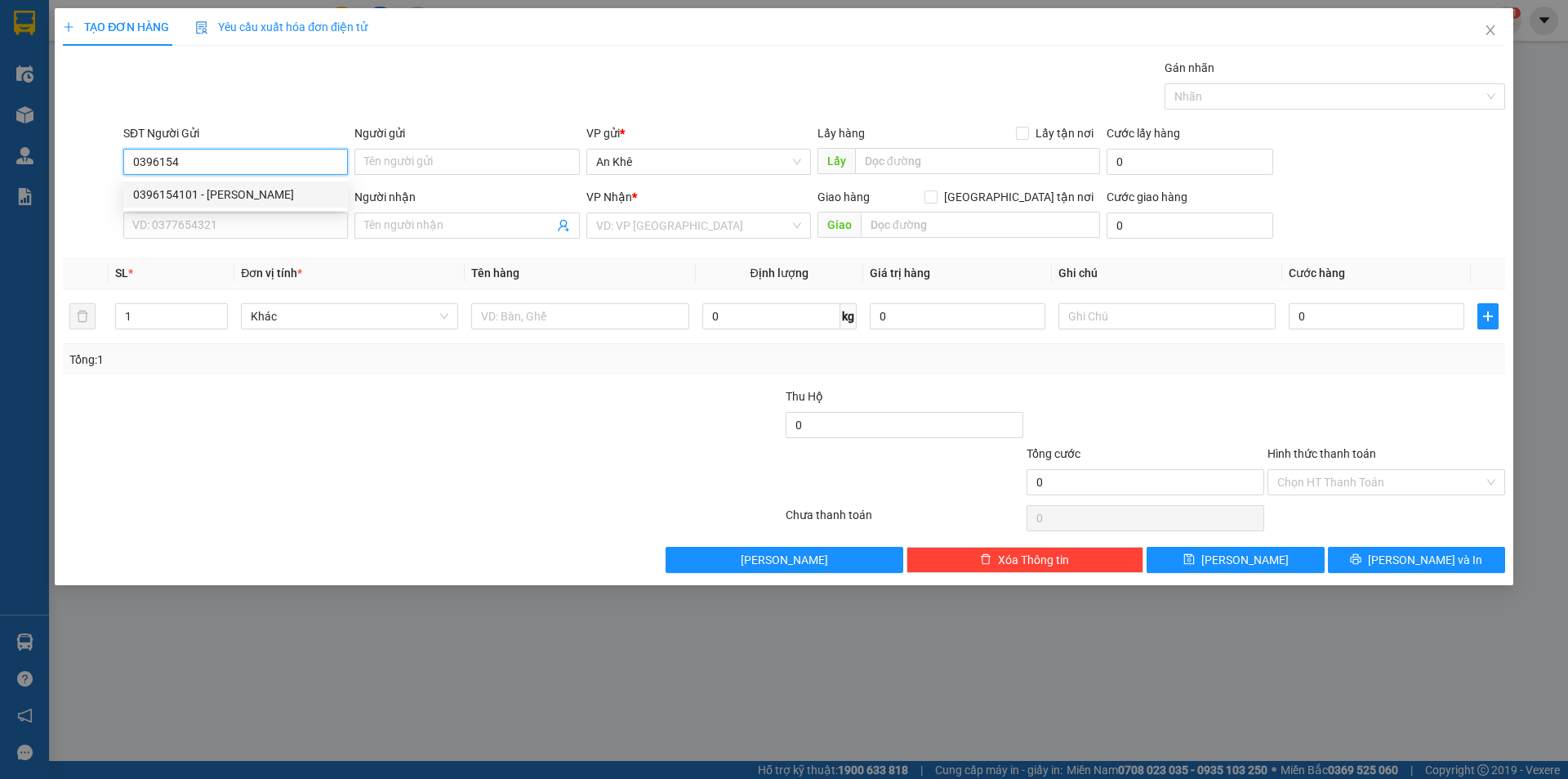
click at [247, 192] on div "0396154101 - [PERSON_NAME]" at bounding box center [235, 195] width 205 height 18
type input "0396154101"
type input "[PERSON_NAME]"
type input "0908903259"
type input "tuyết"
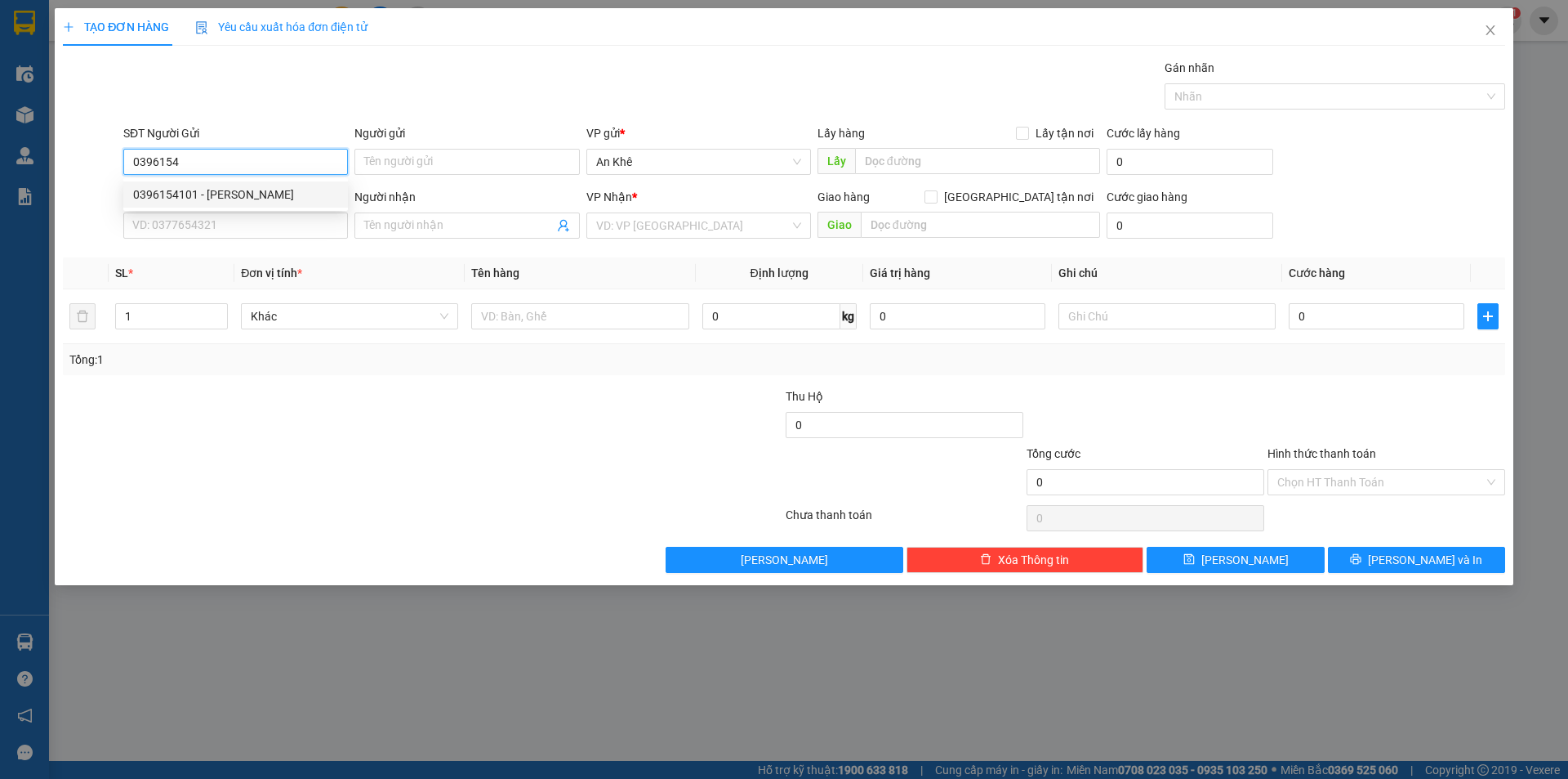
type input "[PERSON_NAME]"
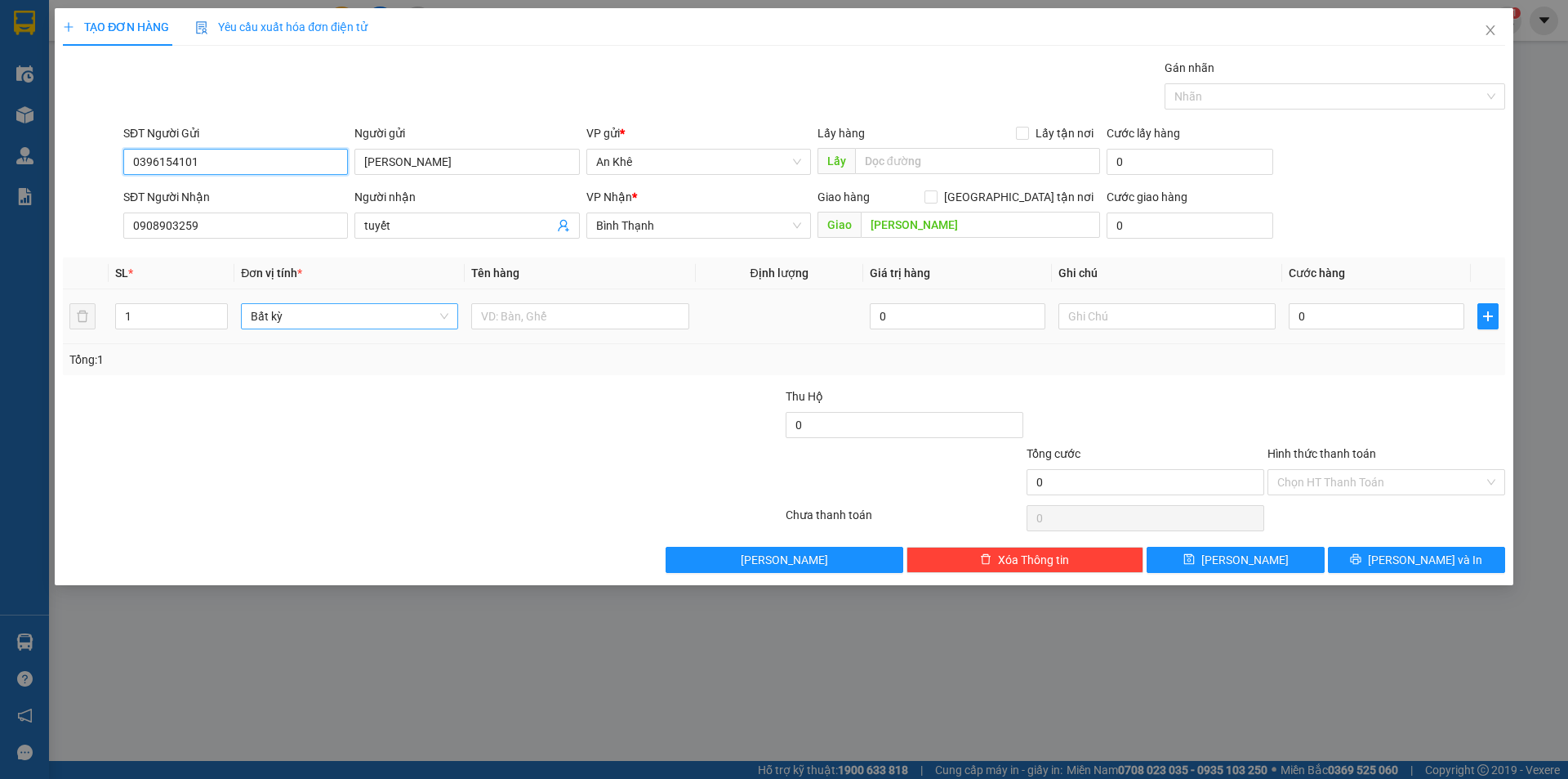
click at [324, 310] on span "Bất kỳ" at bounding box center [349, 316] width 197 height 24
type input "0396154101"
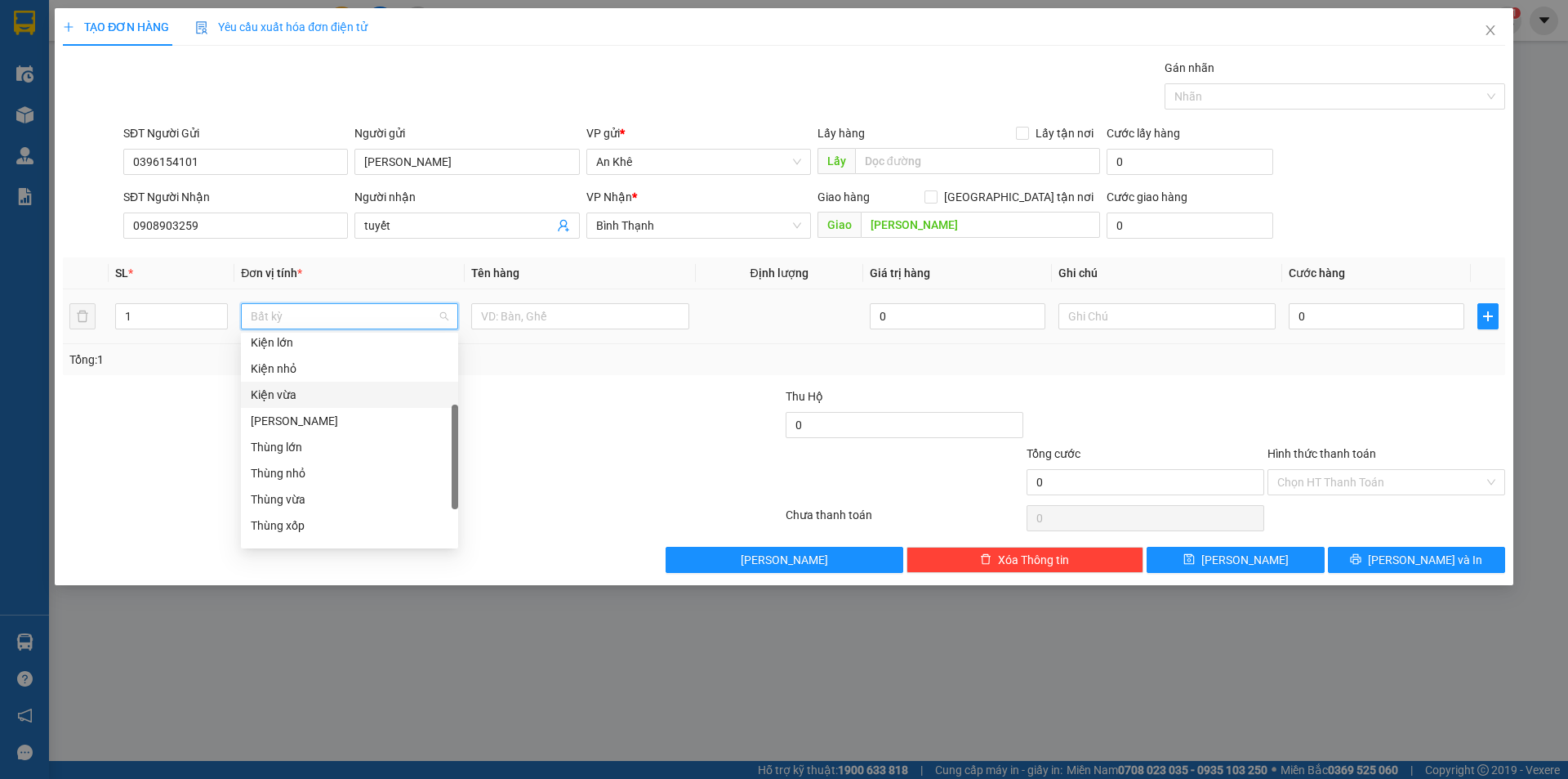
scroll to position [163, 0]
click at [316, 495] on div "Thùng vừa" at bounding box center [349, 499] width 197 height 18
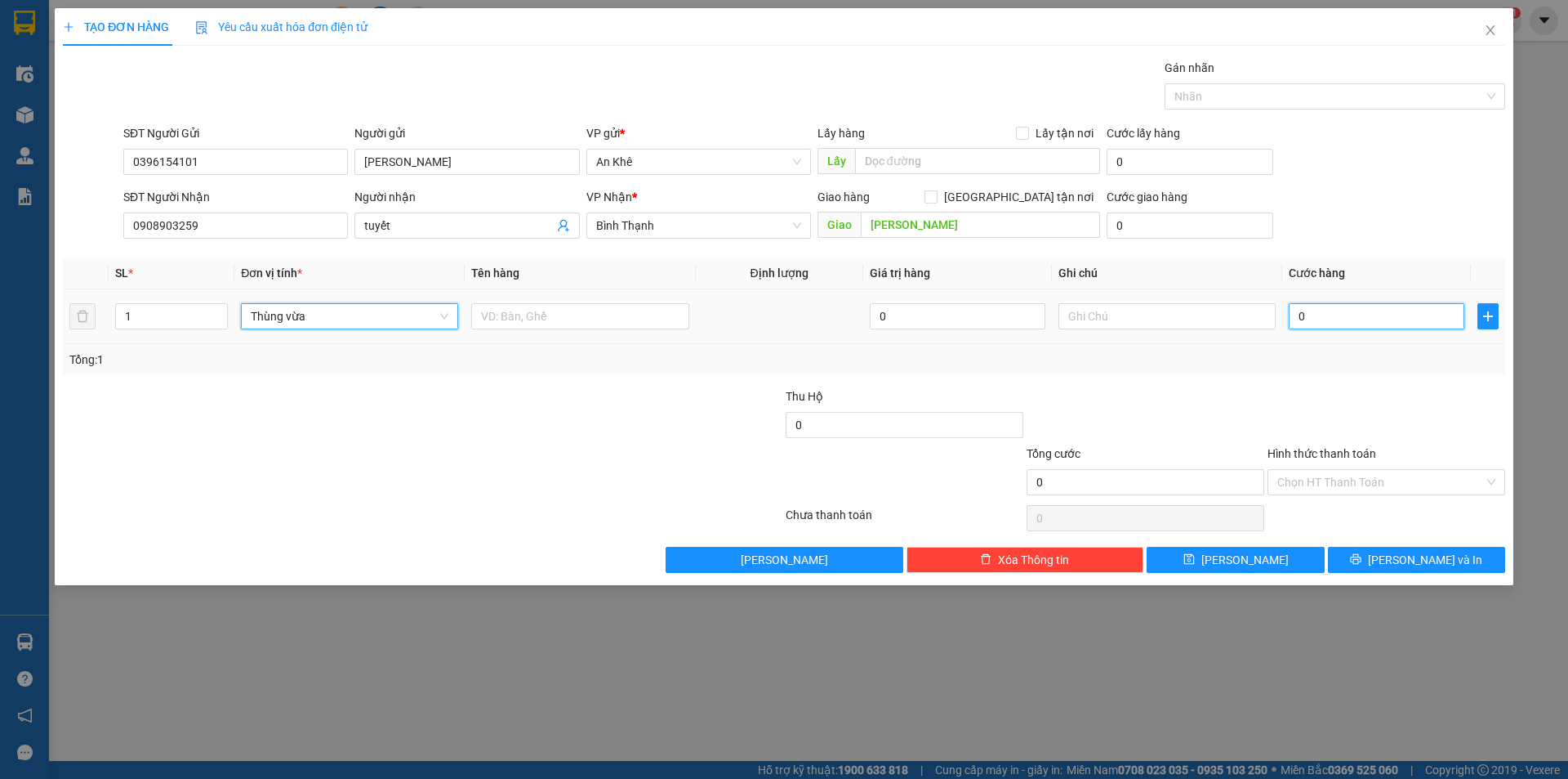
click at [1350, 315] on input "0" at bounding box center [1377, 316] width 176 height 26
type input "5"
type input "50"
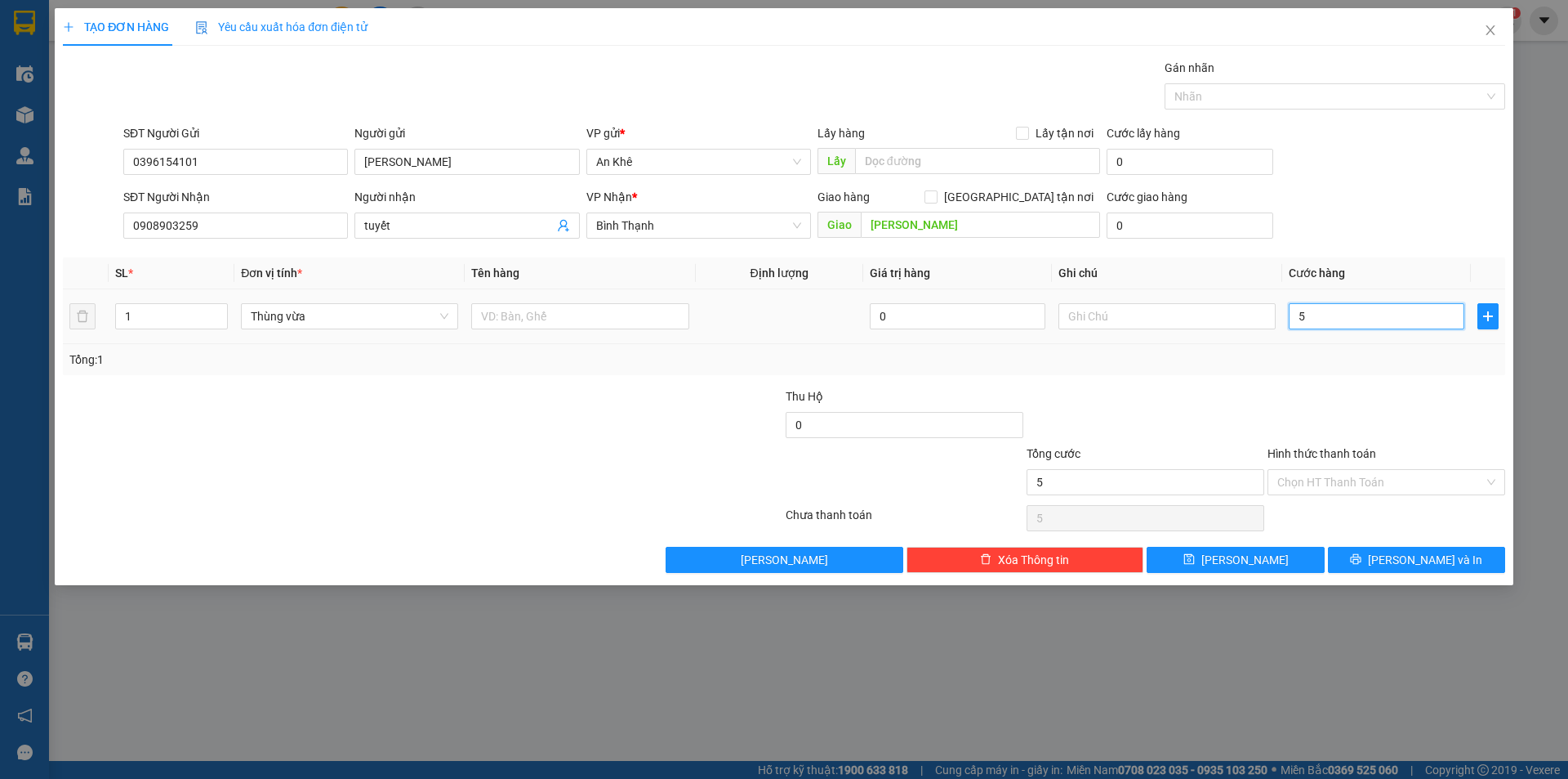
type input "50"
type input "500"
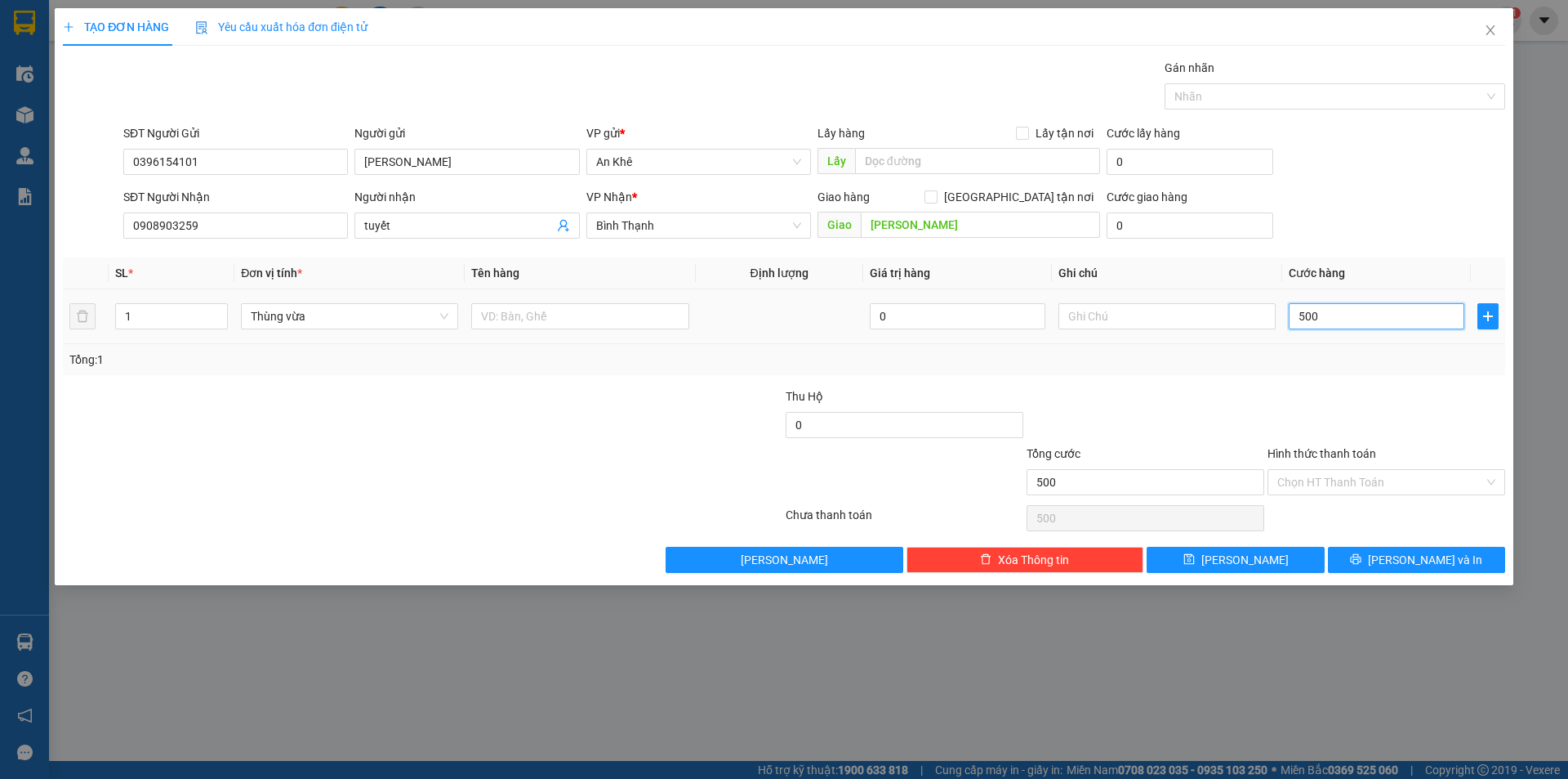
type input "5.000"
type input "50.000"
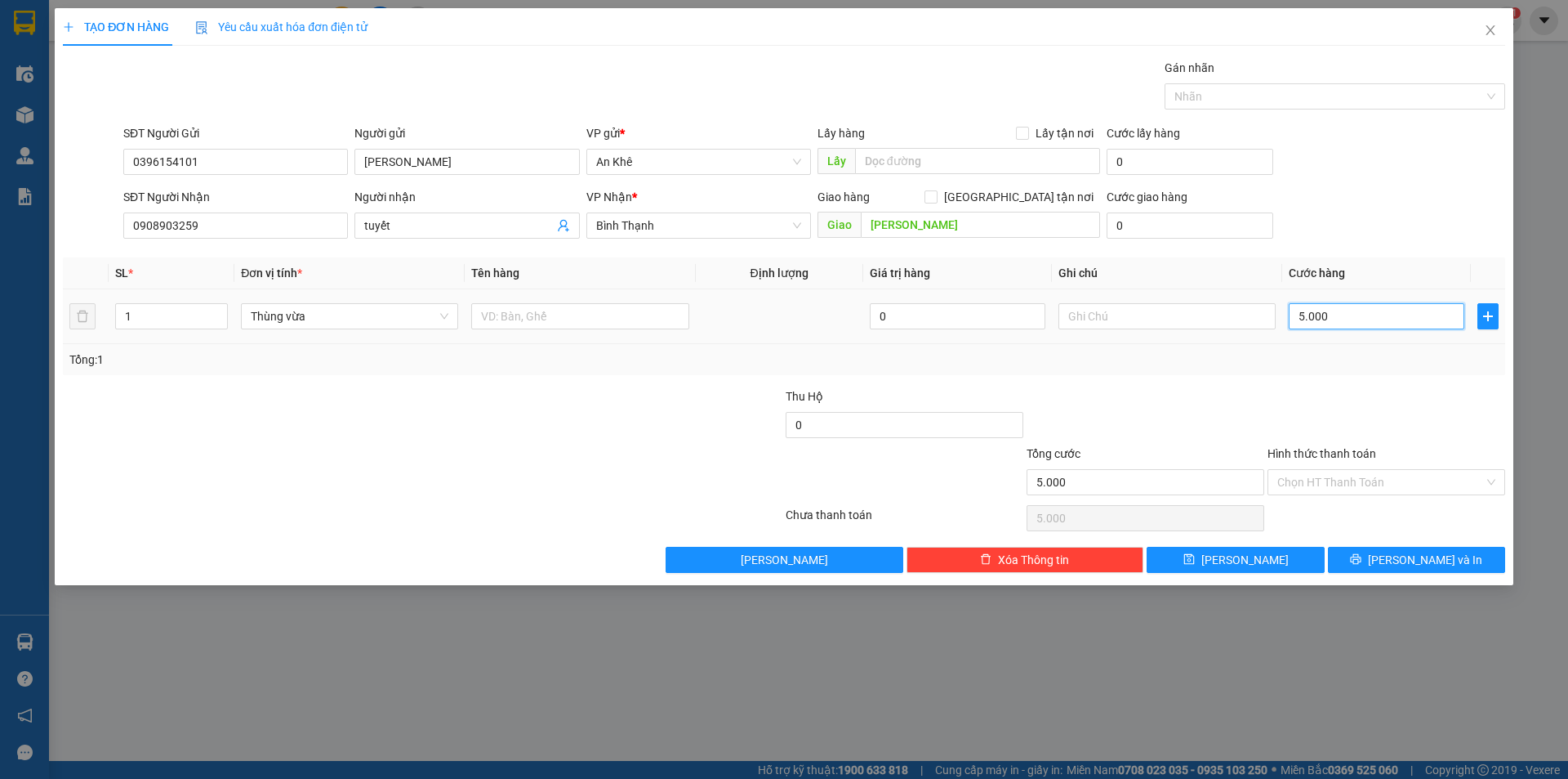
type input "50.000"
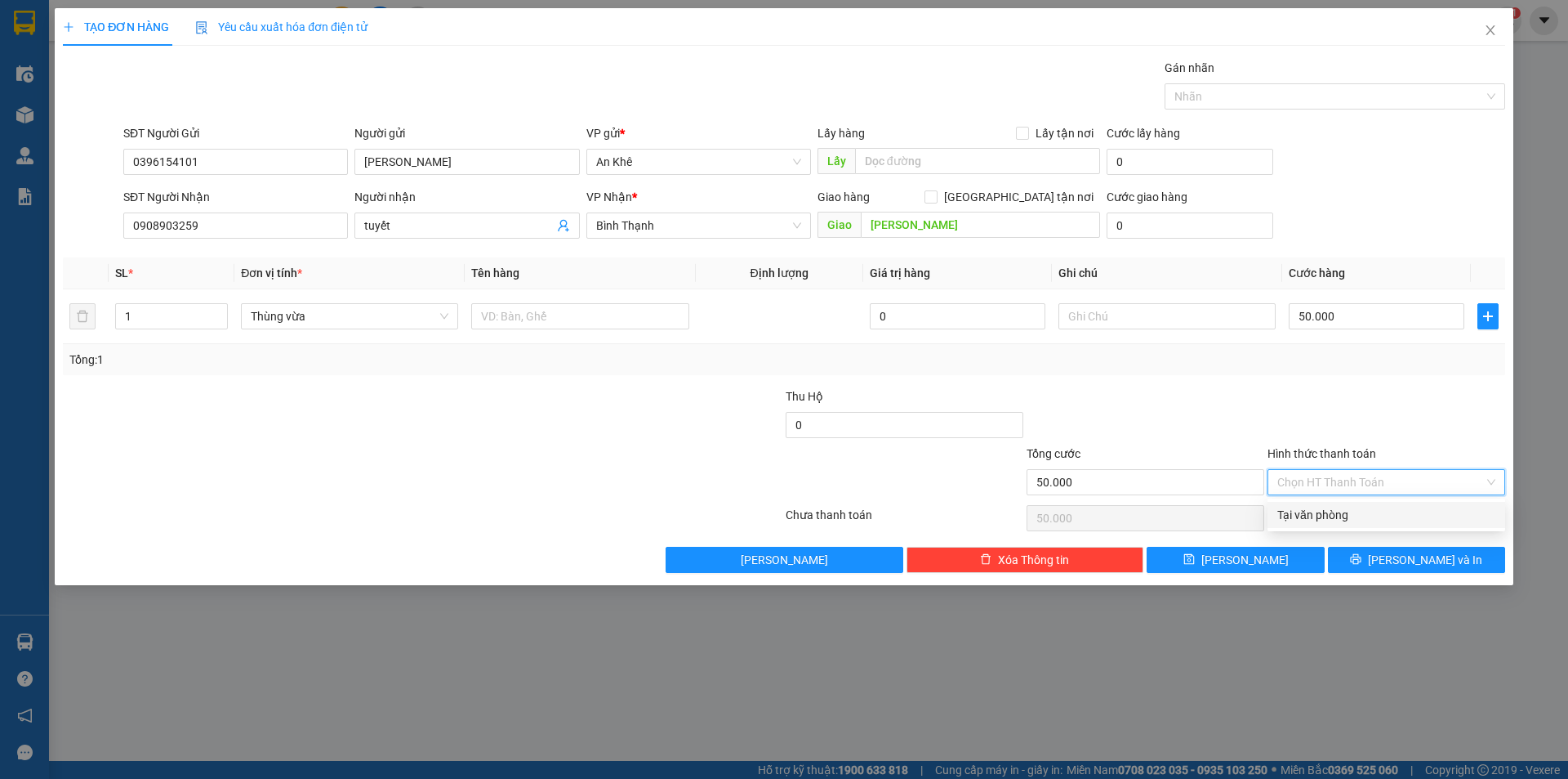
click at [1380, 476] on input "Hình thức thanh toán" at bounding box center [1381, 482] width 206 height 24
click at [1372, 513] on div "Tại văn phòng" at bounding box center [1386, 515] width 218 height 18
type input "0"
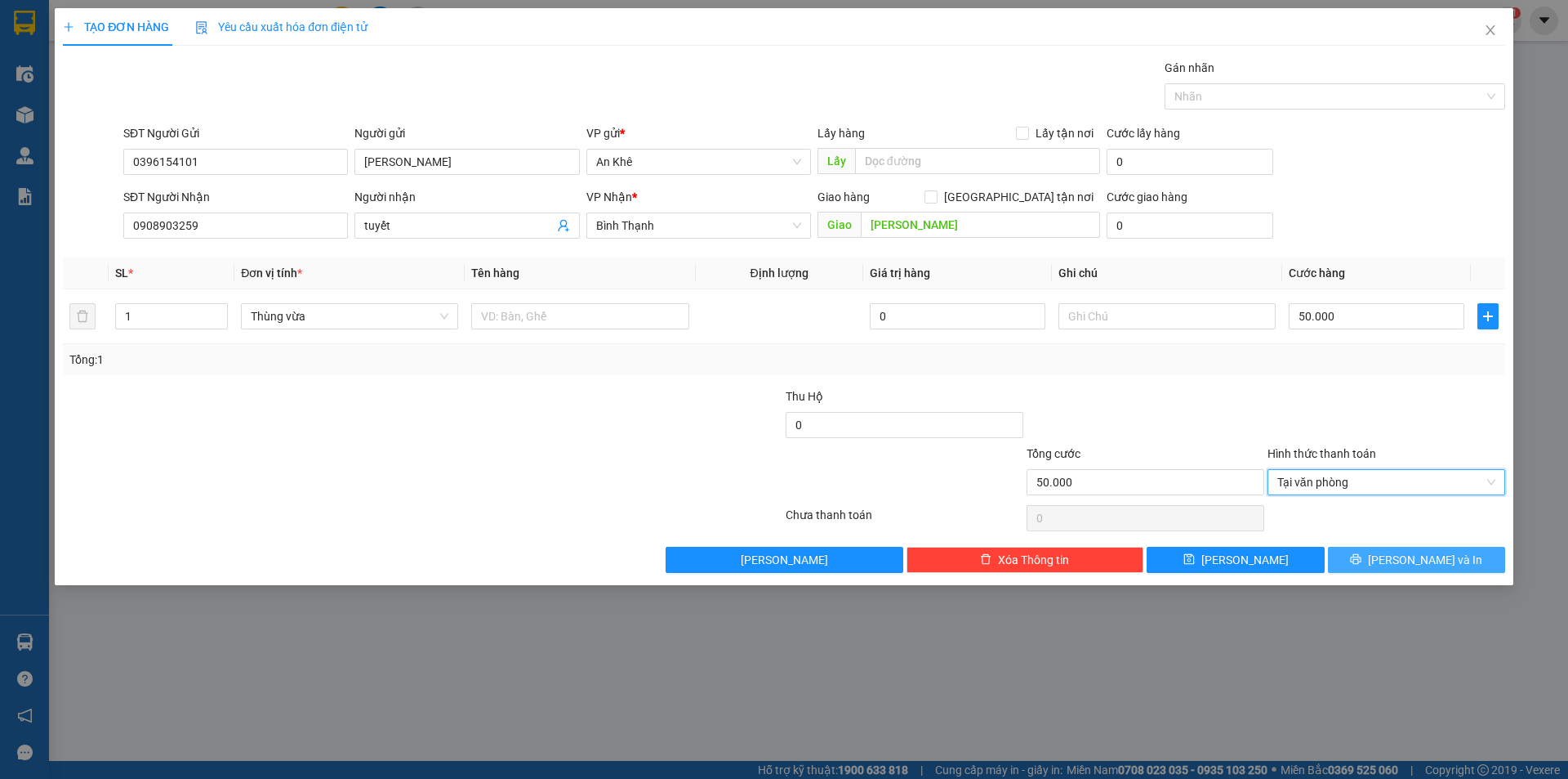
click at [1414, 563] on span "[PERSON_NAME] và In" at bounding box center [1425, 560] width 114 height 18
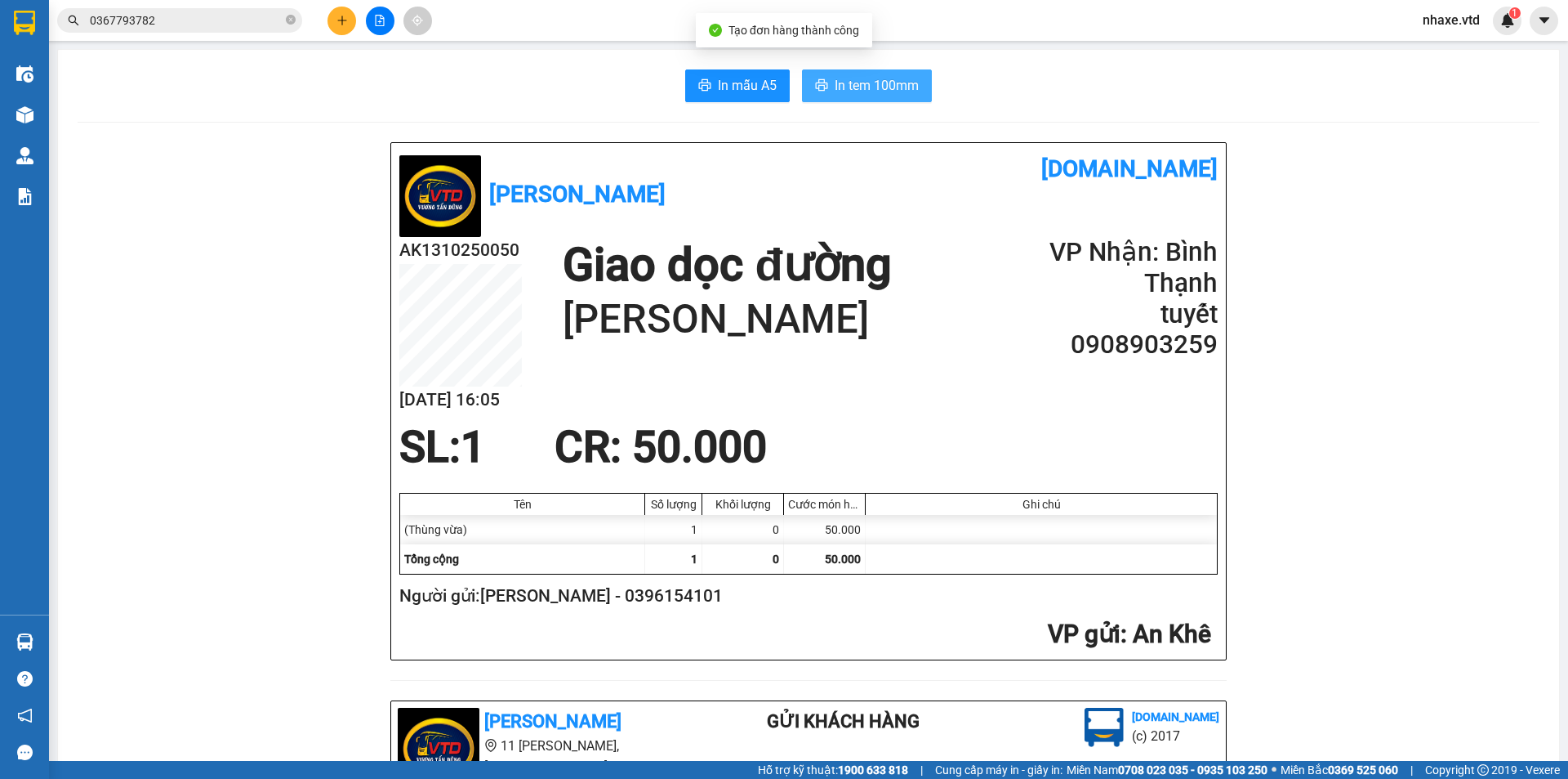
click at [904, 88] on span "In tem 100mm" at bounding box center [876, 85] width 84 height 21
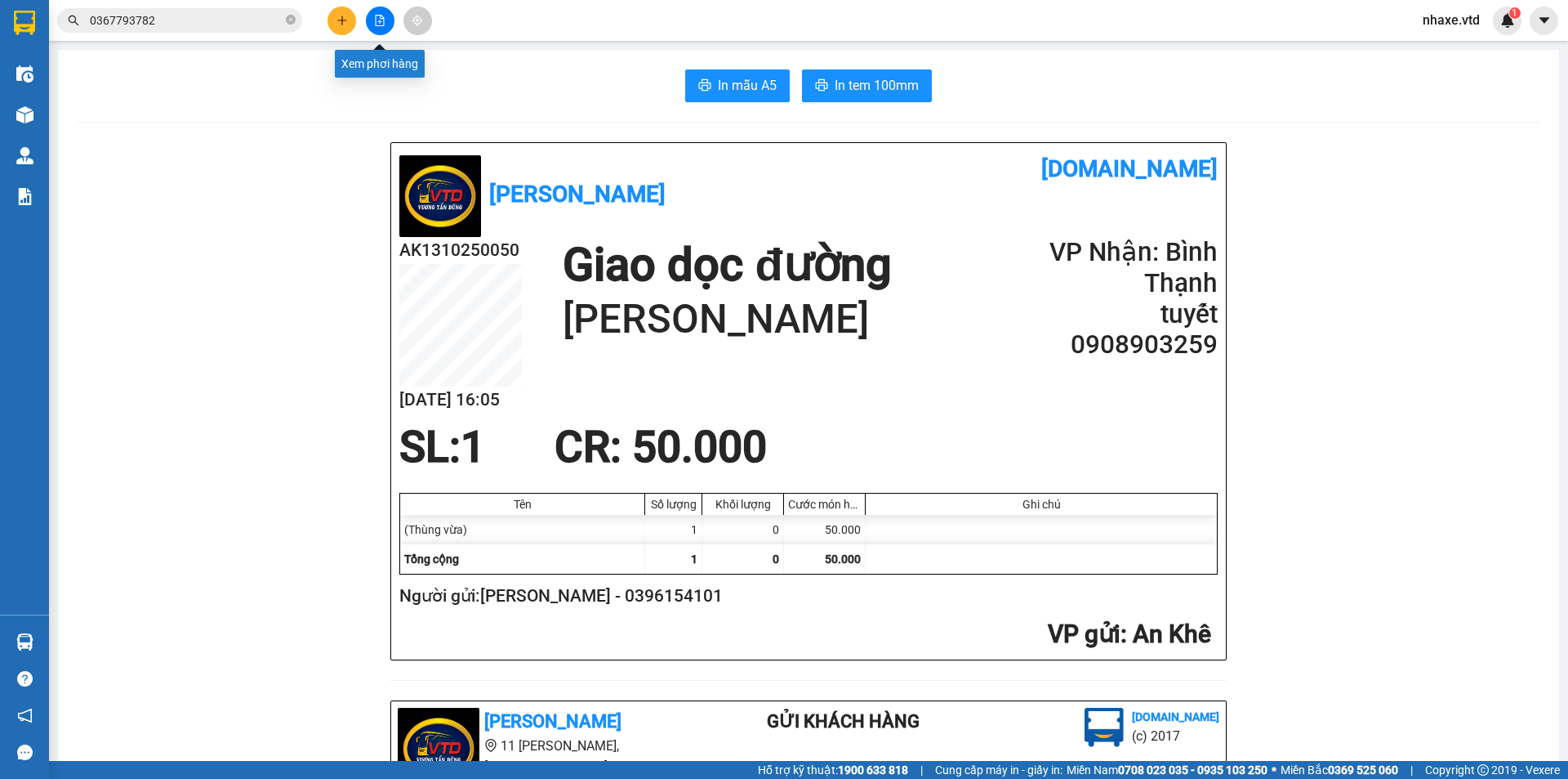
click at [381, 22] on icon "file-add" at bounding box center [380, 20] width 9 height 12
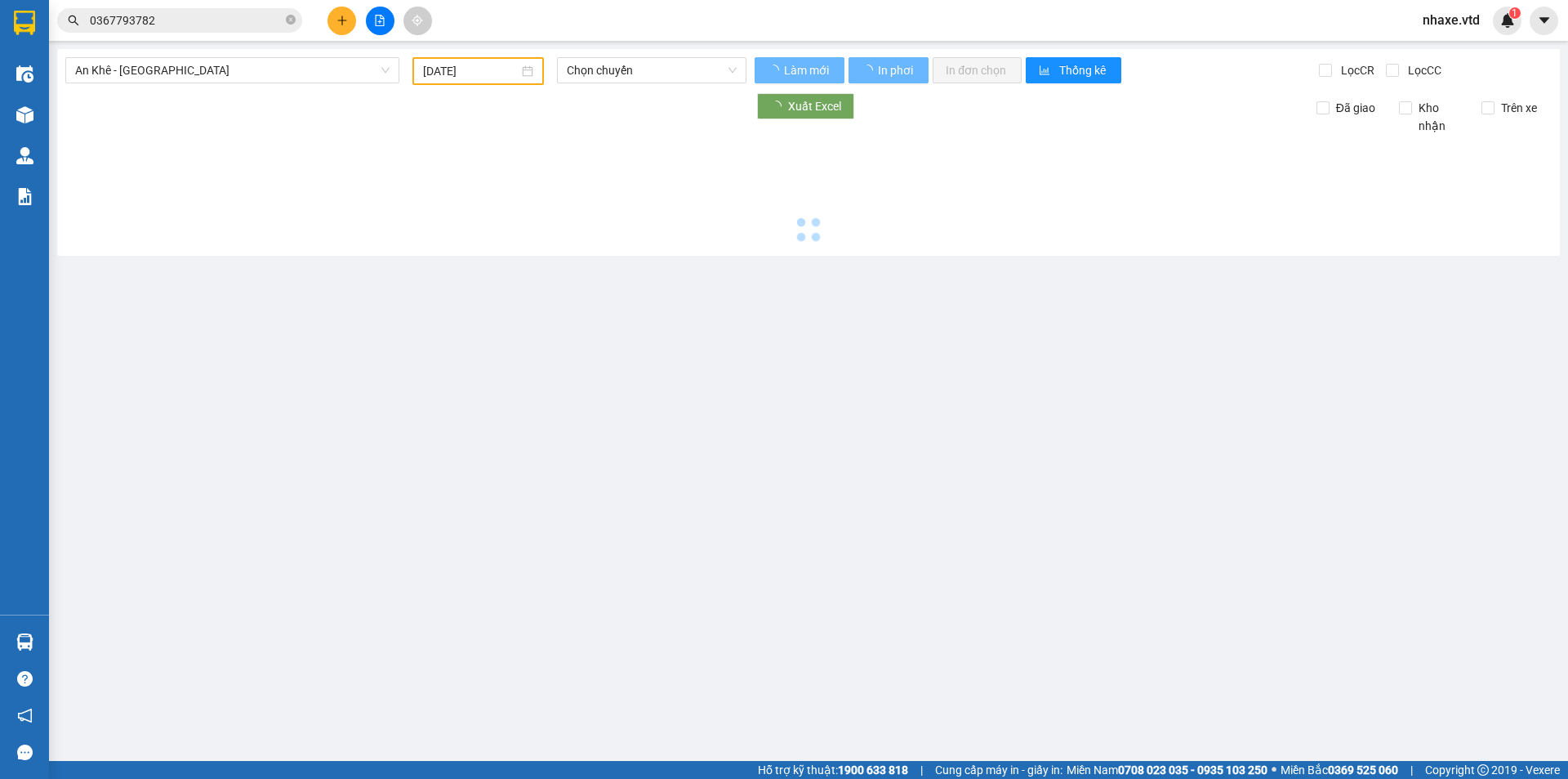
type input "[DATE]"
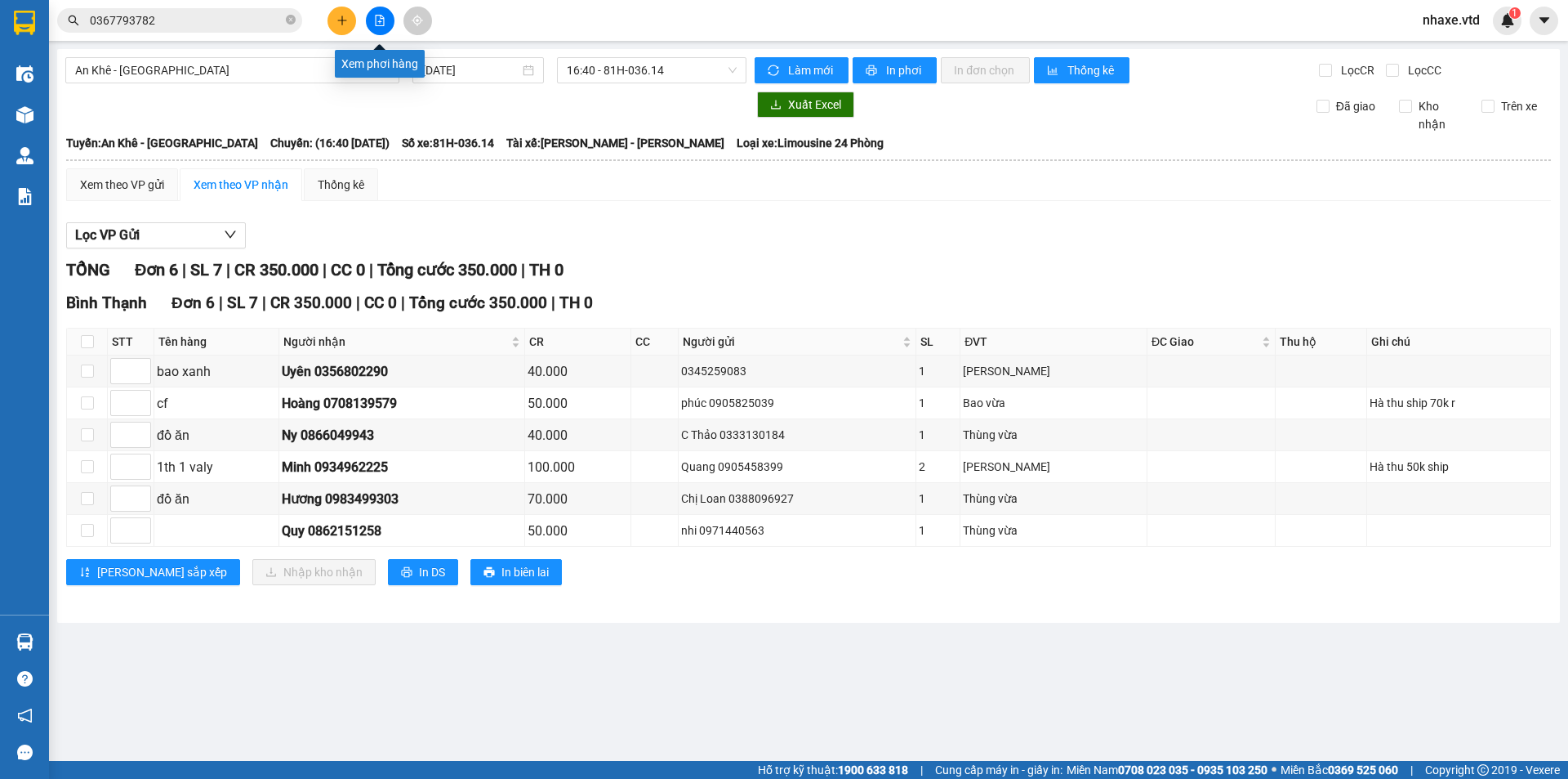
click at [383, 24] on icon "file-add" at bounding box center [379, 20] width 12 height 12
click at [378, 17] on icon "file-add" at bounding box center [379, 20] width 12 height 12
click at [388, 24] on button at bounding box center [380, 21] width 29 height 29
click at [53, 112] on main "An Khê - [GEOGRAPHIC_DATA] [DATE] 16:40 - 81H-036.14 Làm mới In phơi In đơn chọ…" at bounding box center [784, 380] width 1568 height 761
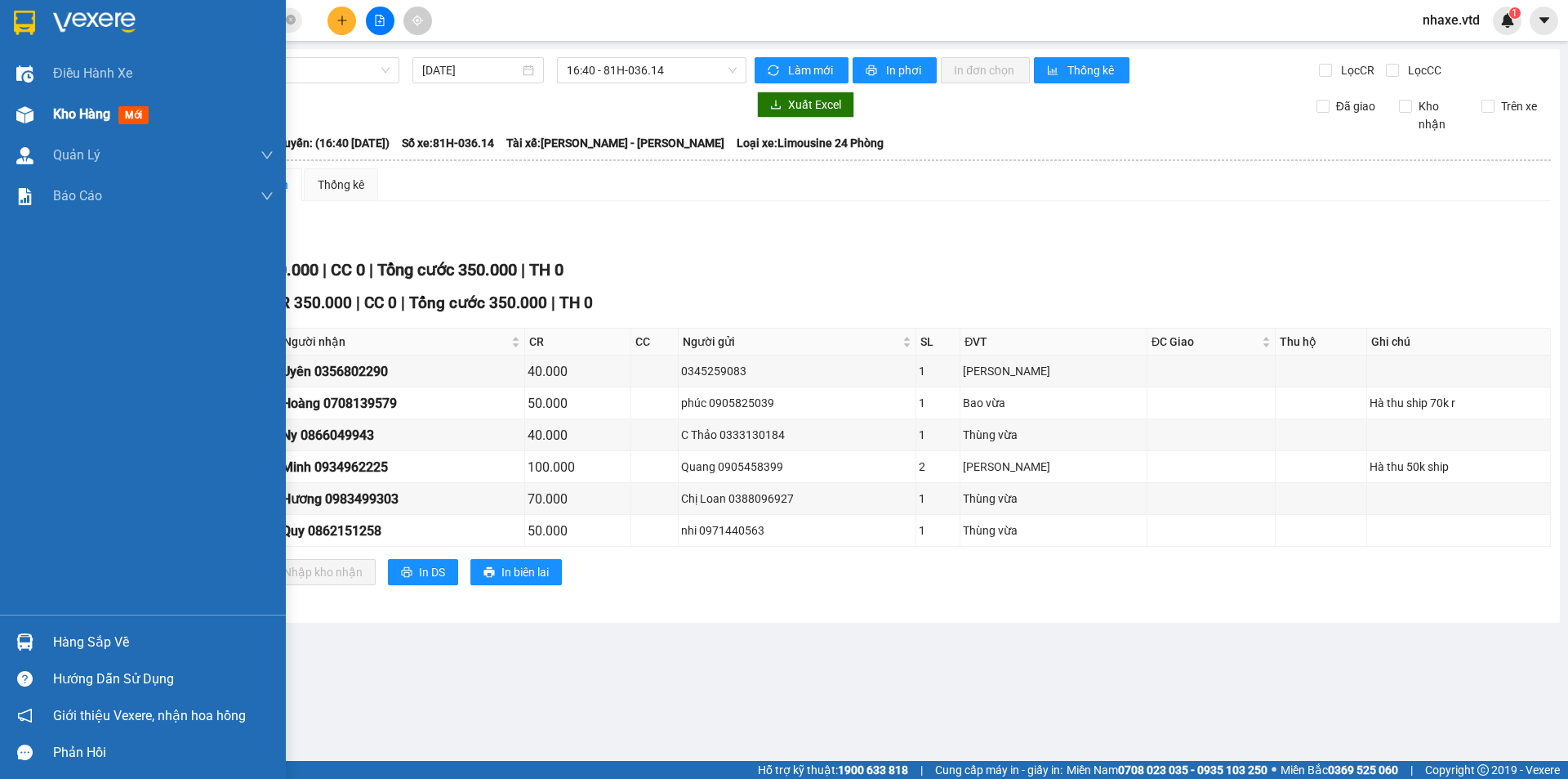
click at [44, 113] on div "Kho hàng mới" at bounding box center [143, 114] width 286 height 41
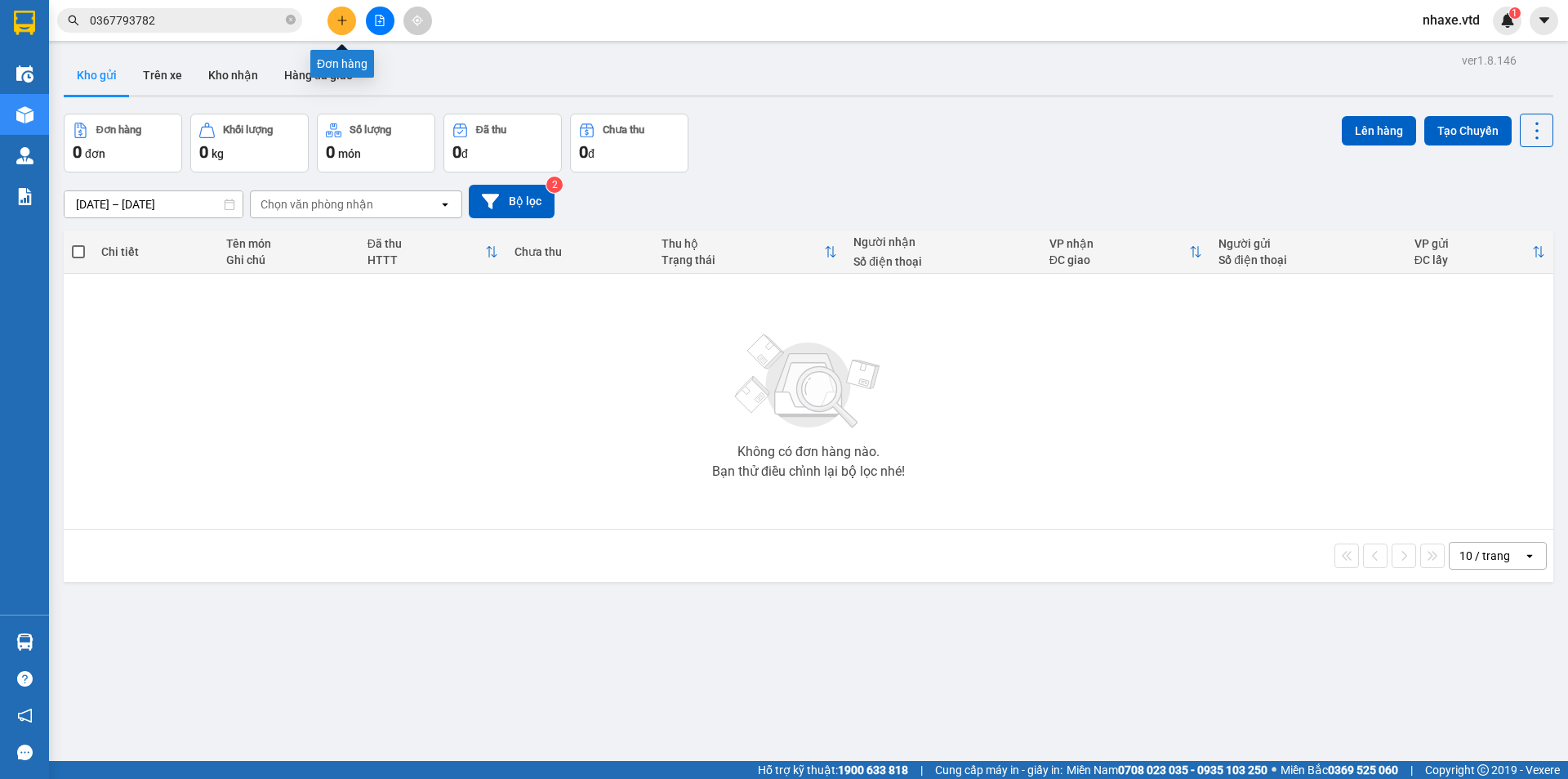
click at [339, 19] on icon "plus" at bounding box center [342, 20] width 12 height 12
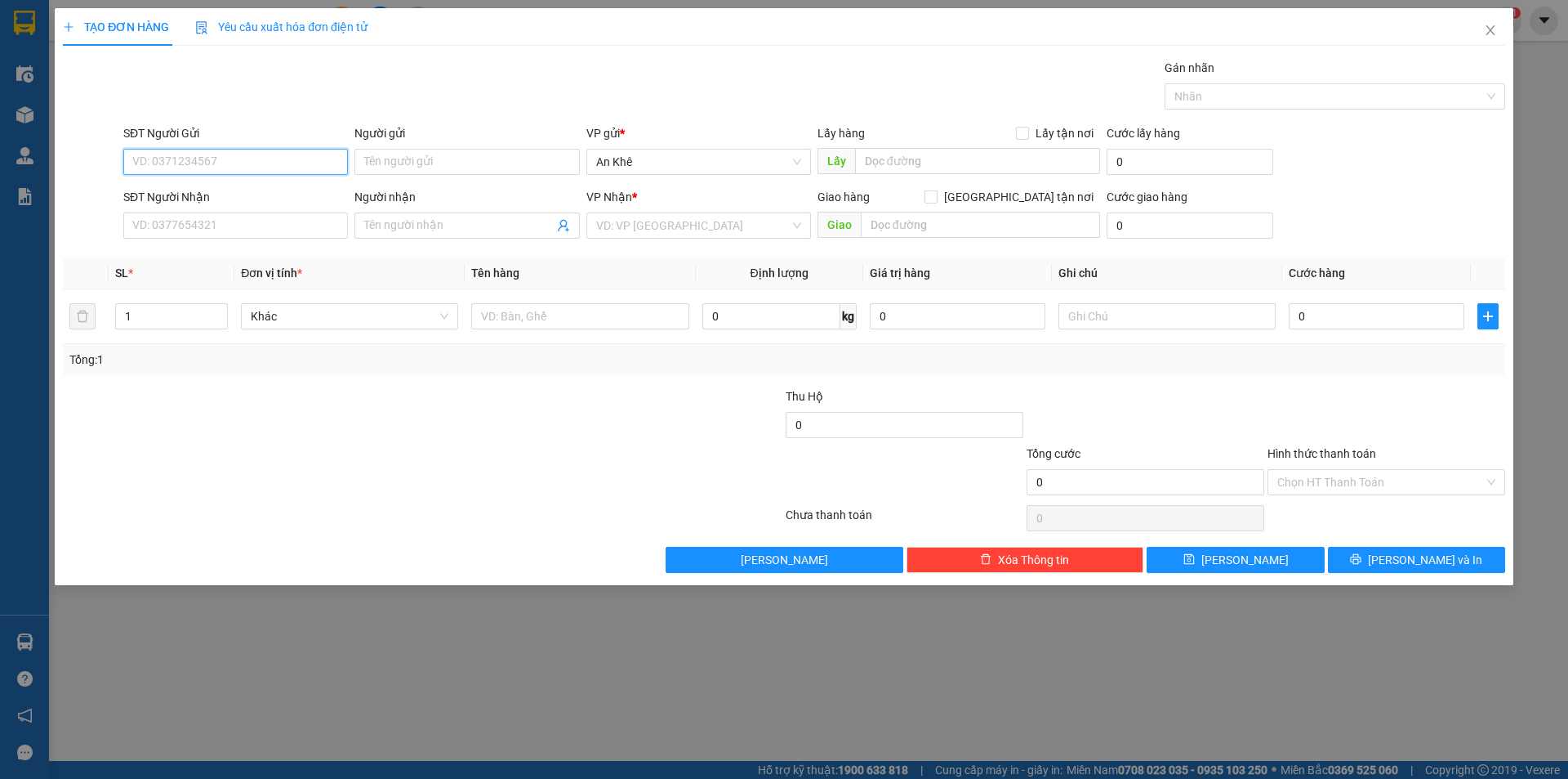
click at [322, 170] on input "SĐT Người Gửi" at bounding box center [235, 161] width 225 height 26
click at [193, 197] on div "0973511655" at bounding box center [235, 195] width 205 height 18
type input "0973511655"
type input "0382996039"
click at [304, 322] on span "Bất kỳ" at bounding box center [349, 316] width 197 height 24
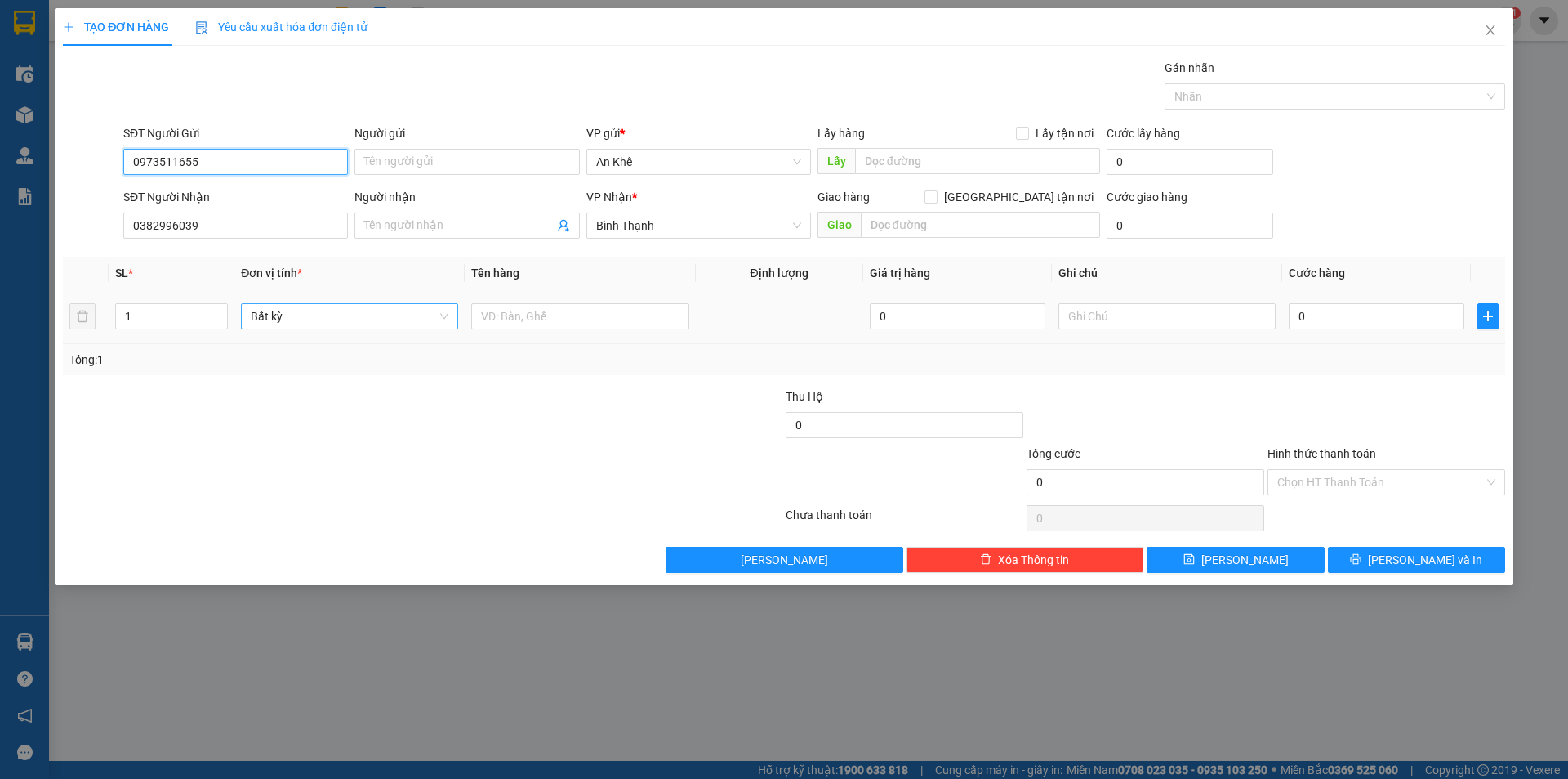
type input "0973511655"
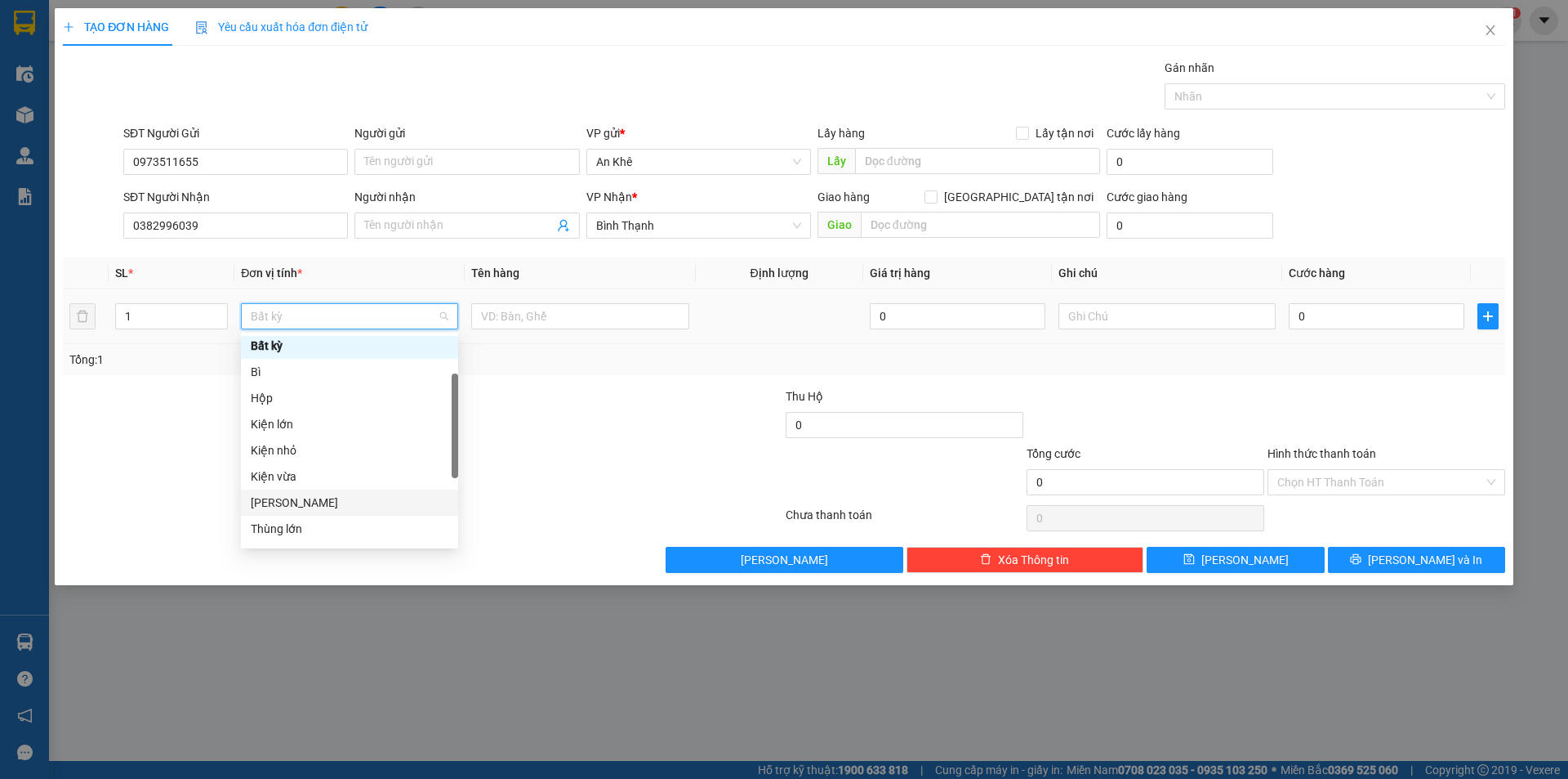
scroll to position [163, 0]
click at [315, 495] on div "Thùng vừa" at bounding box center [349, 499] width 197 height 18
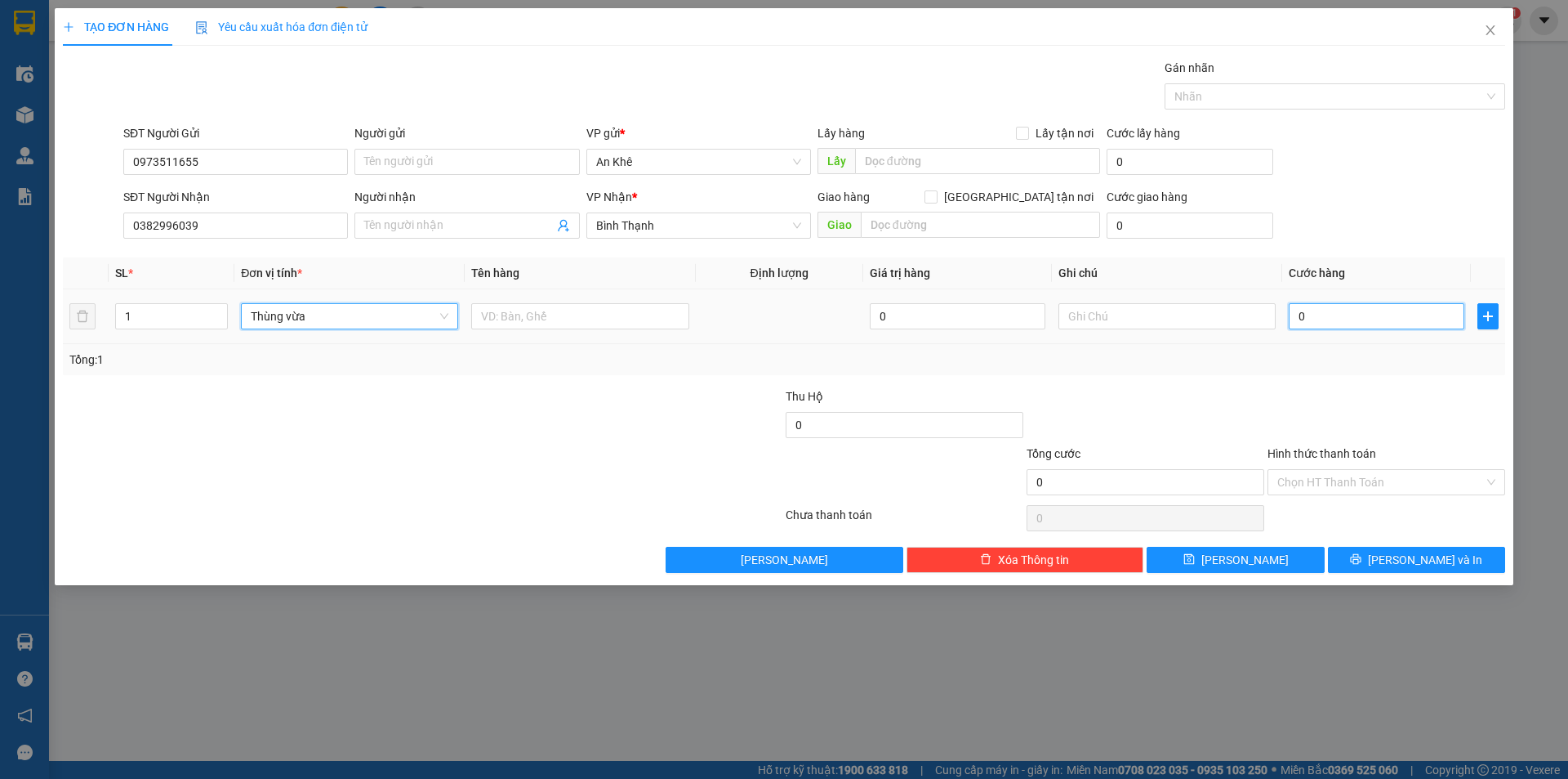
click at [1357, 316] on input "0" at bounding box center [1377, 316] width 176 height 26
type input "4"
type input "40"
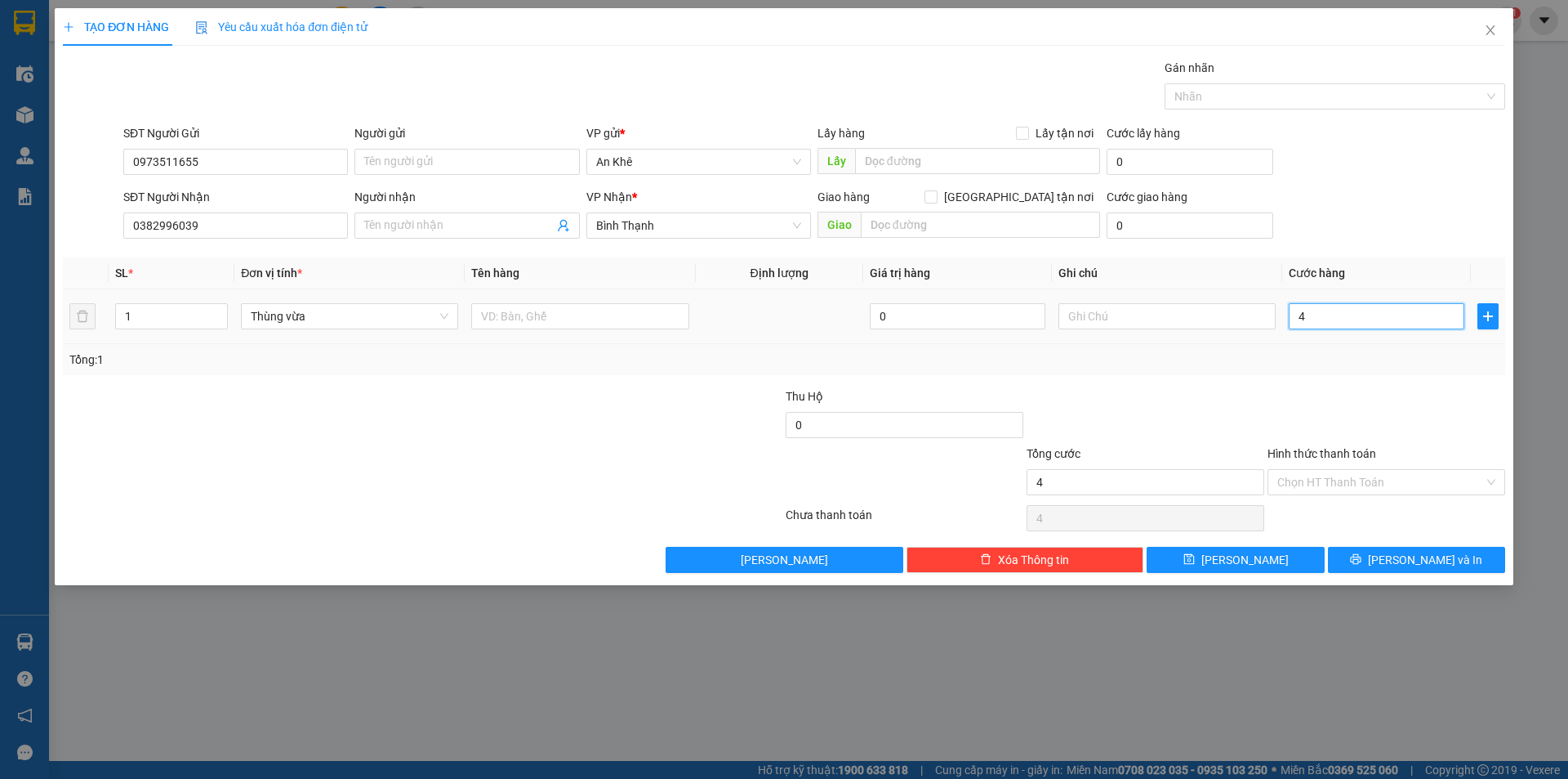
type input "40"
type input "400"
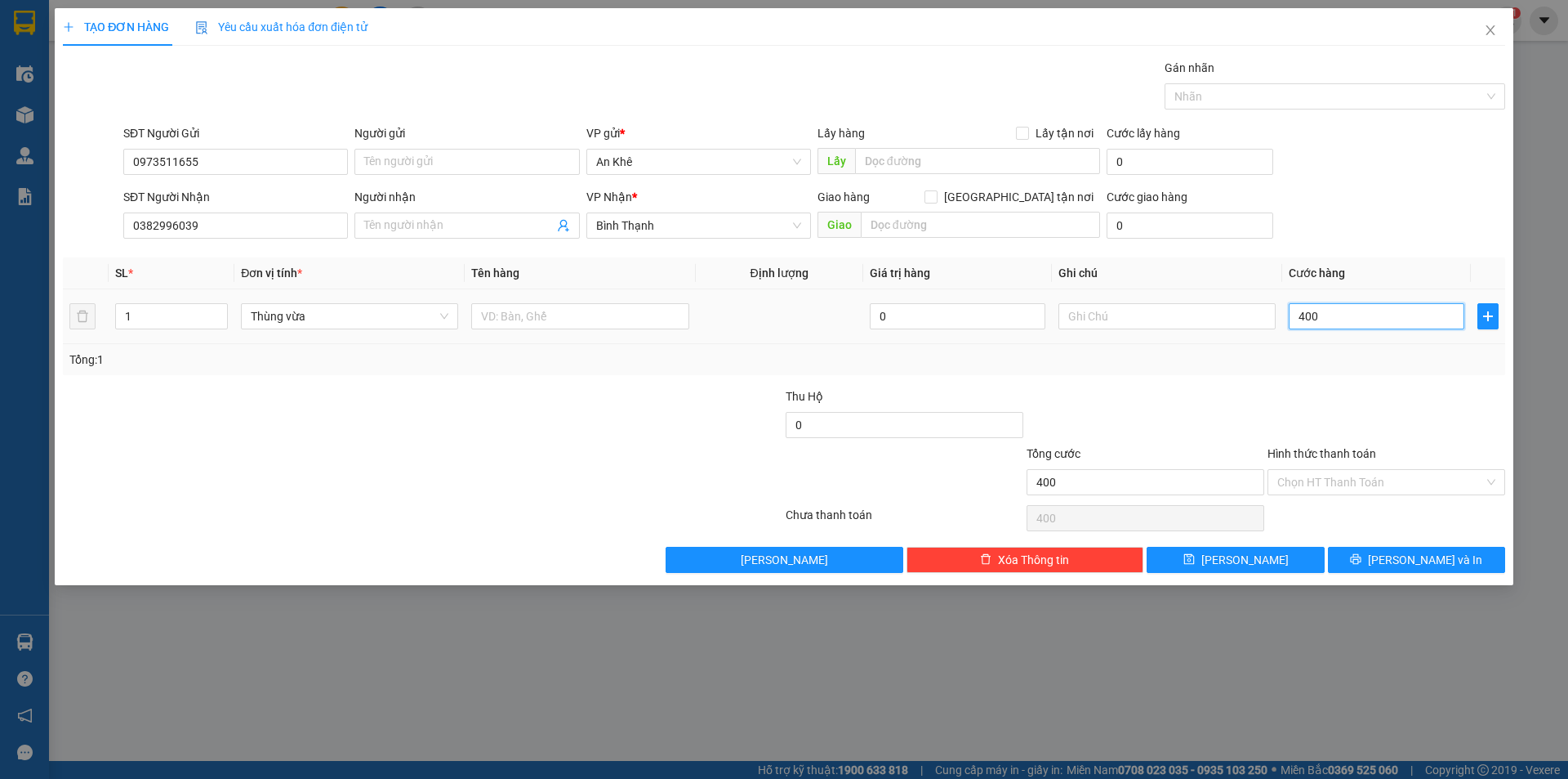
type input "4.000"
type input "40.000"
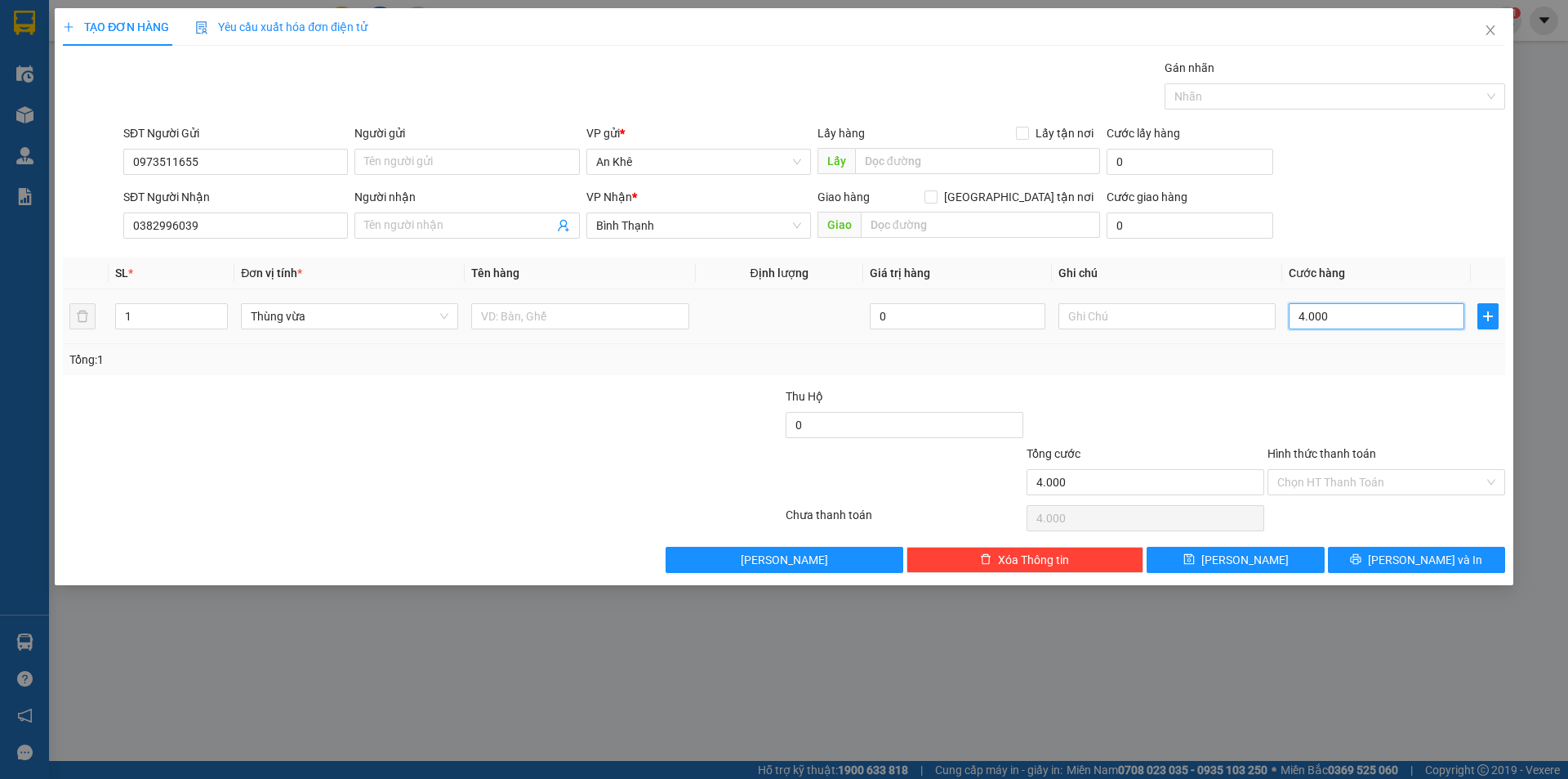
type input "40.000"
click at [501, 226] on input "Người nhận" at bounding box center [458, 226] width 188 height 18
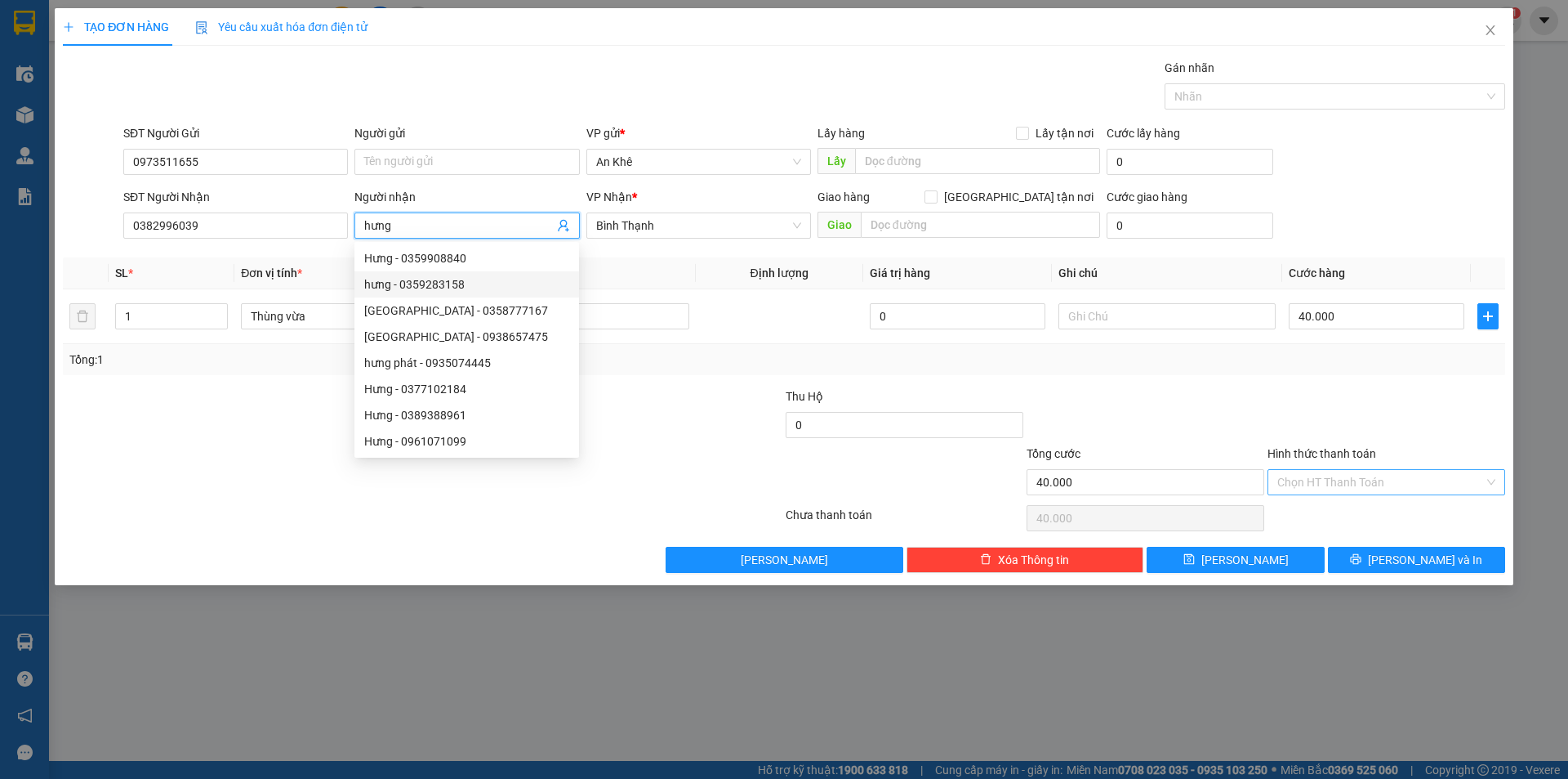
type input "hưng"
click at [1353, 476] on input "Hình thức thanh toán" at bounding box center [1381, 482] width 206 height 24
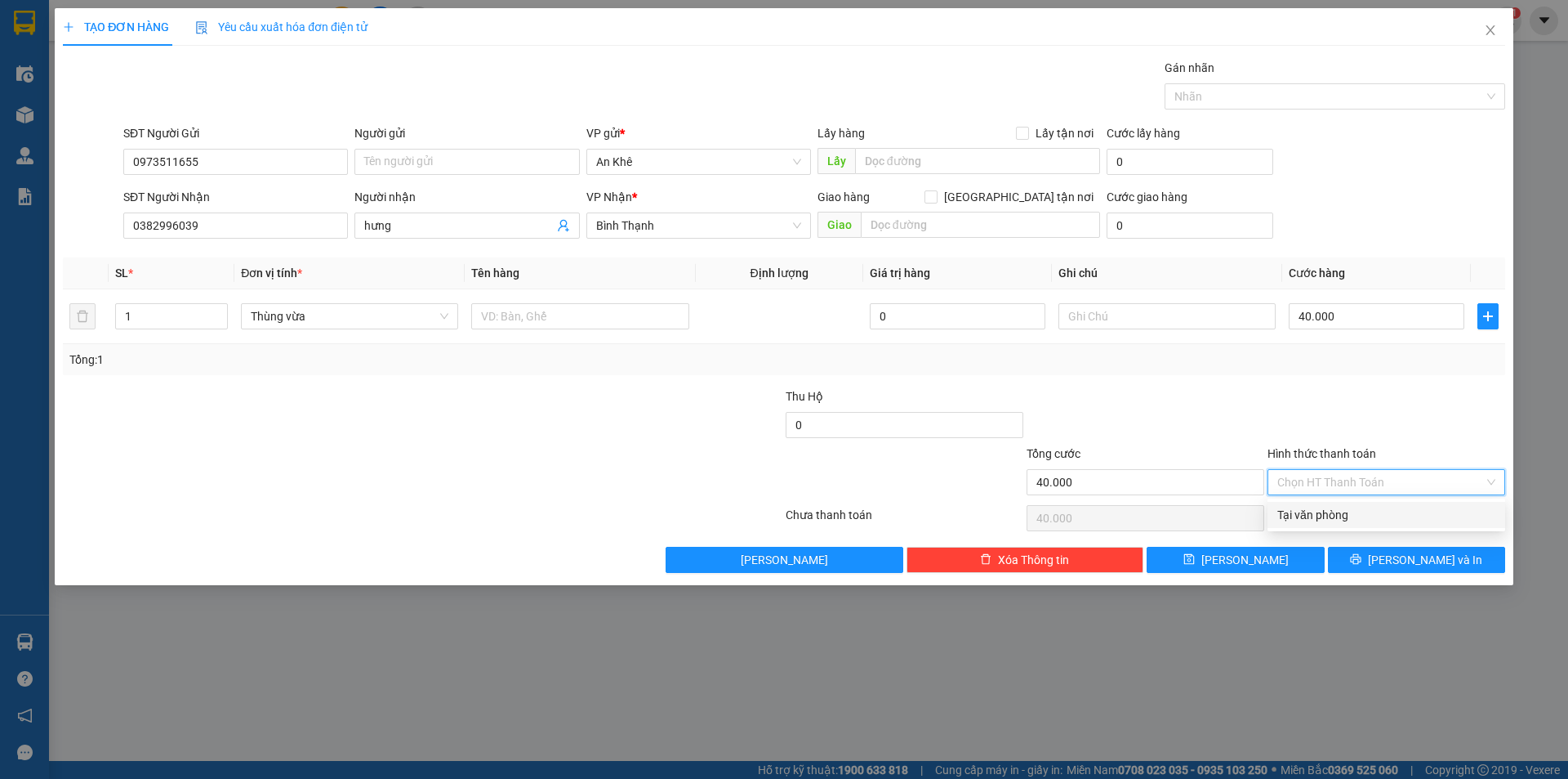
click at [1355, 511] on div "Tại văn phòng" at bounding box center [1386, 515] width 218 height 18
type input "0"
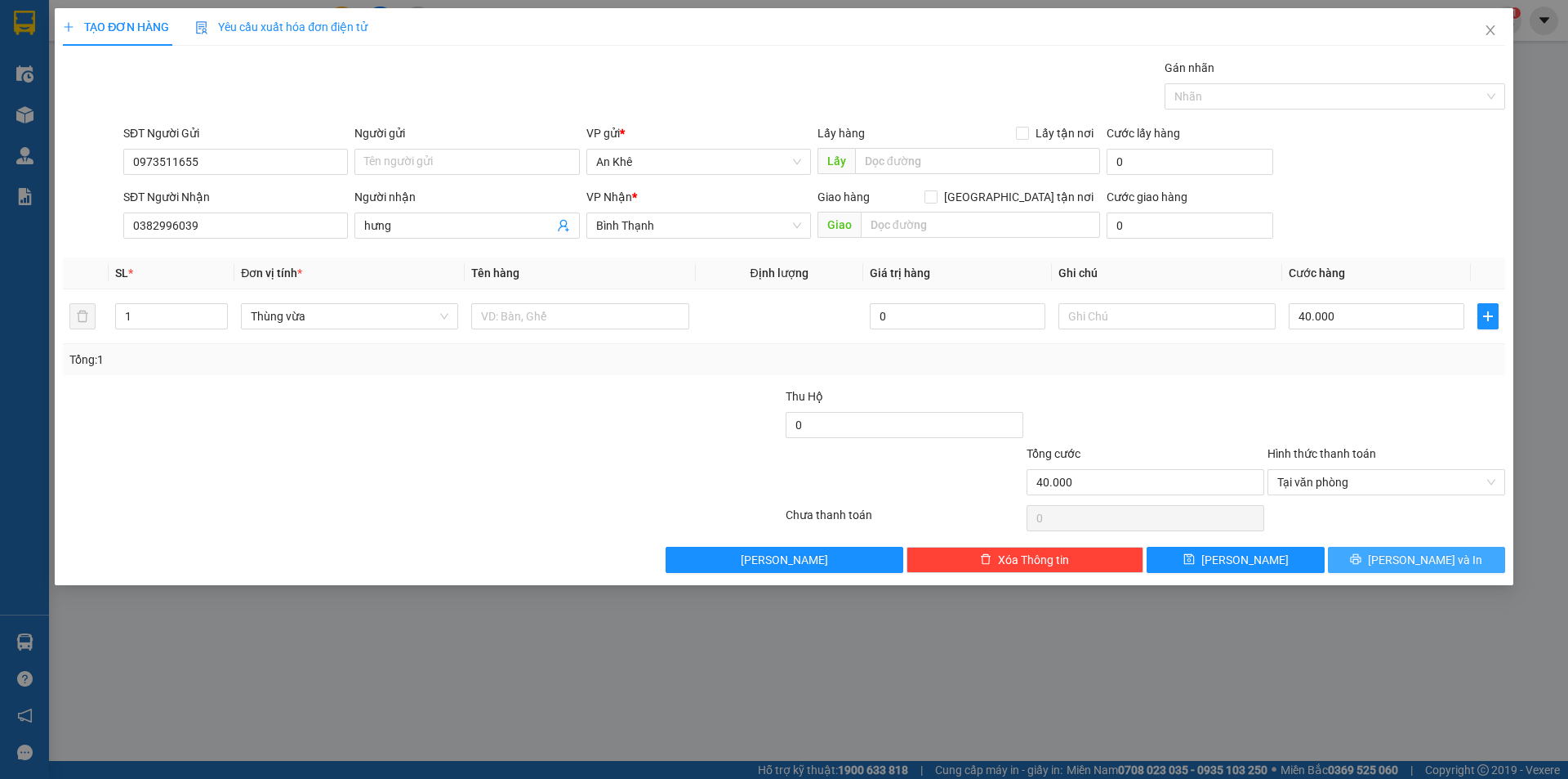
click at [1381, 560] on button "[PERSON_NAME] và In" at bounding box center [1417, 560] width 177 height 26
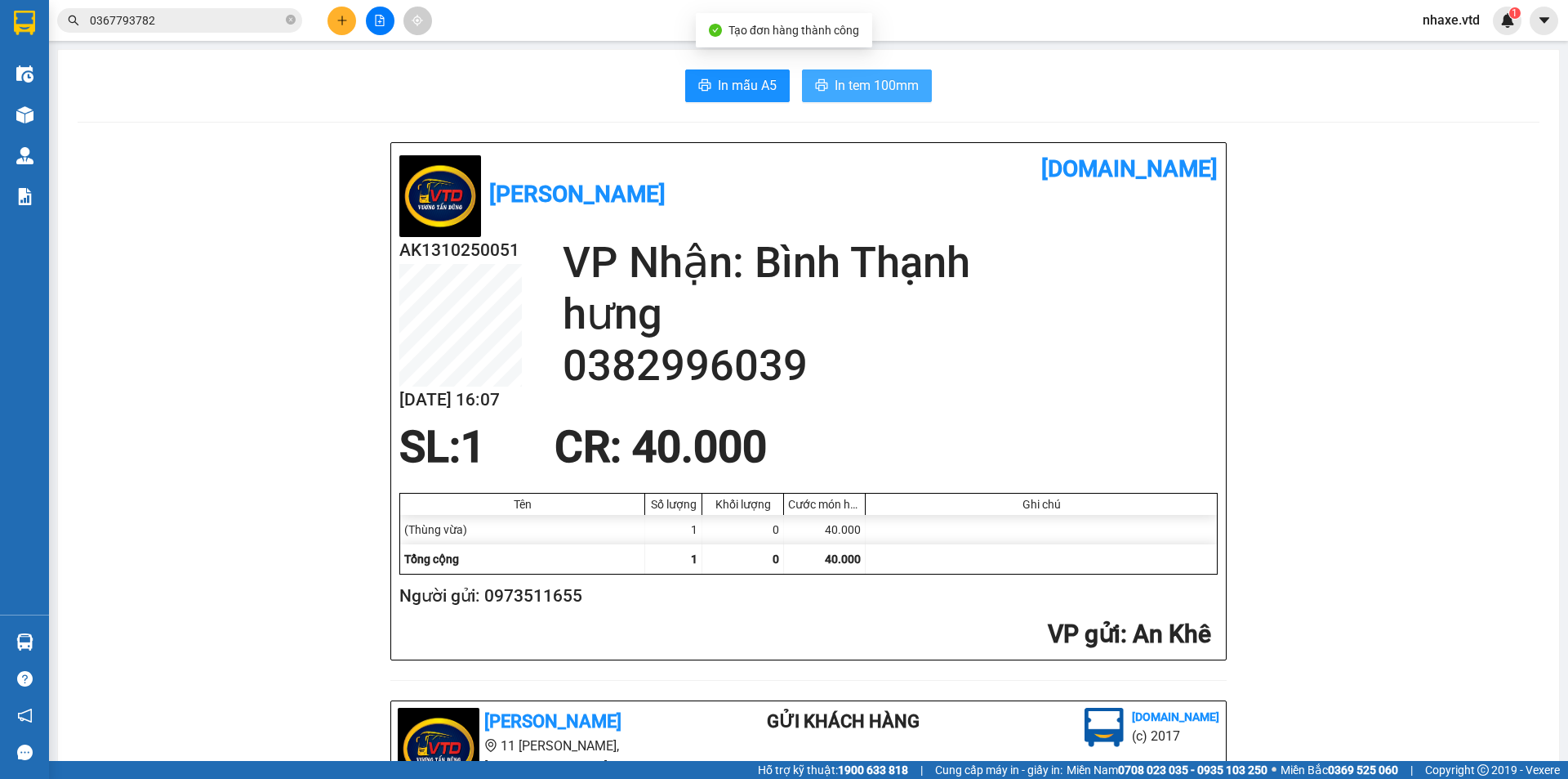
click at [868, 84] on span "In tem 100mm" at bounding box center [876, 85] width 84 height 21
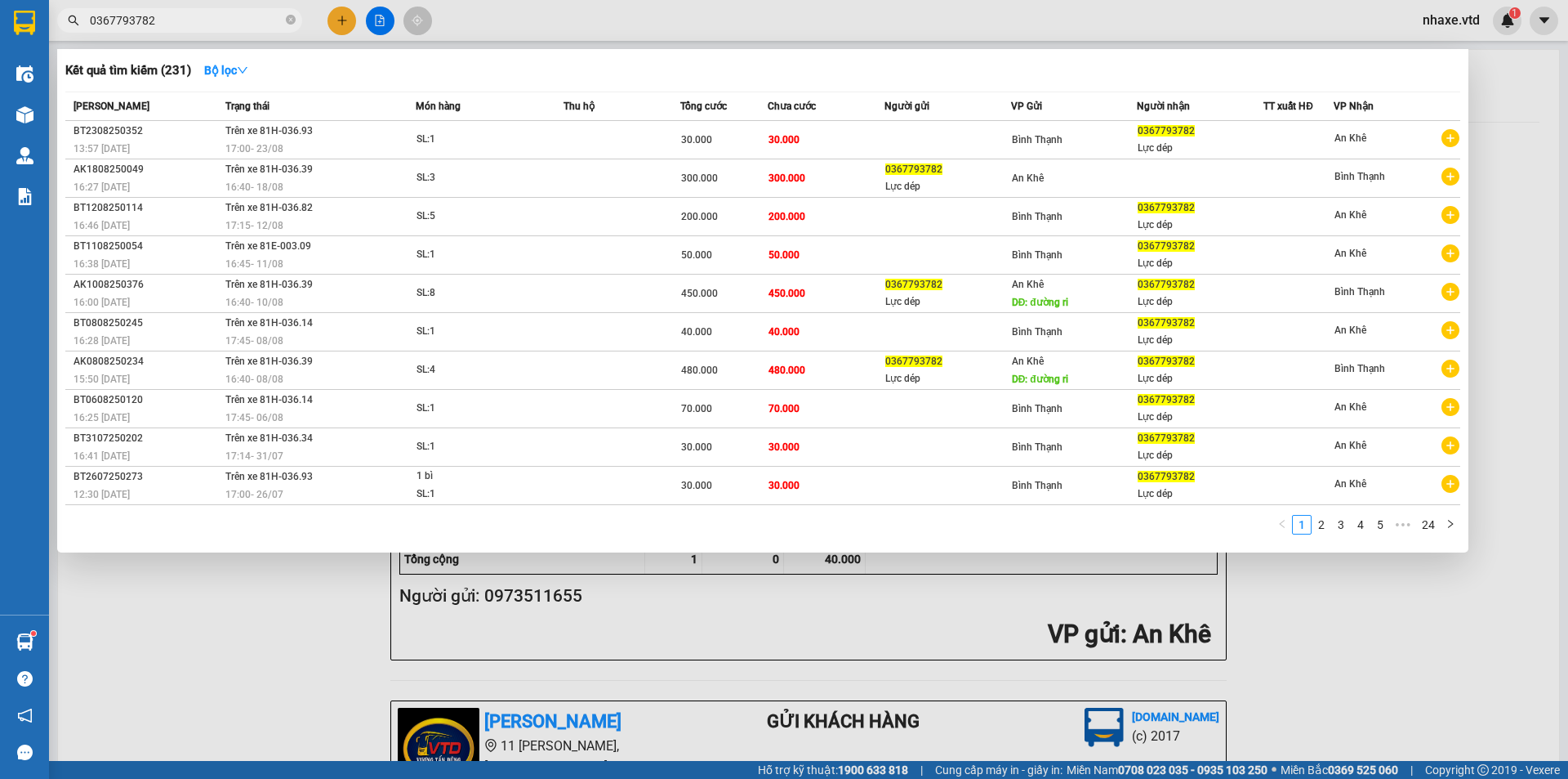
click at [181, 17] on input "0367793782" at bounding box center [186, 21] width 193 height 18
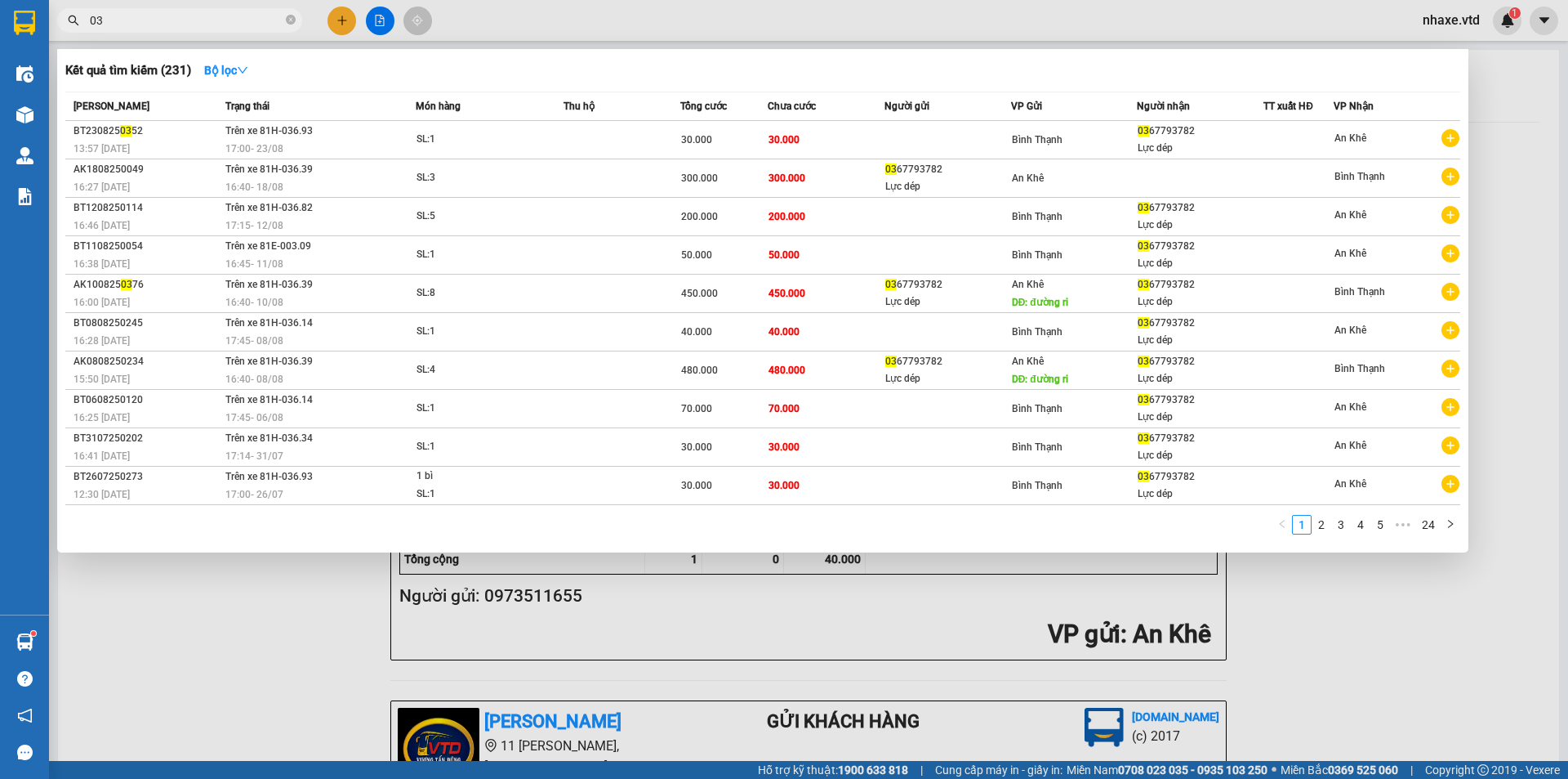
type input "0"
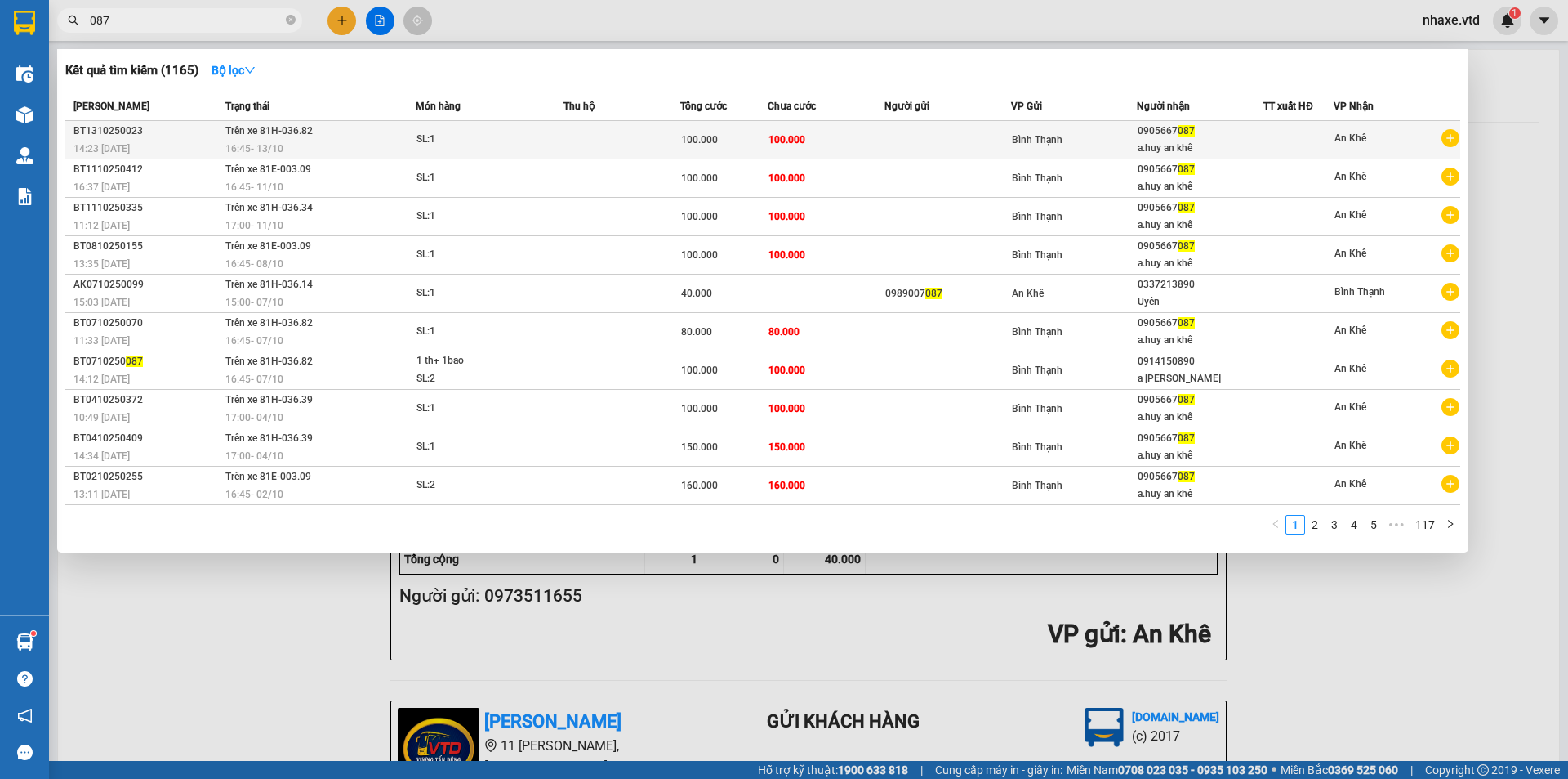
type input "087"
click at [476, 148] on div "SL: 1" at bounding box center [477, 139] width 122 height 18
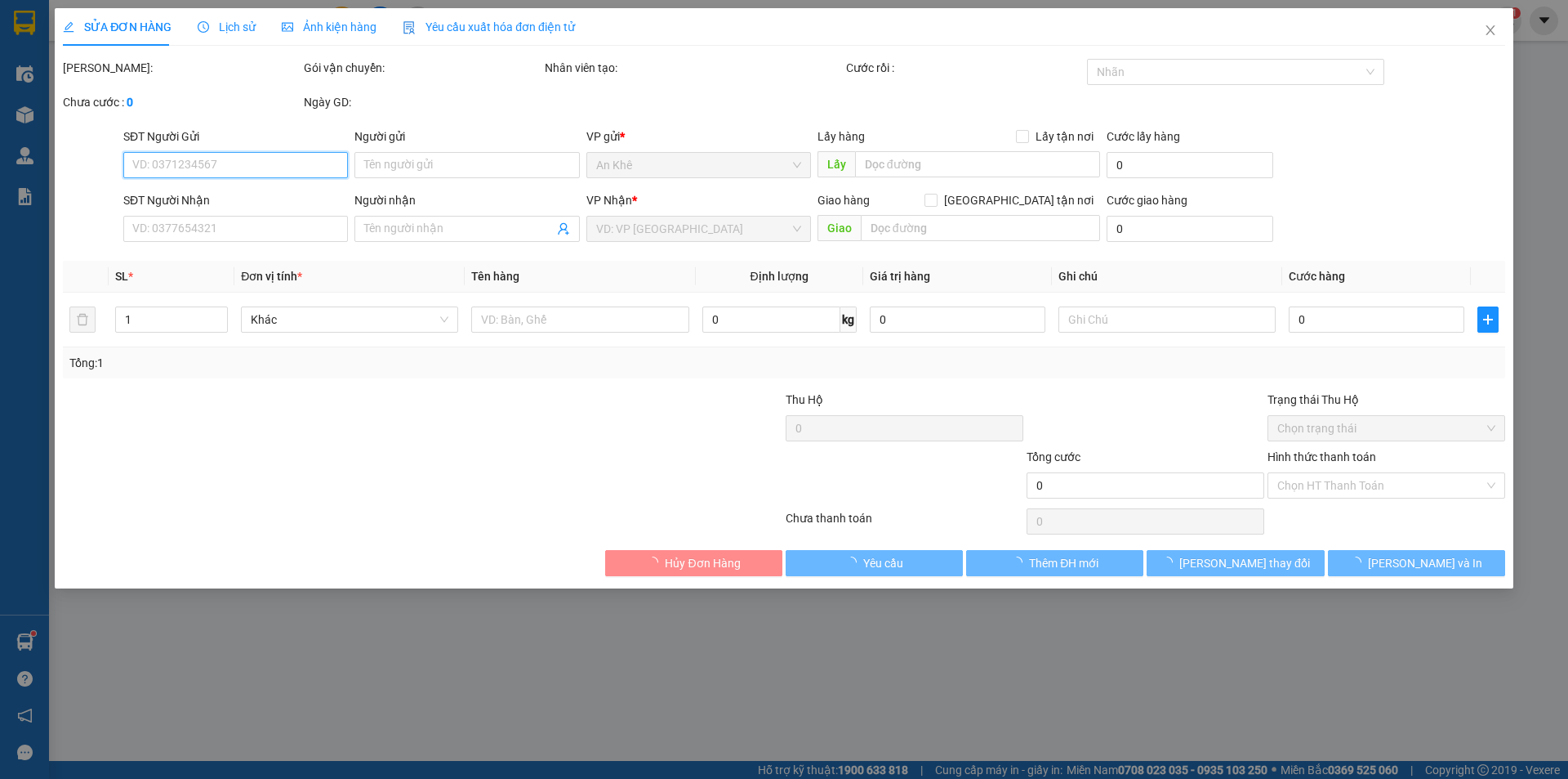
type input "0905667087"
type input "a.huy an khê"
type input "100.000"
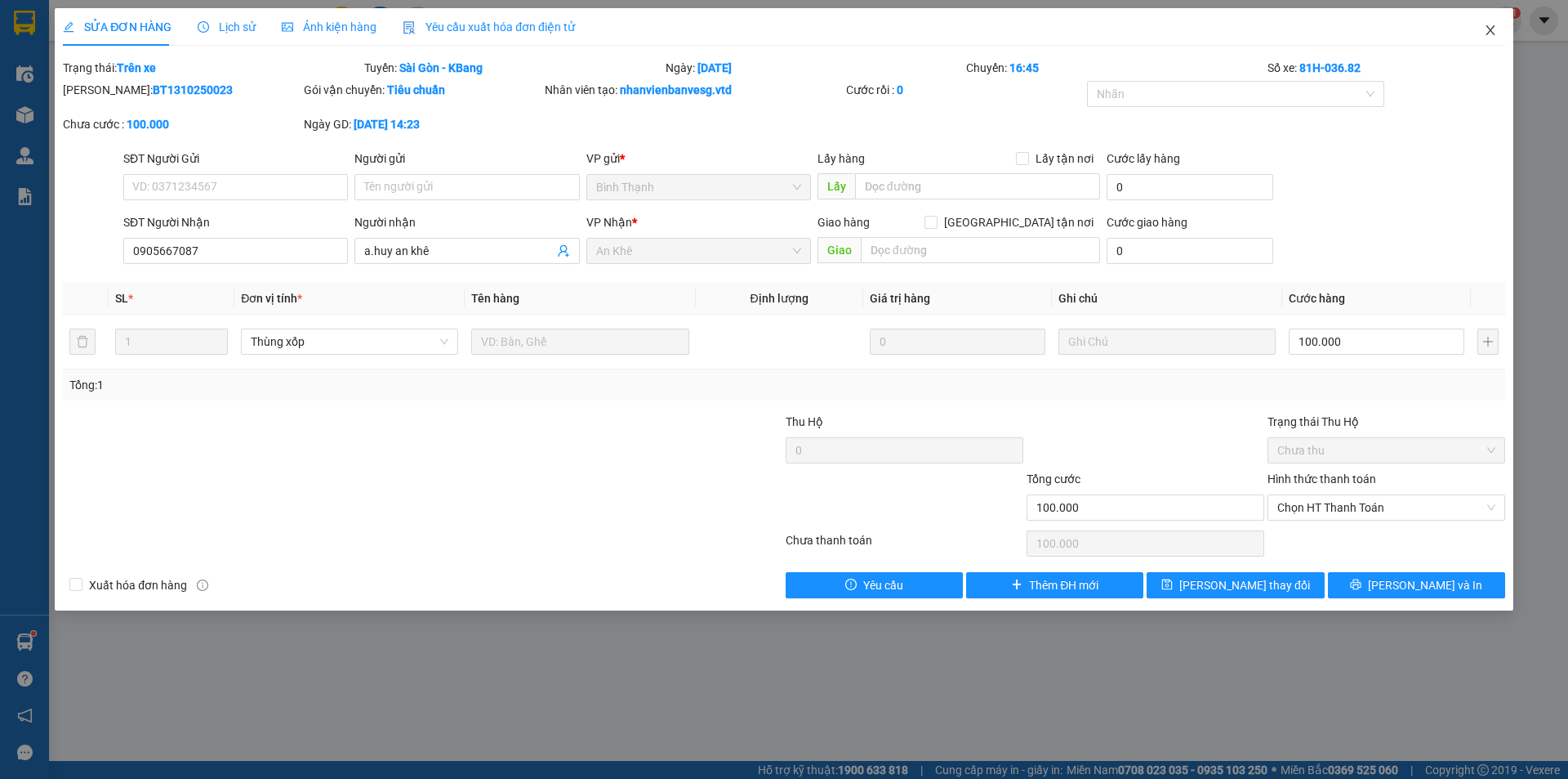
click at [1498, 27] on span "Close" at bounding box center [1490, 31] width 46 height 46
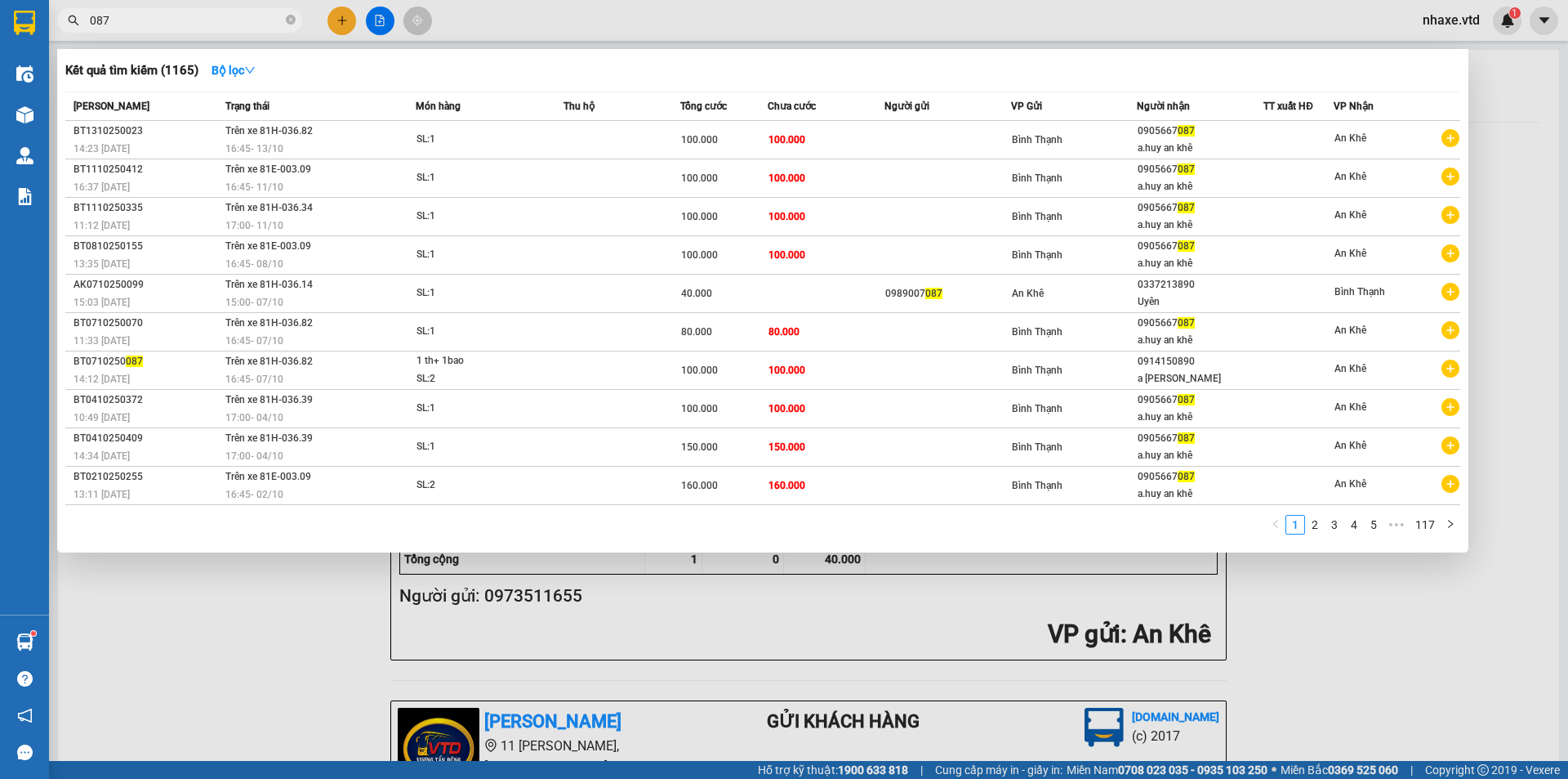
click at [145, 12] on input "087" at bounding box center [186, 21] width 193 height 18
type input "0"
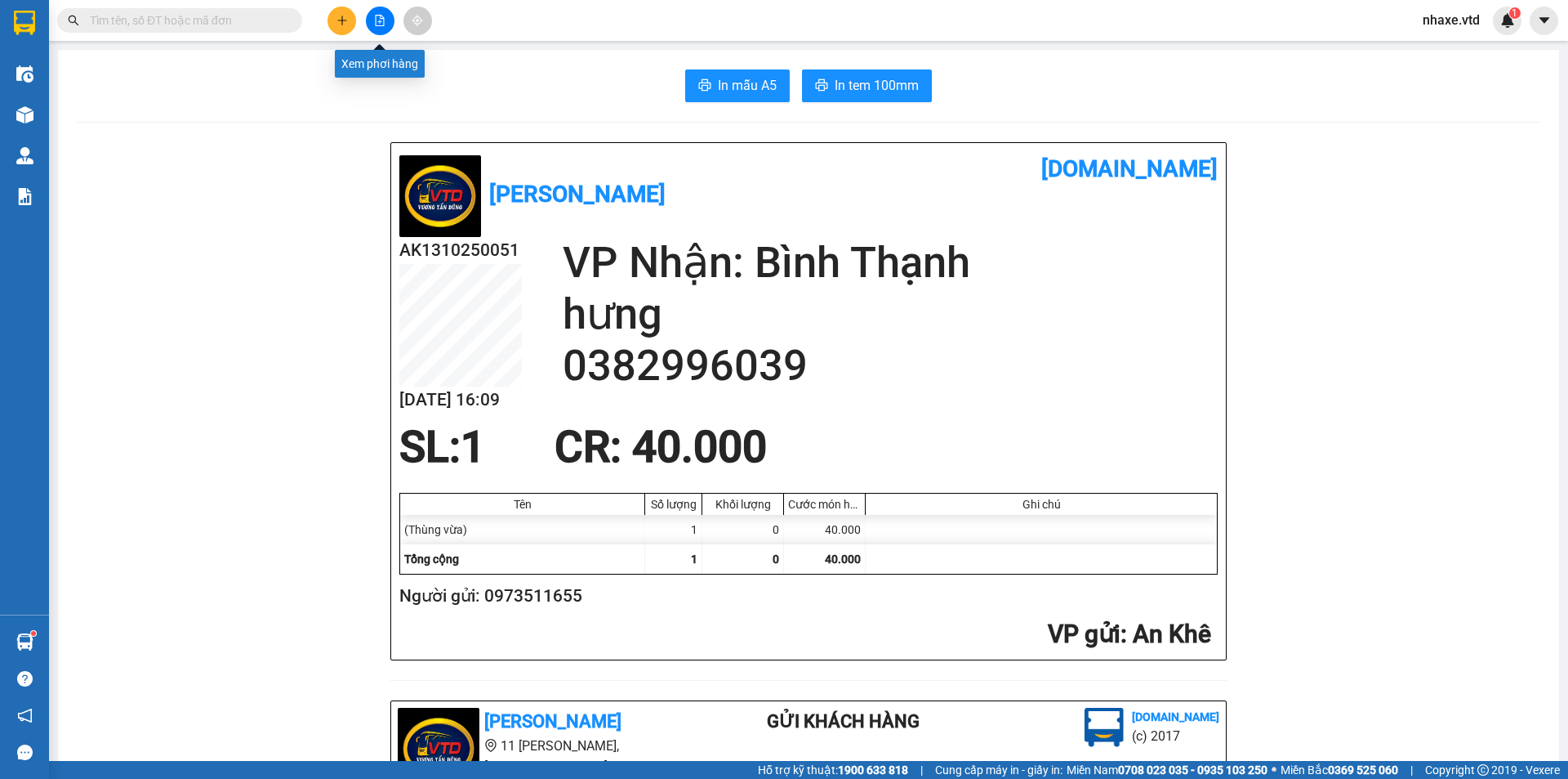
click at [381, 26] on button at bounding box center [380, 21] width 29 height 29
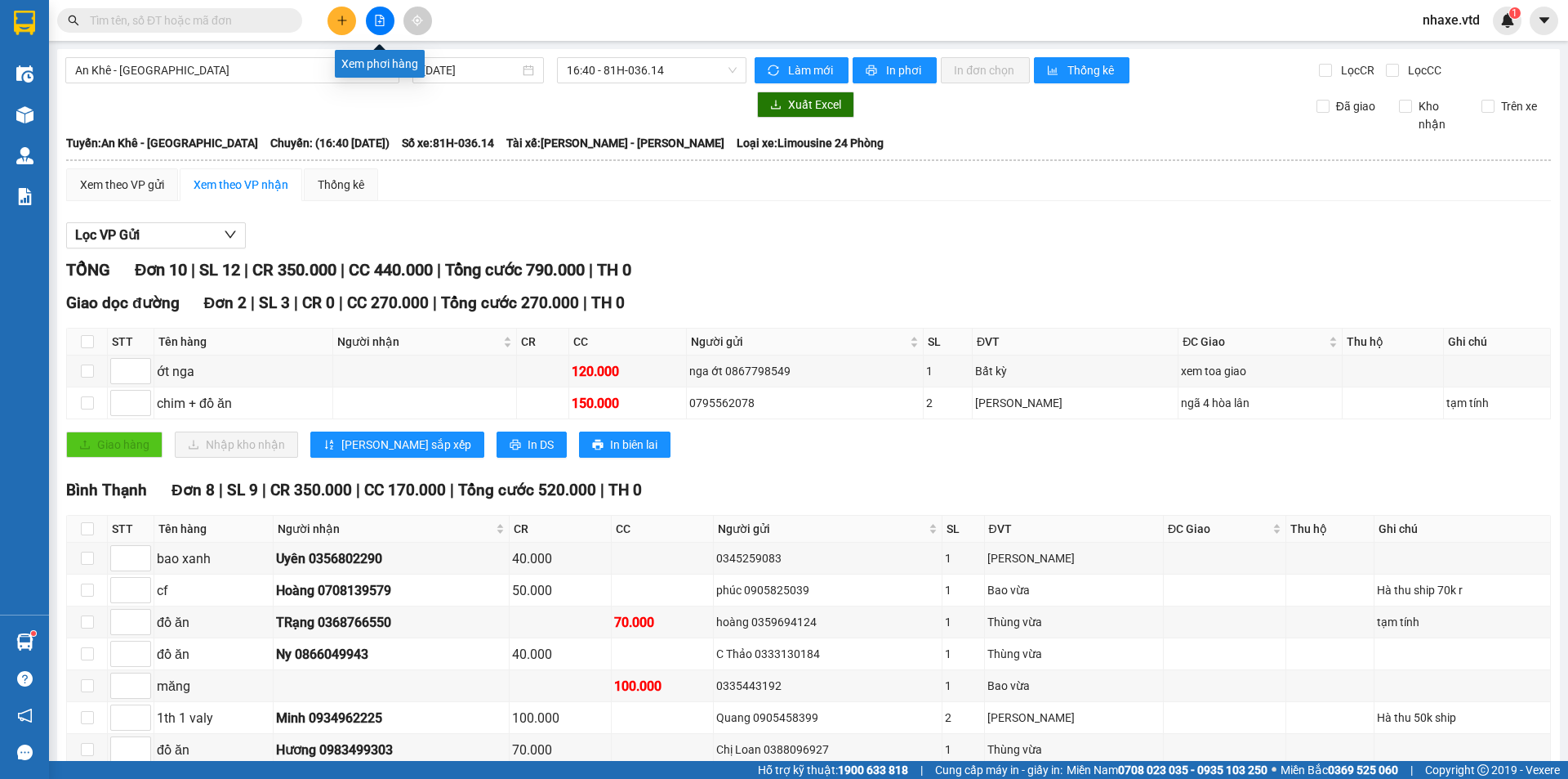
click at [375, 20] on icon "file-add" at bounding box center [379, 20] width 12 height 12
click at [379, 23] on icon "file-add" at bounding box center [379, 20] width 12 height 12
click at [127, 179] on div "Xem theo VP gửi" at bounding box center [121, 185] width 84 height 18
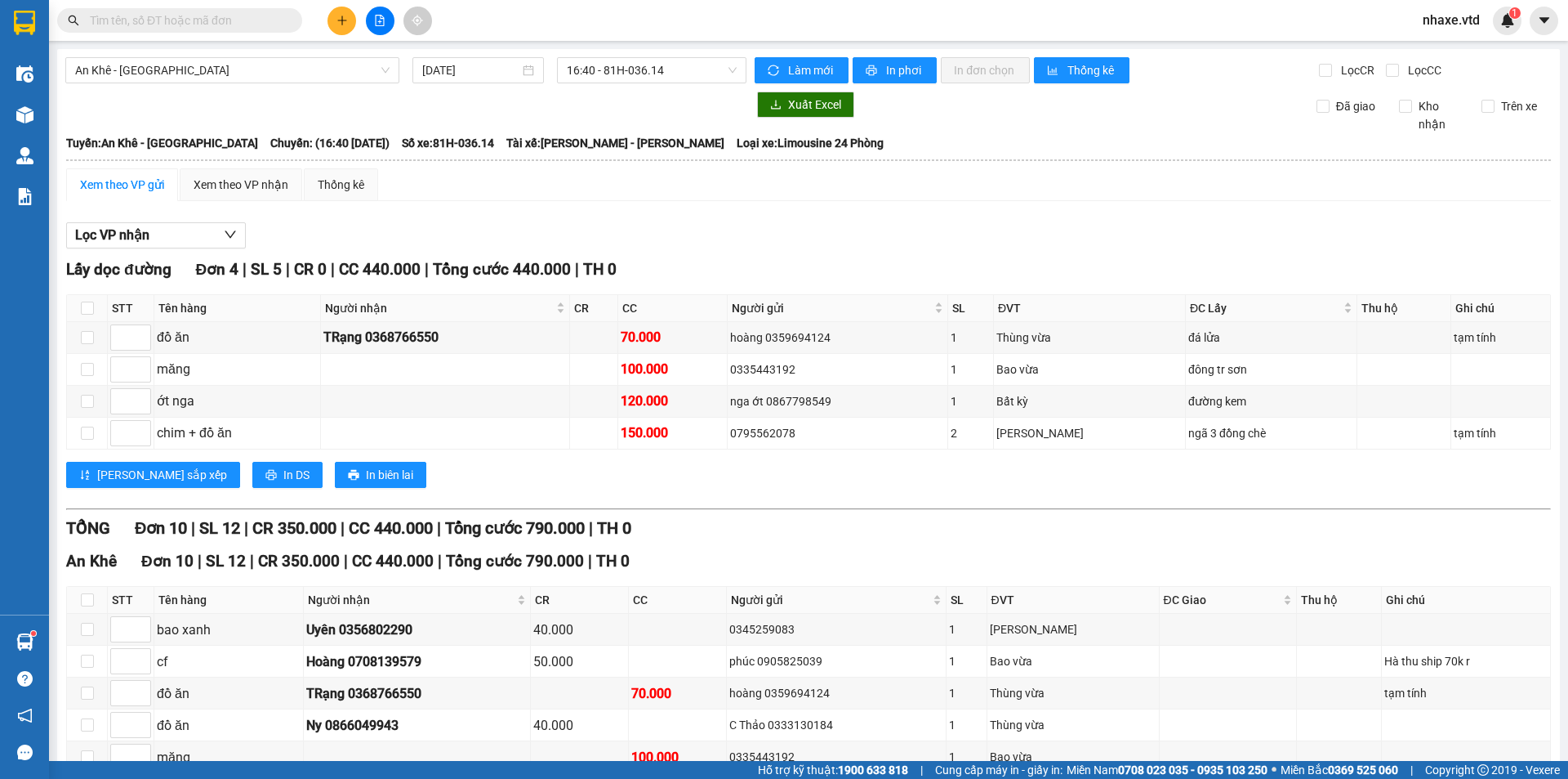
click at [255, 16] on input "text" at bounding box center [186, 21] width 193 height 18
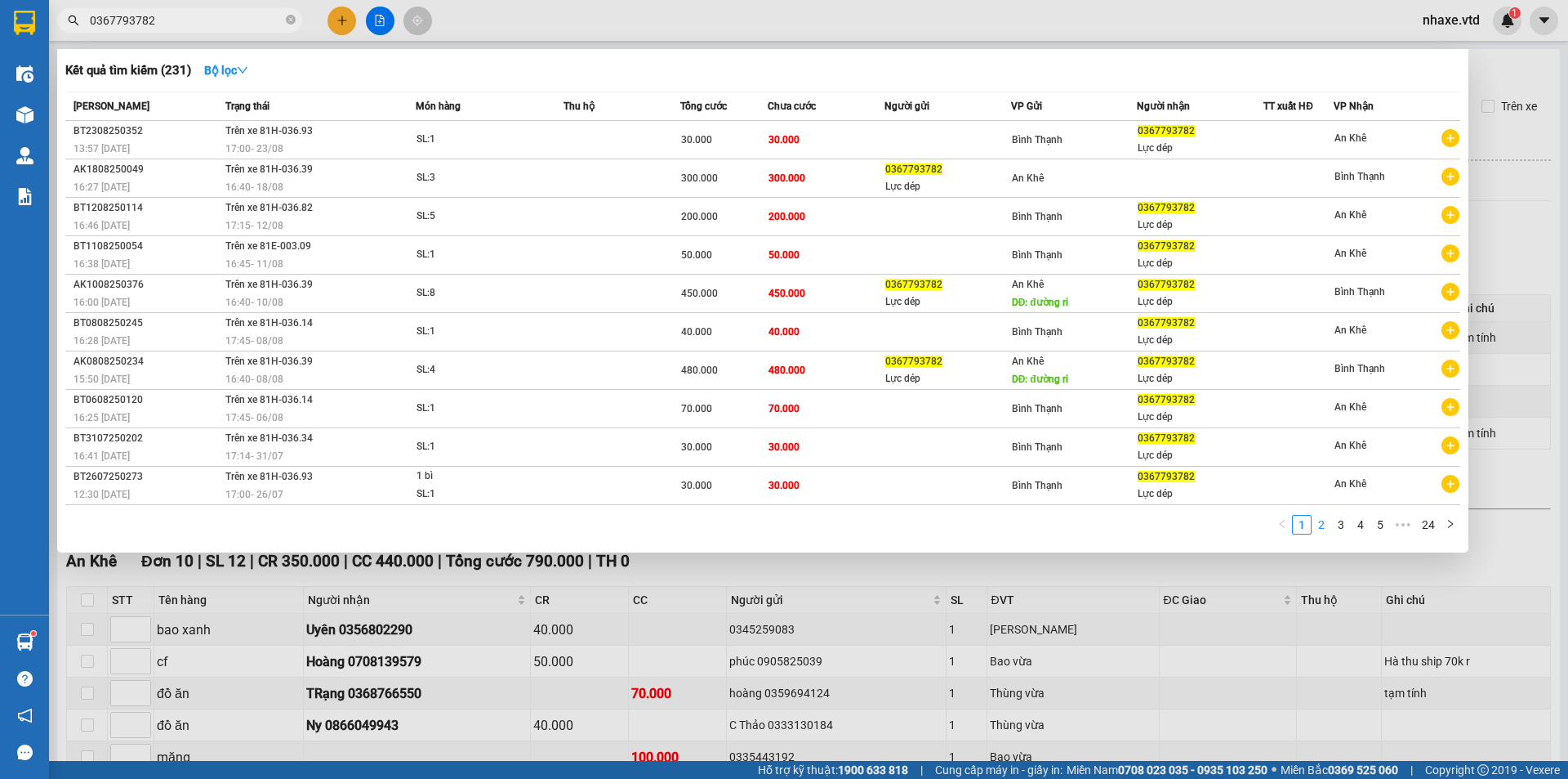
type input "0367793782"
click at [1323, 530] on link "2" at bounding box center [1322, 524] width 18 height 18
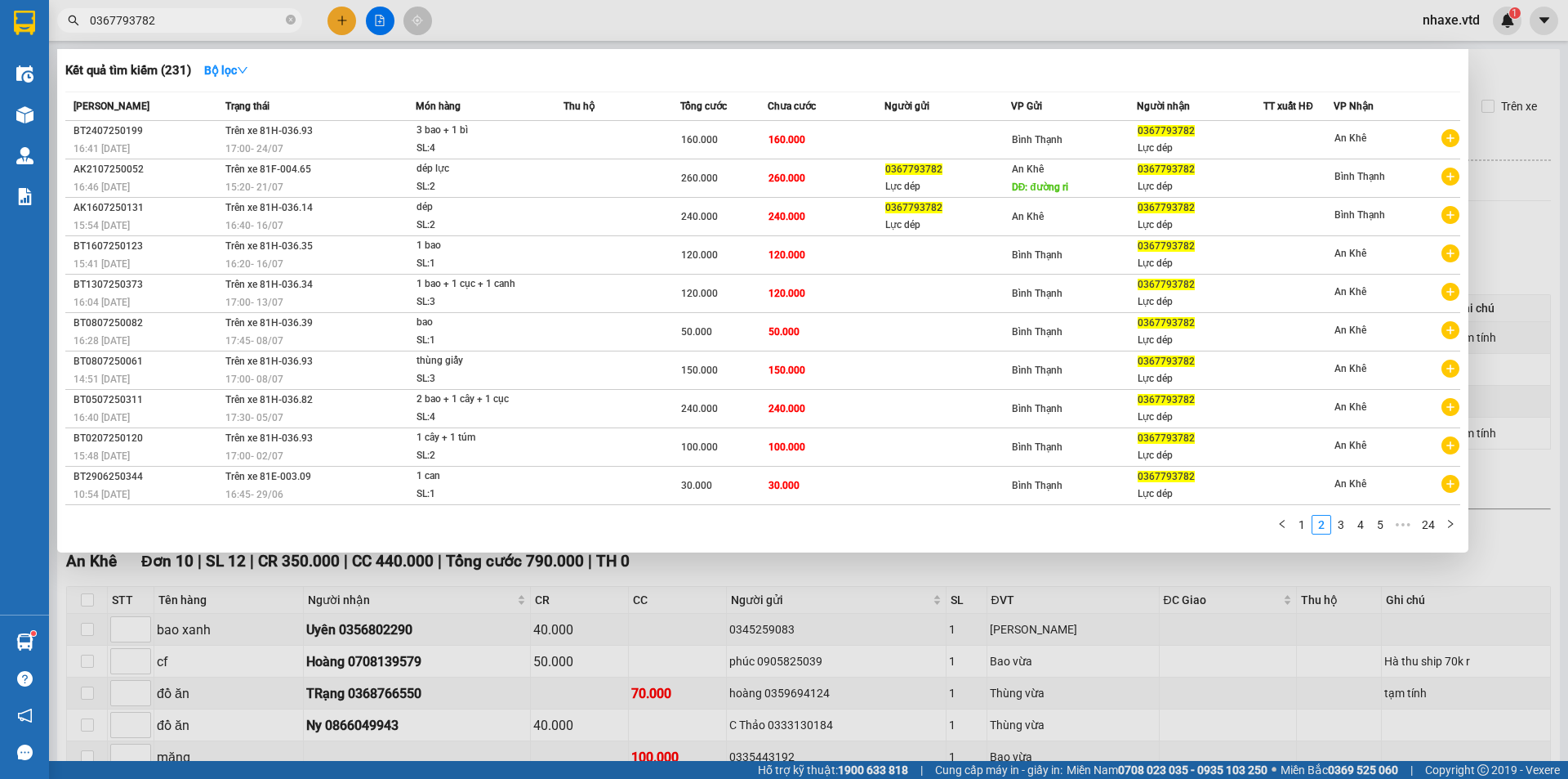
click at [1366, 538] on div "1 2 3 4 5 ••• 24" at bounding box center [762, 529] width 1395 height 29
click at [1344, 524] on link "3" at bounding box center [1341, 524] width 18 height 18
click at [879, 585] on div at bounding box center [784, 390] width 1568 height 779
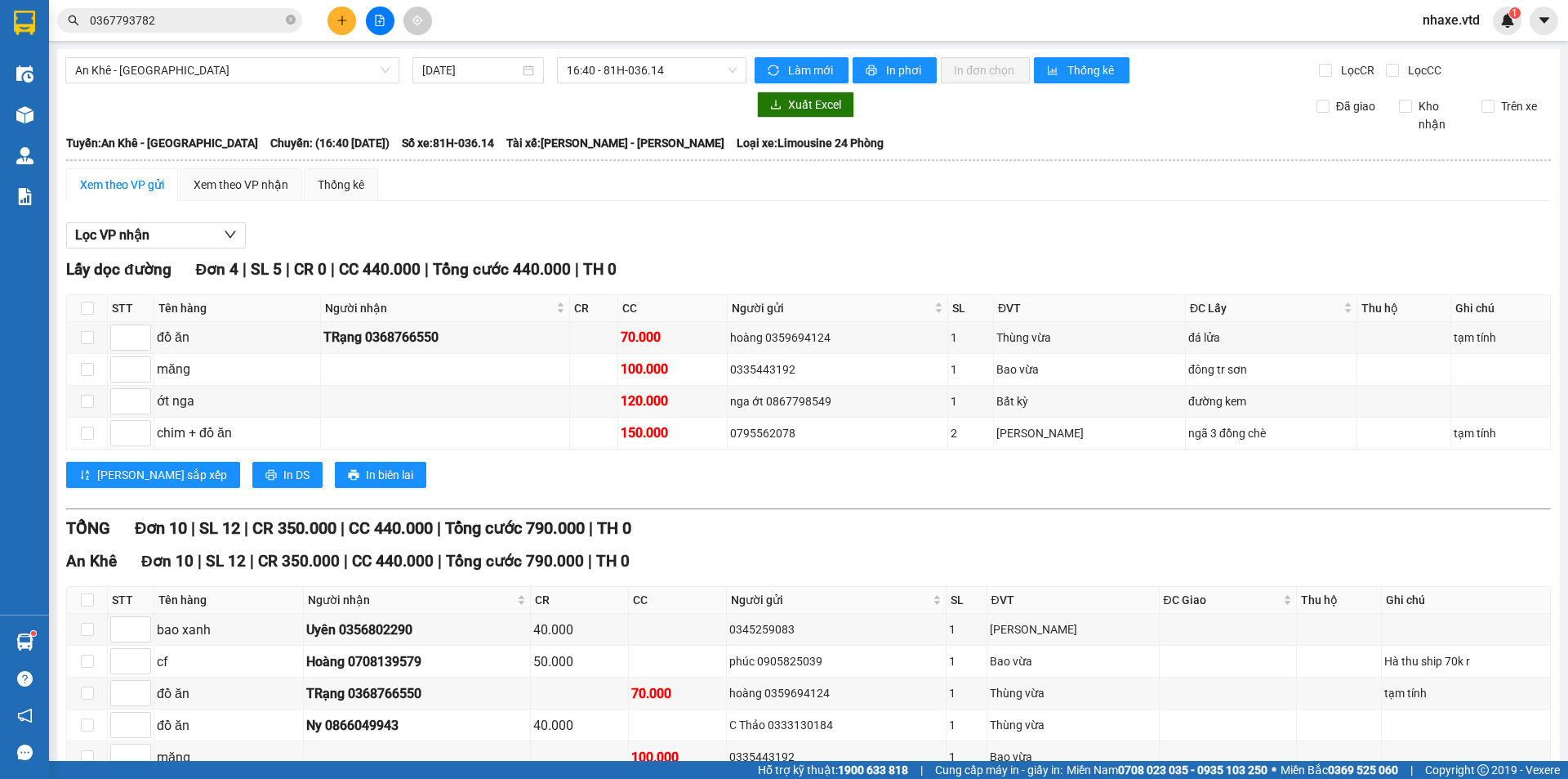
click at [798, 561] on div "An Khê Đơn 10 | SL 12 | CR 350.000 | CC 440.000 | Tổng cước 790.000 | TH 0" at bounding box center [808, 561] width 1485 height 24
